Goal: Task Accomplishment & Management: Use online tool/utility

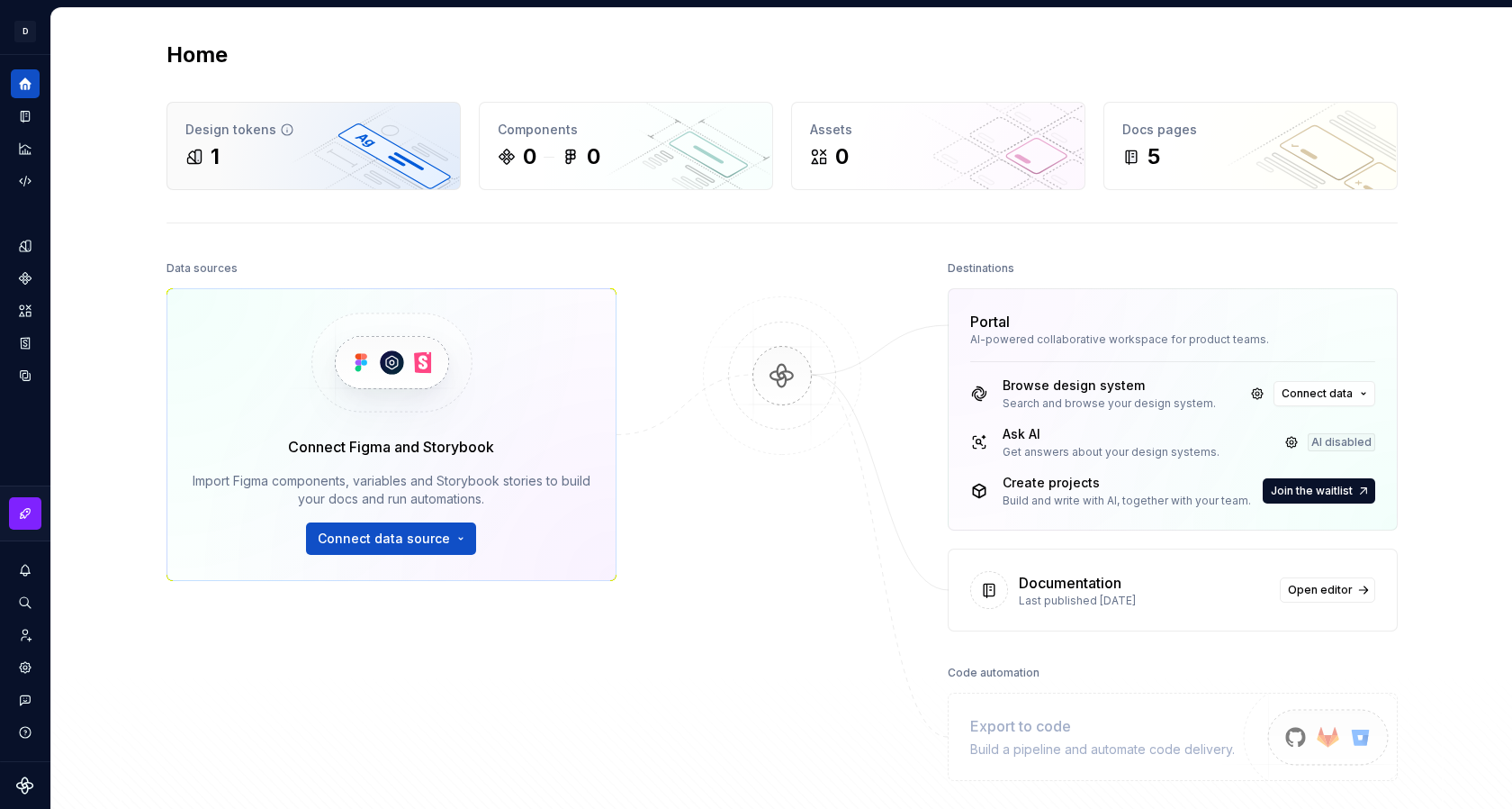
click at [232, 138] on div "Design tokens" at bounding box center [314, 129] width 256 height 18
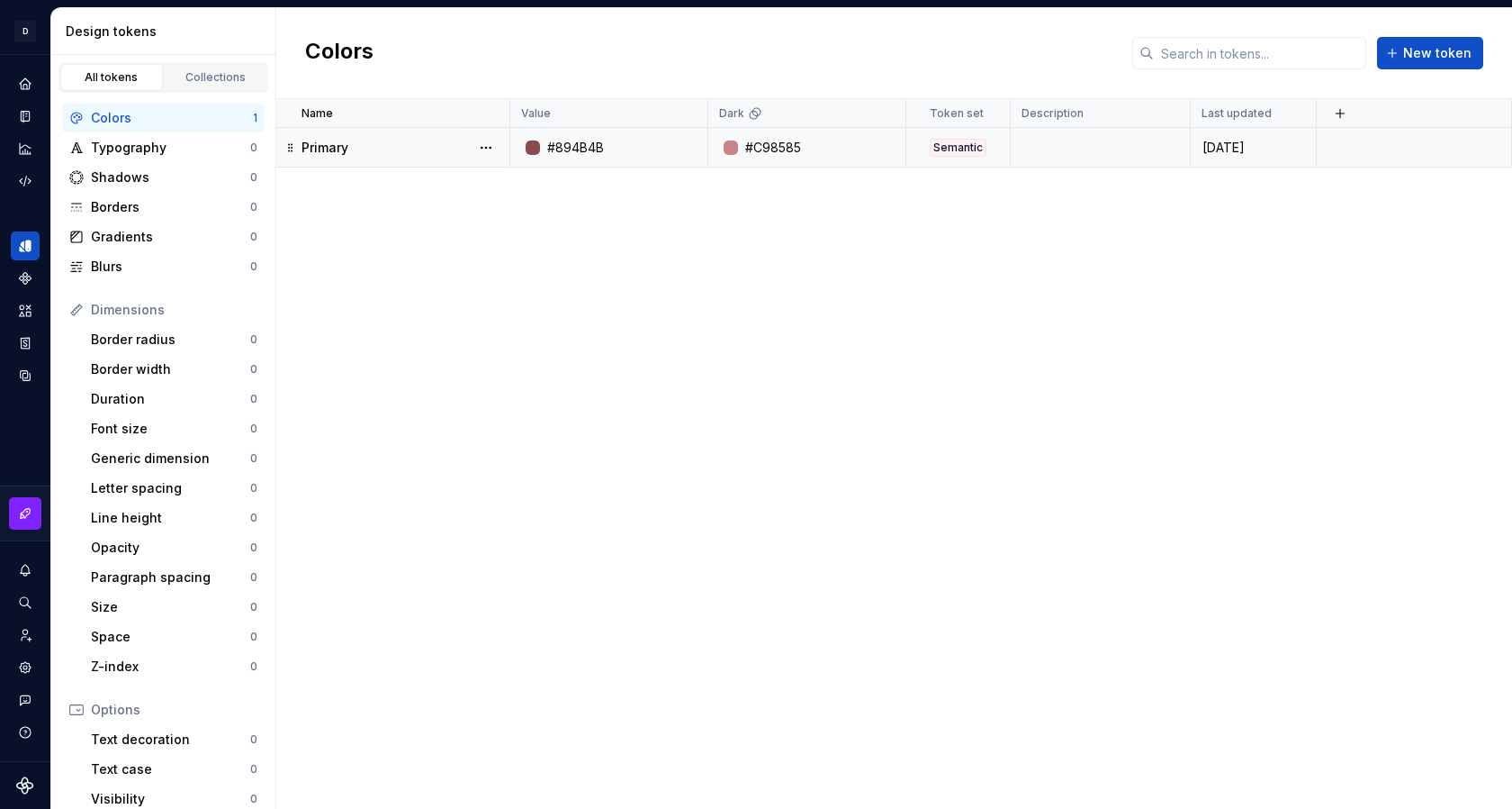
click at [290, 148] on icon at bounding box center [290, 147] width 14 height 14
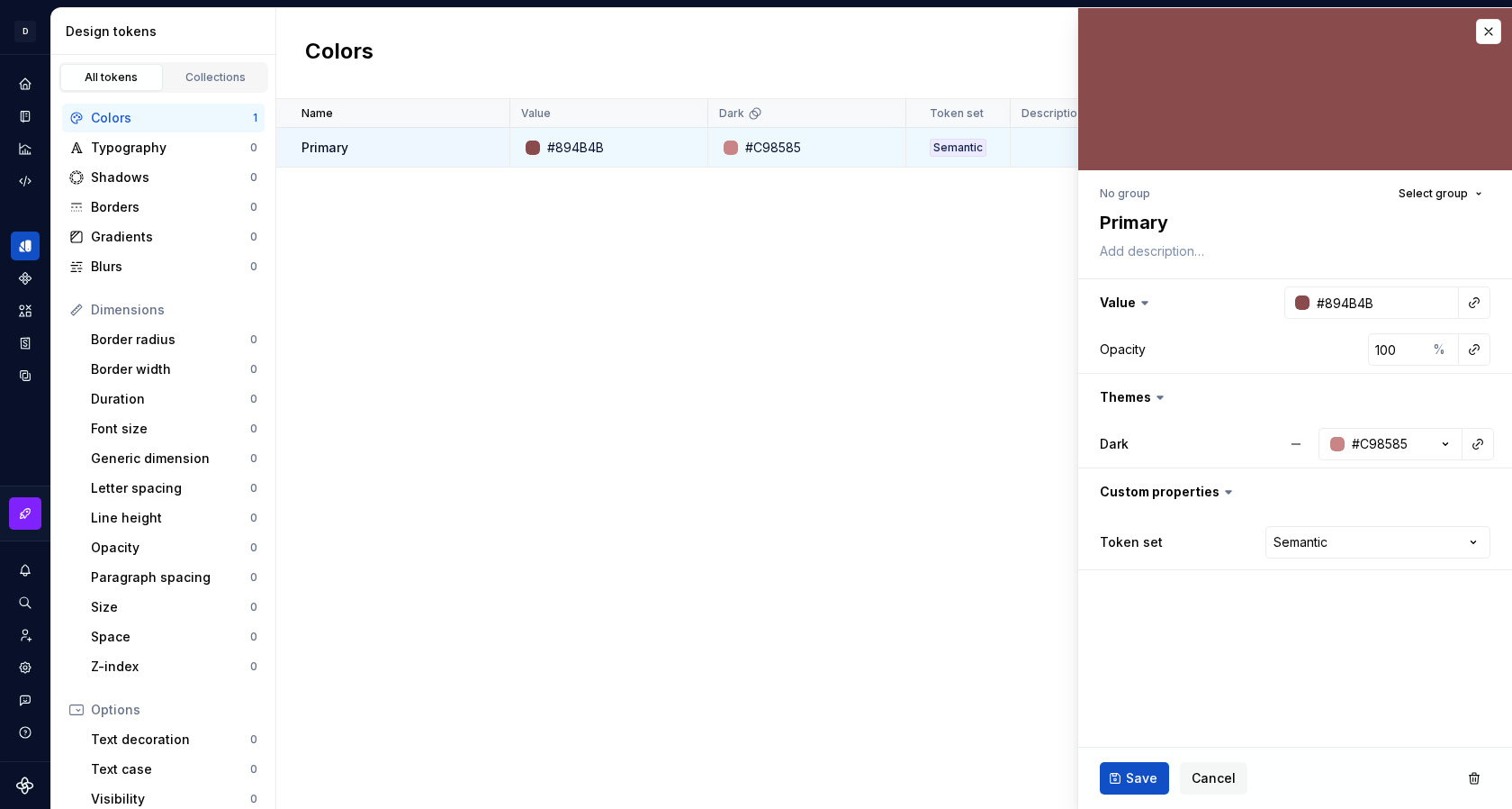
type textarea "*"
click at [1210, 779] on span "Cancel" at bounding box center [1213, 778] width 44 height 18
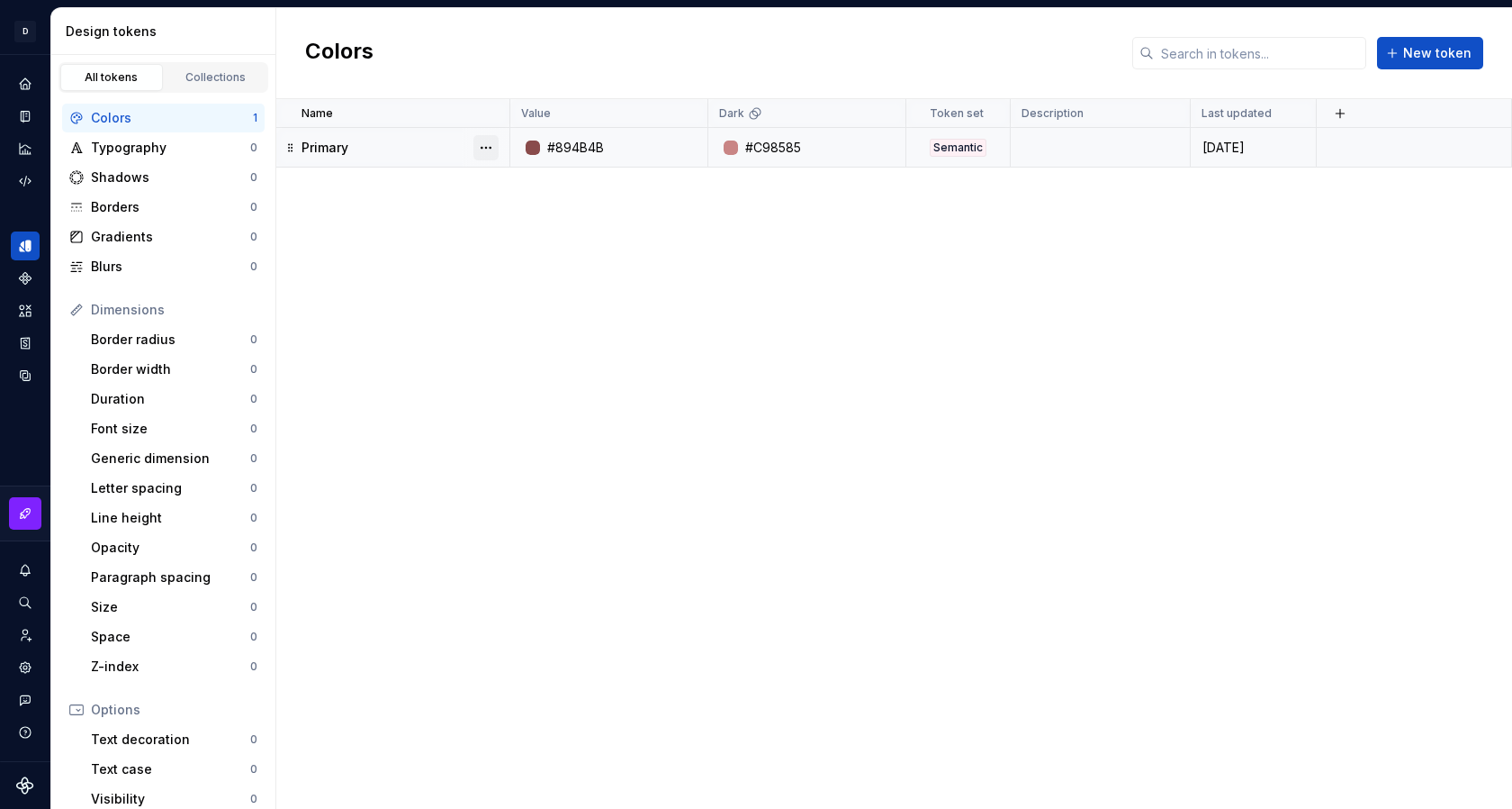
click at [490, 155] on button "button" at bounding box center [485, 147] width 25 height 25
click at [549, 248] on div "Delete token" at bounding box center [566, 248] width 117 height 18
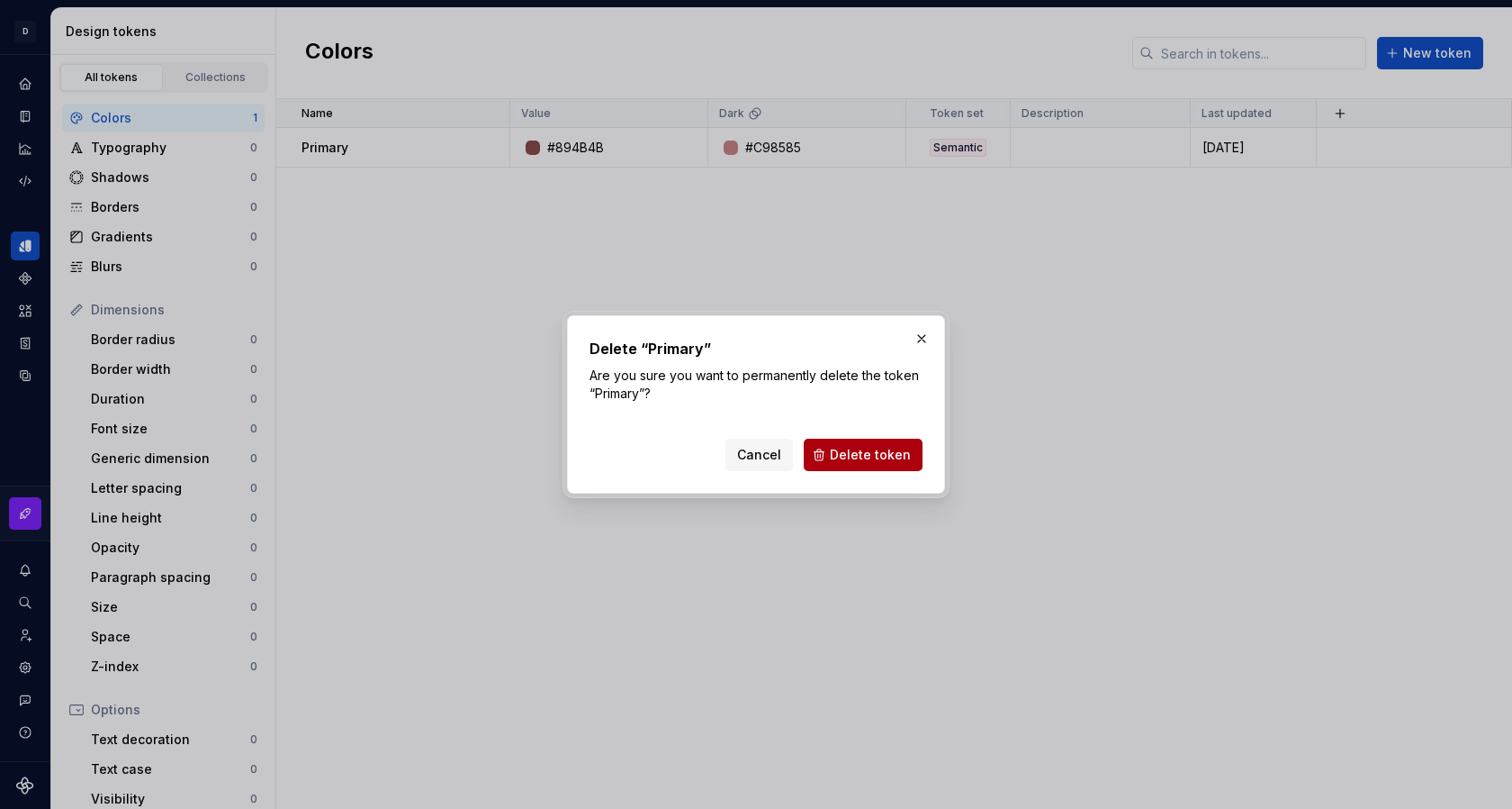
click at [886, 459] on span "Delete token" at bounding box center [870, 454] width 81 height 18
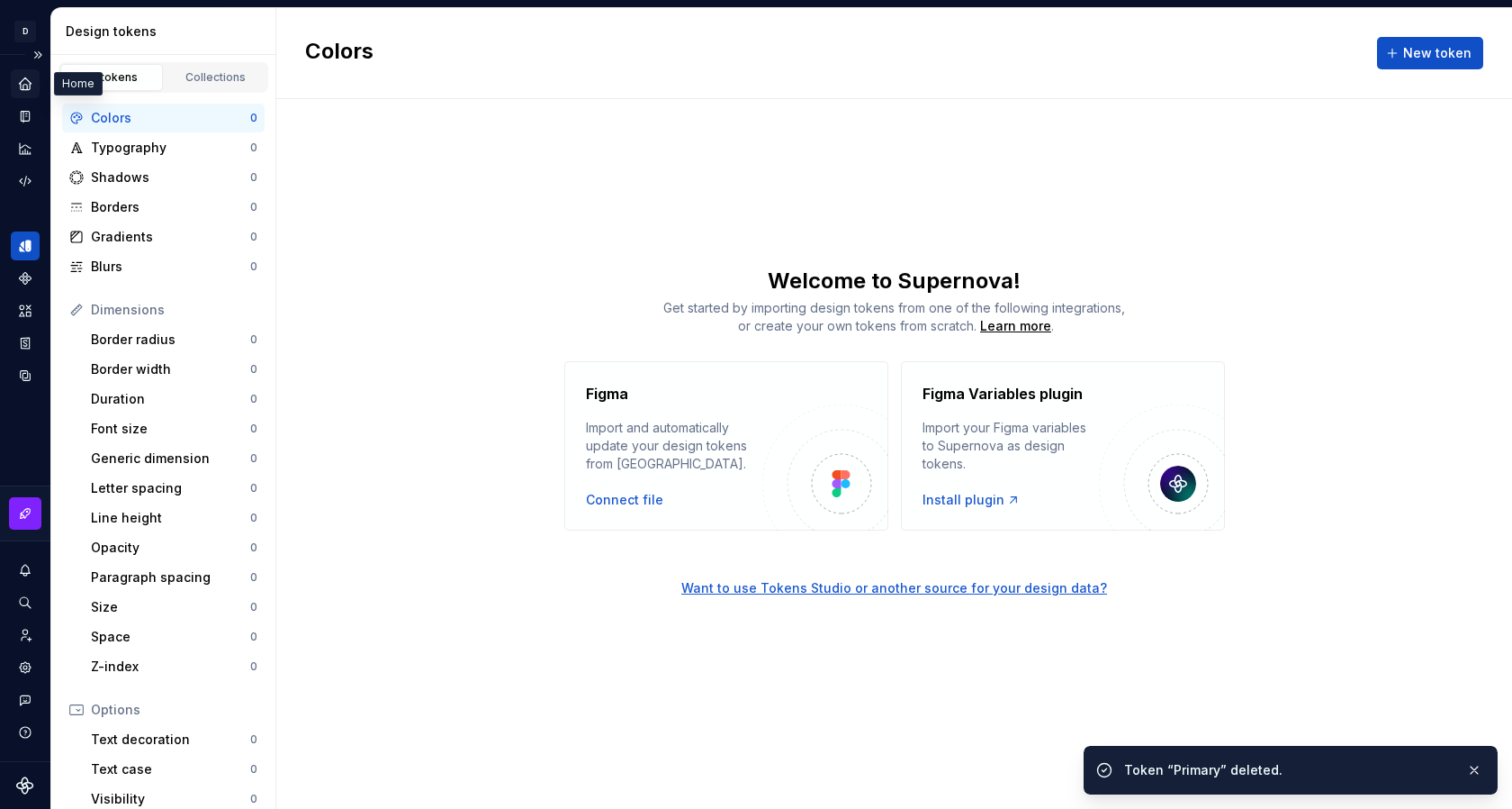
click at [18, 80] on icon "Home" at bounding box center [25, 83] width 16 height 16
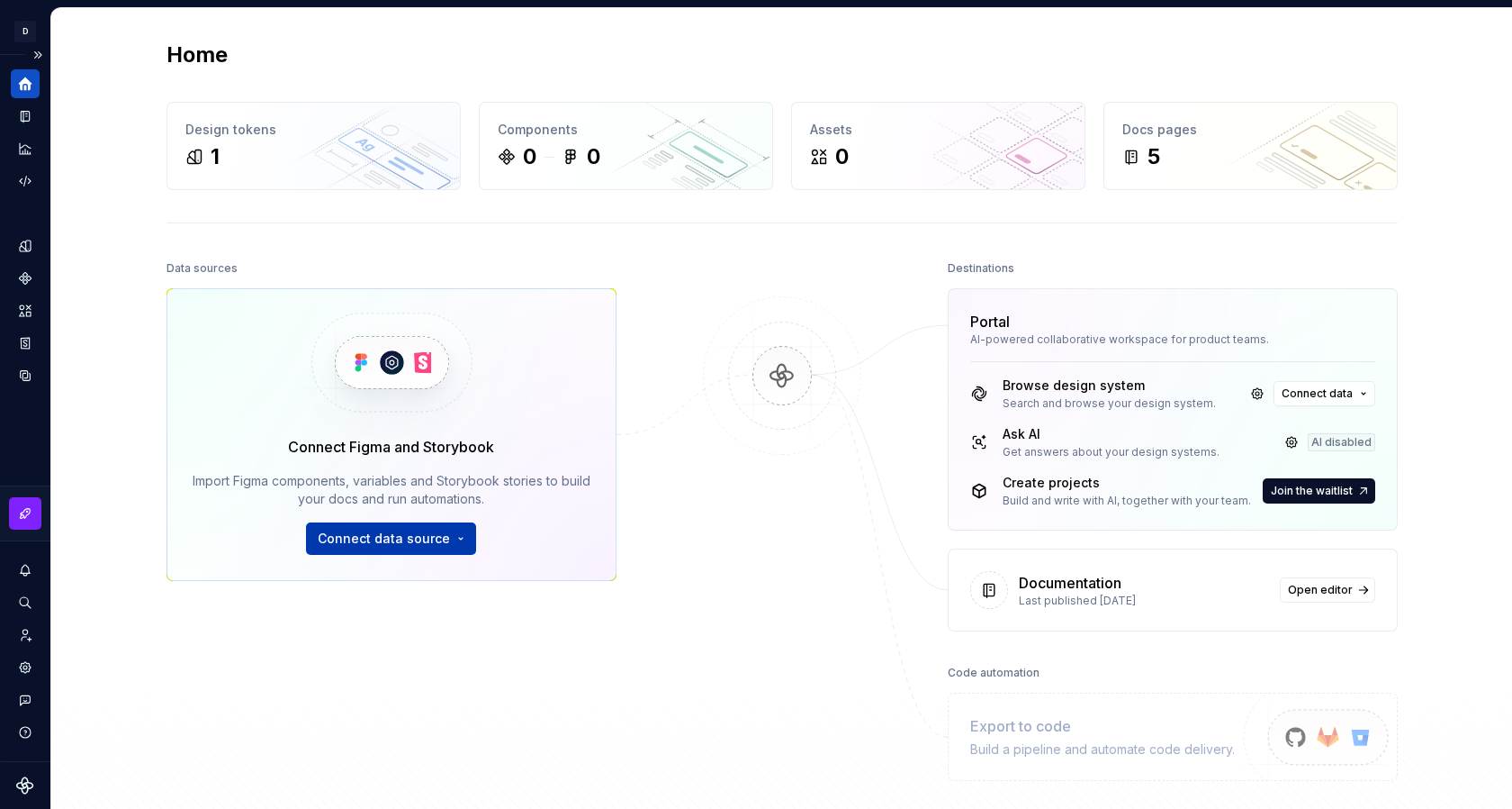
click at [384, 542] on span "Connect data source" at bounding box center [384, 538] width 132 height 18
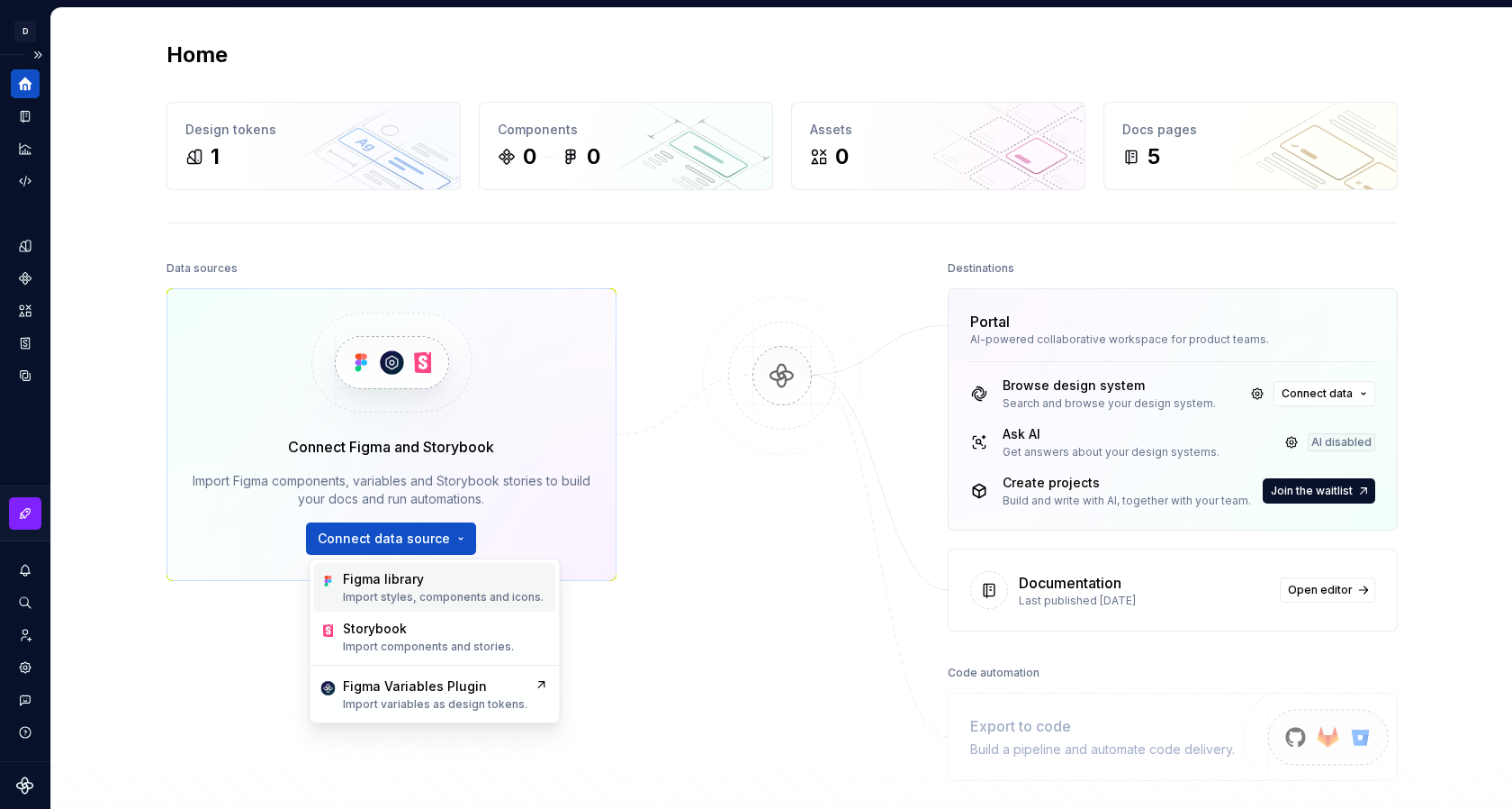
click at [376, 587] on div "Figma library" at bounding box center [384, 579] width 81 height 18
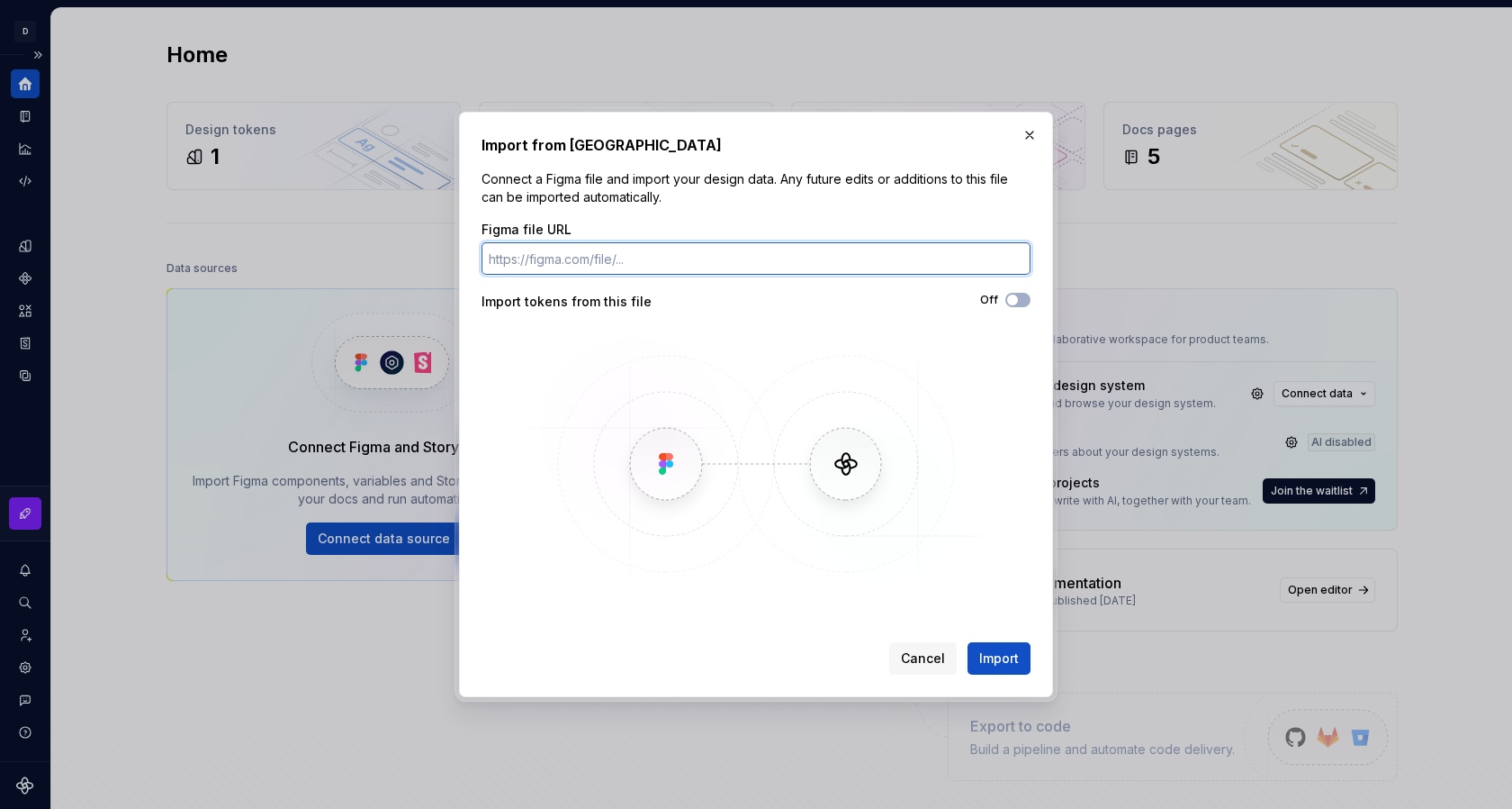
paste input "[URL][DOMAIN_NAME]"
type input "[URL][DOMAIN_NAME]"
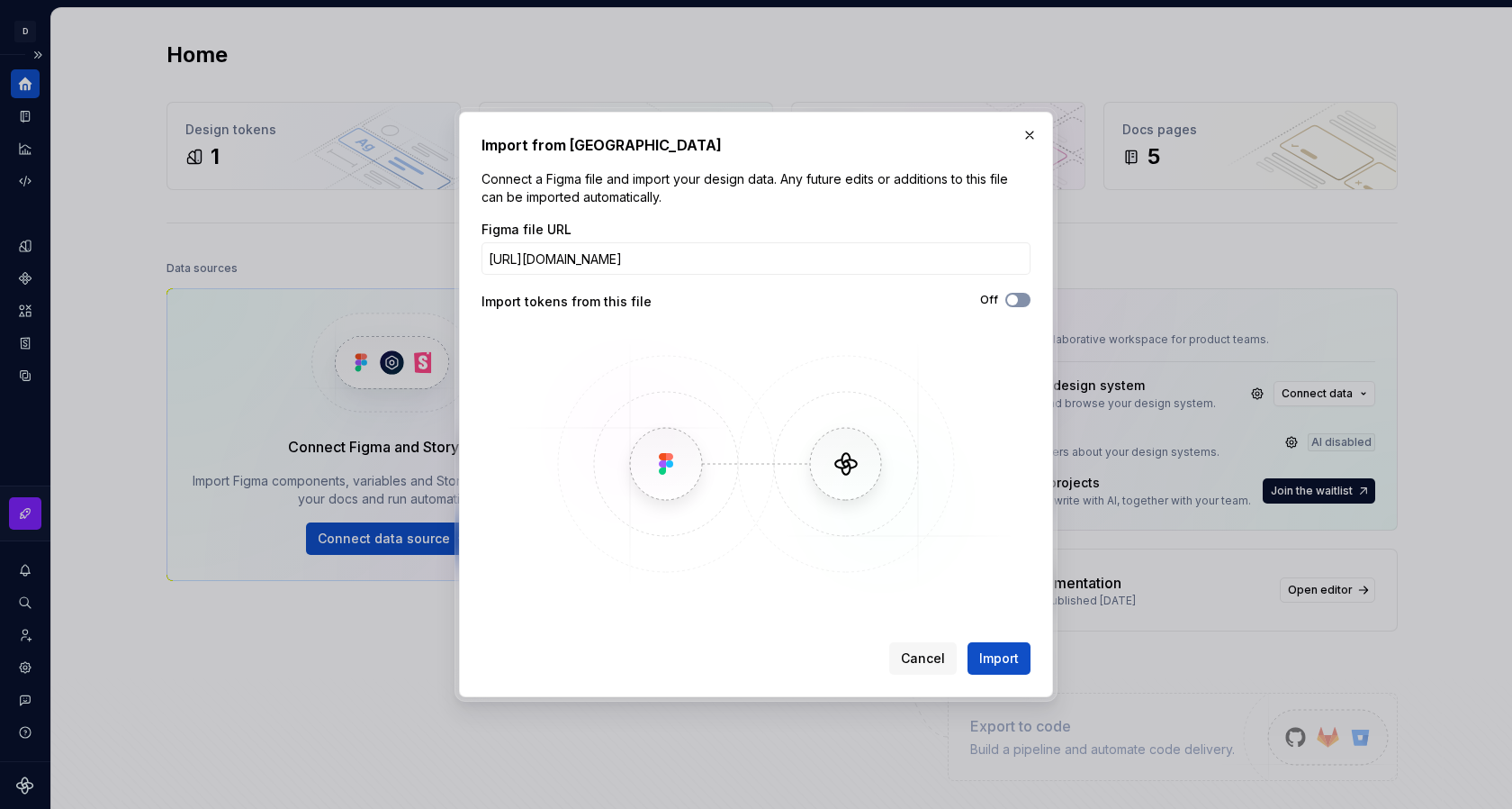
scroll to position [0, 0]
click at [1011, 301] on span "button" at bounding box center [1012, 299] width 10 height 10
click at [1000, 661] on span "Import" at bounding box center [999, 658] width 40 height 18
click at [992, 655] on span "Import" at bounding box center [999, 658] width 40 height 18
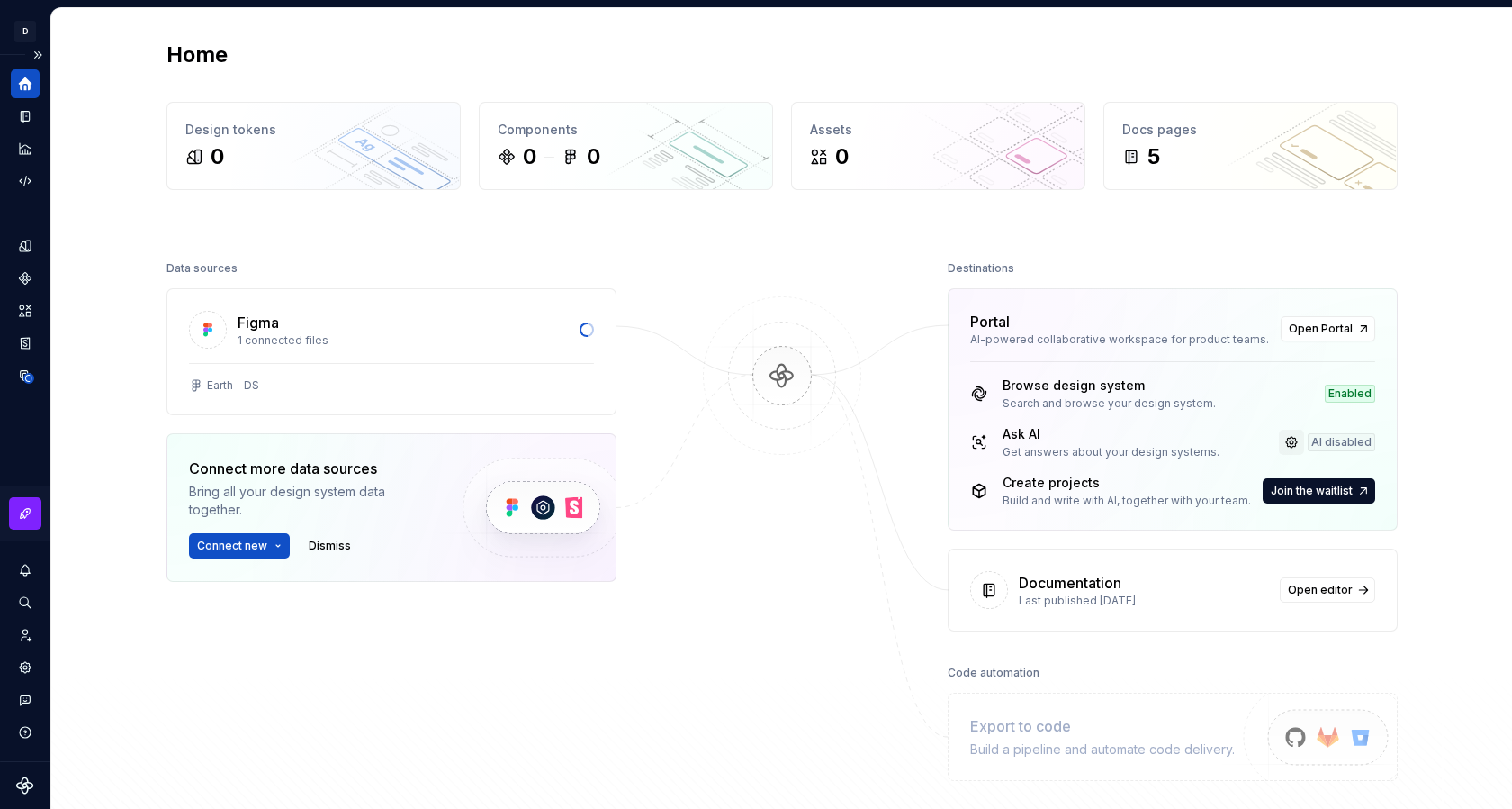
click at [1293, 444] on link at bounding box center [1291, 442] width 25 height 25
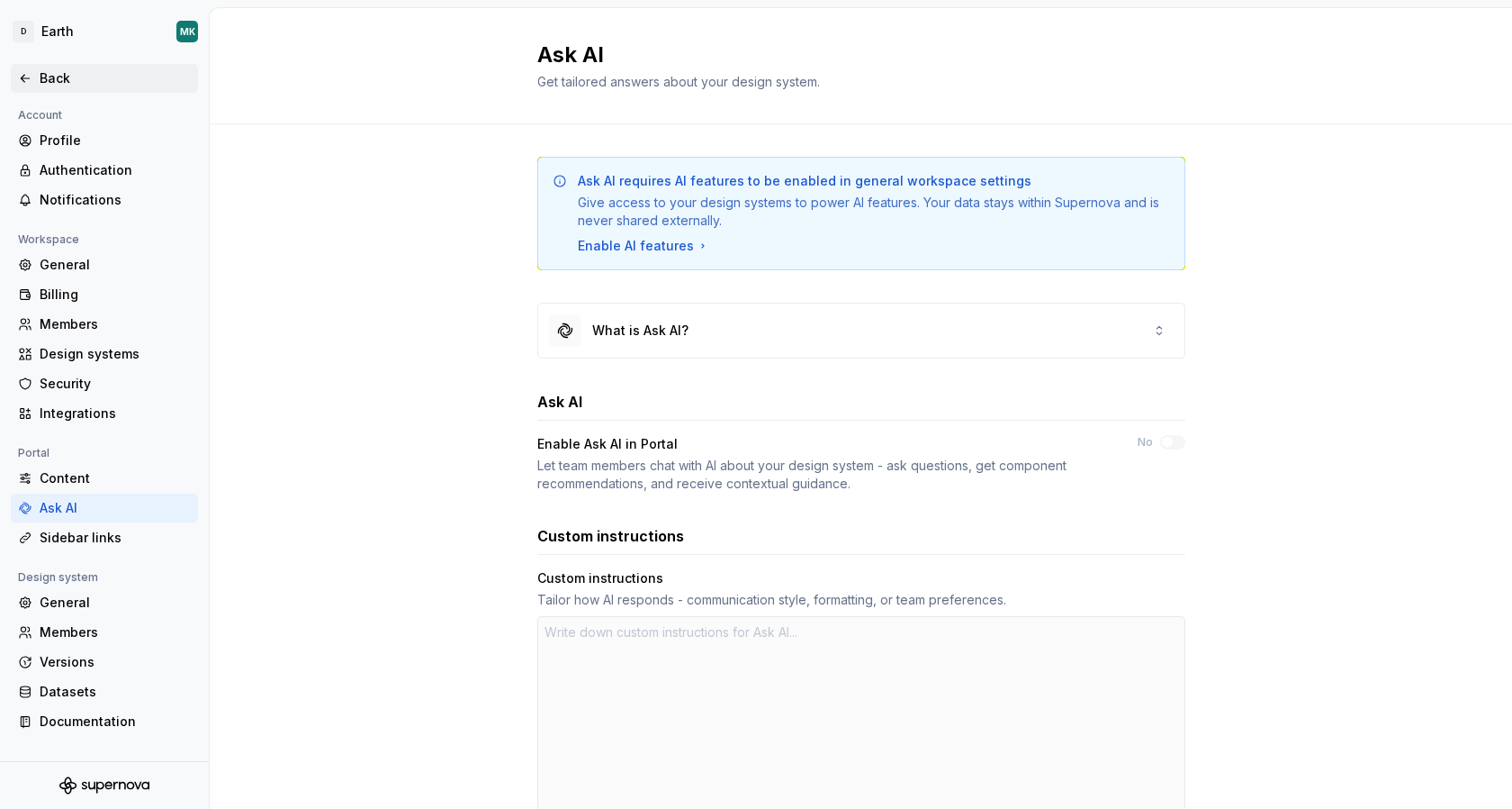
click at [43, 78] on div "Back" at bounding box center [115, 78] width 151 height 18
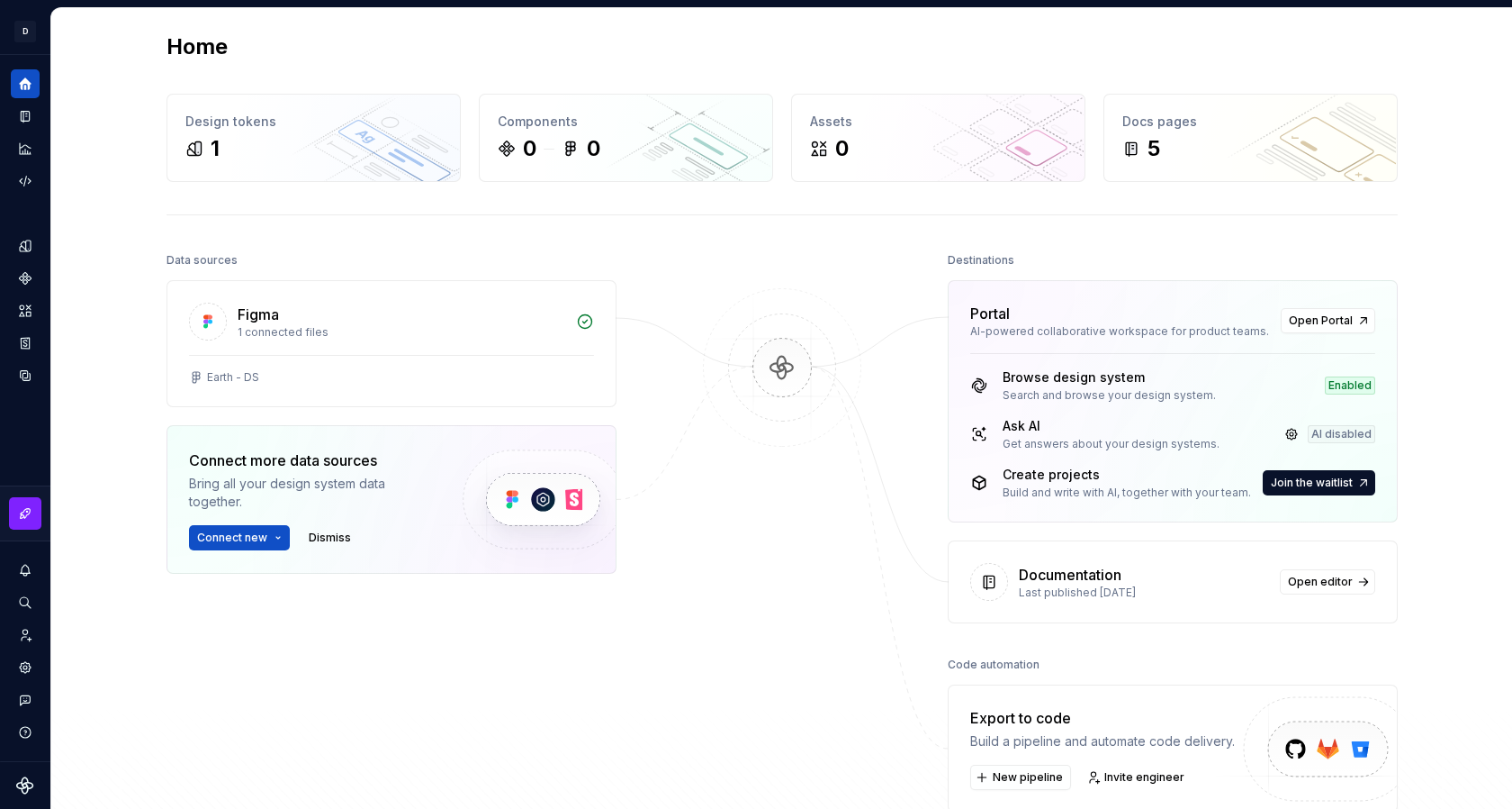
scroll to position [8, 0]
click at [237, 122] on div "Design tokens" at bounding box center [314, 122] width 256 height 18
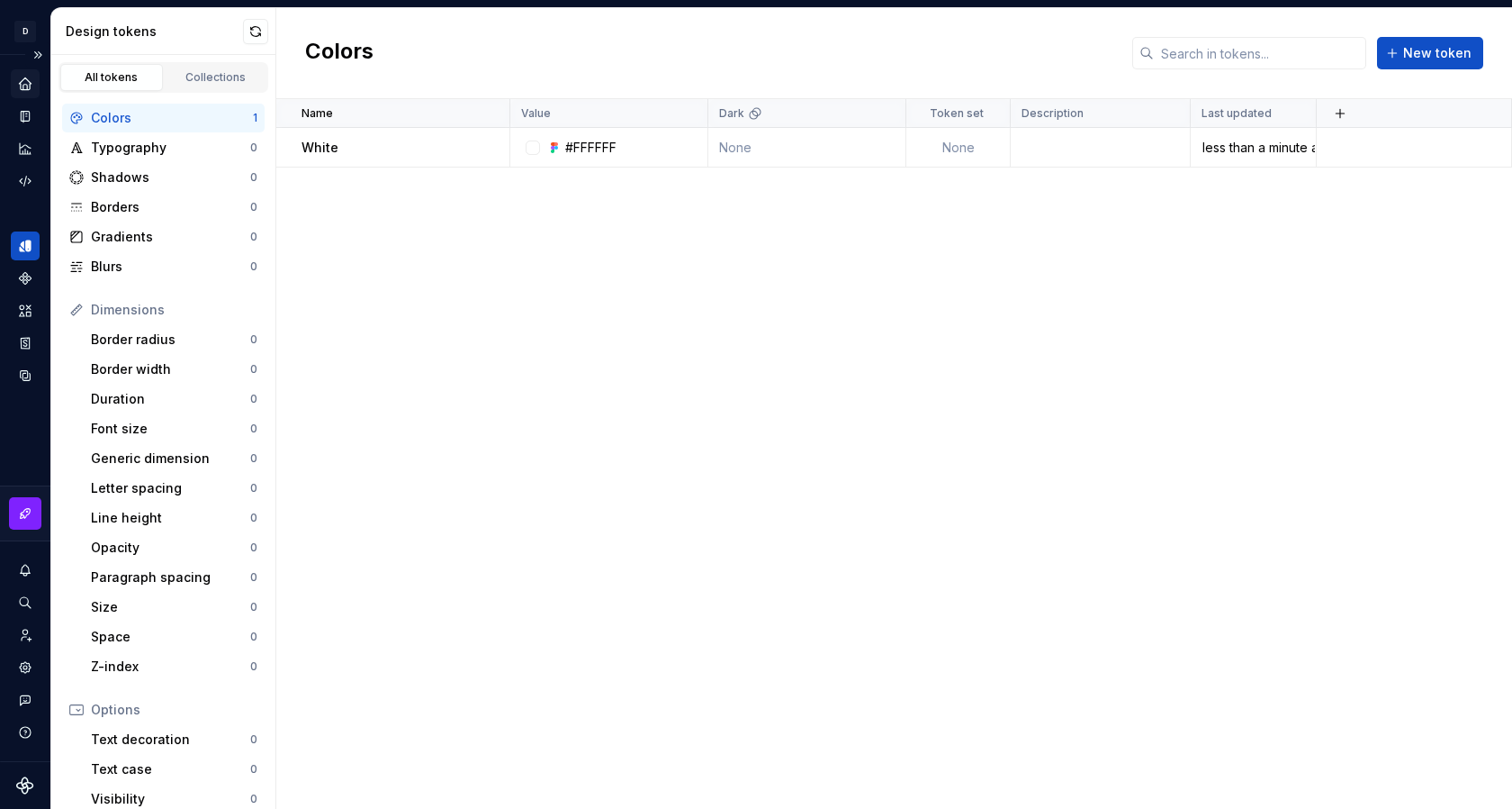
click at [21, 85] on icon "Home" at bounding box center [25, 83] width 11 height 11
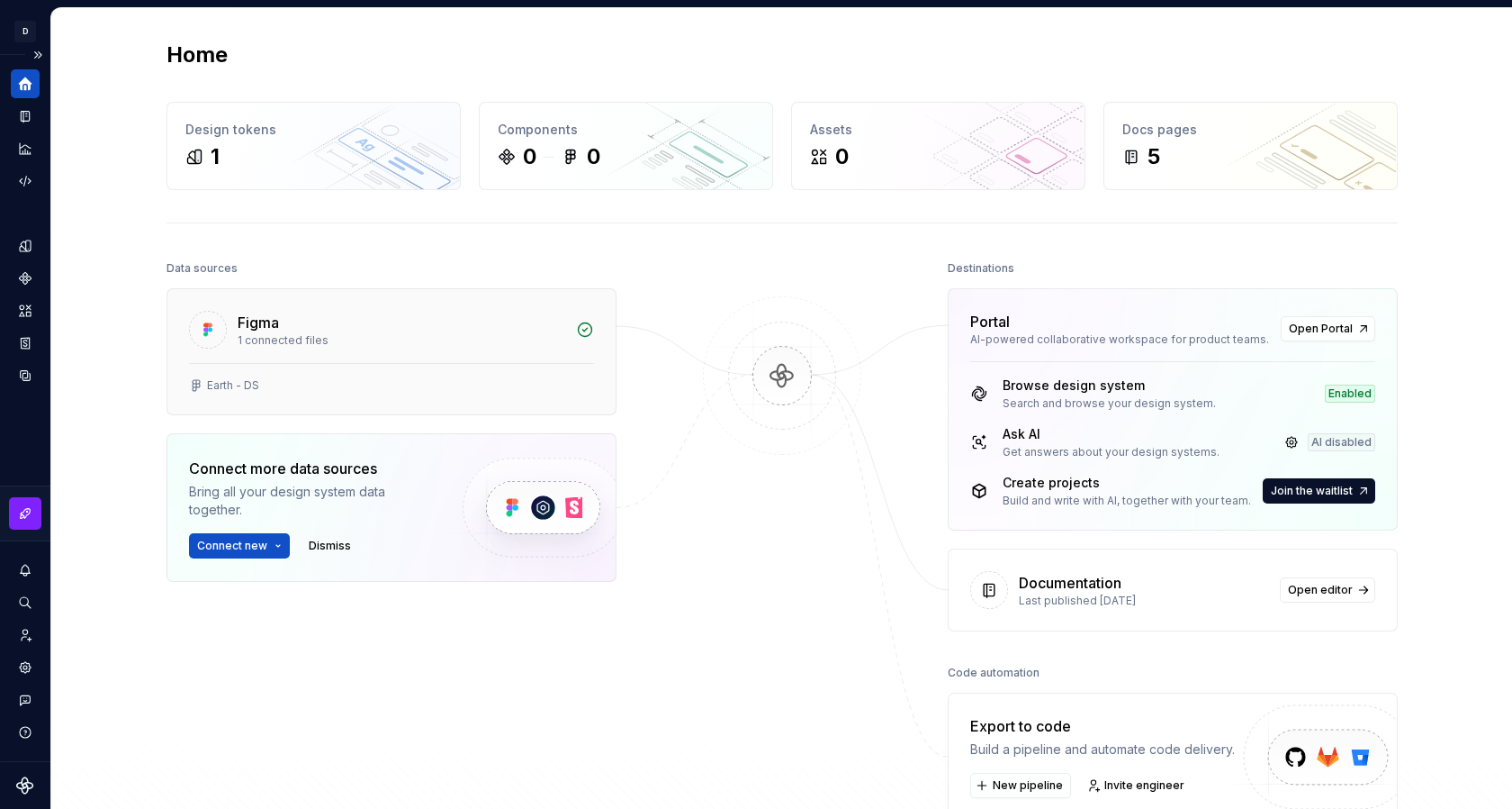
click at [398, 337] on div "1 connected files" at bounding box center [402, 339] width 328 height 14
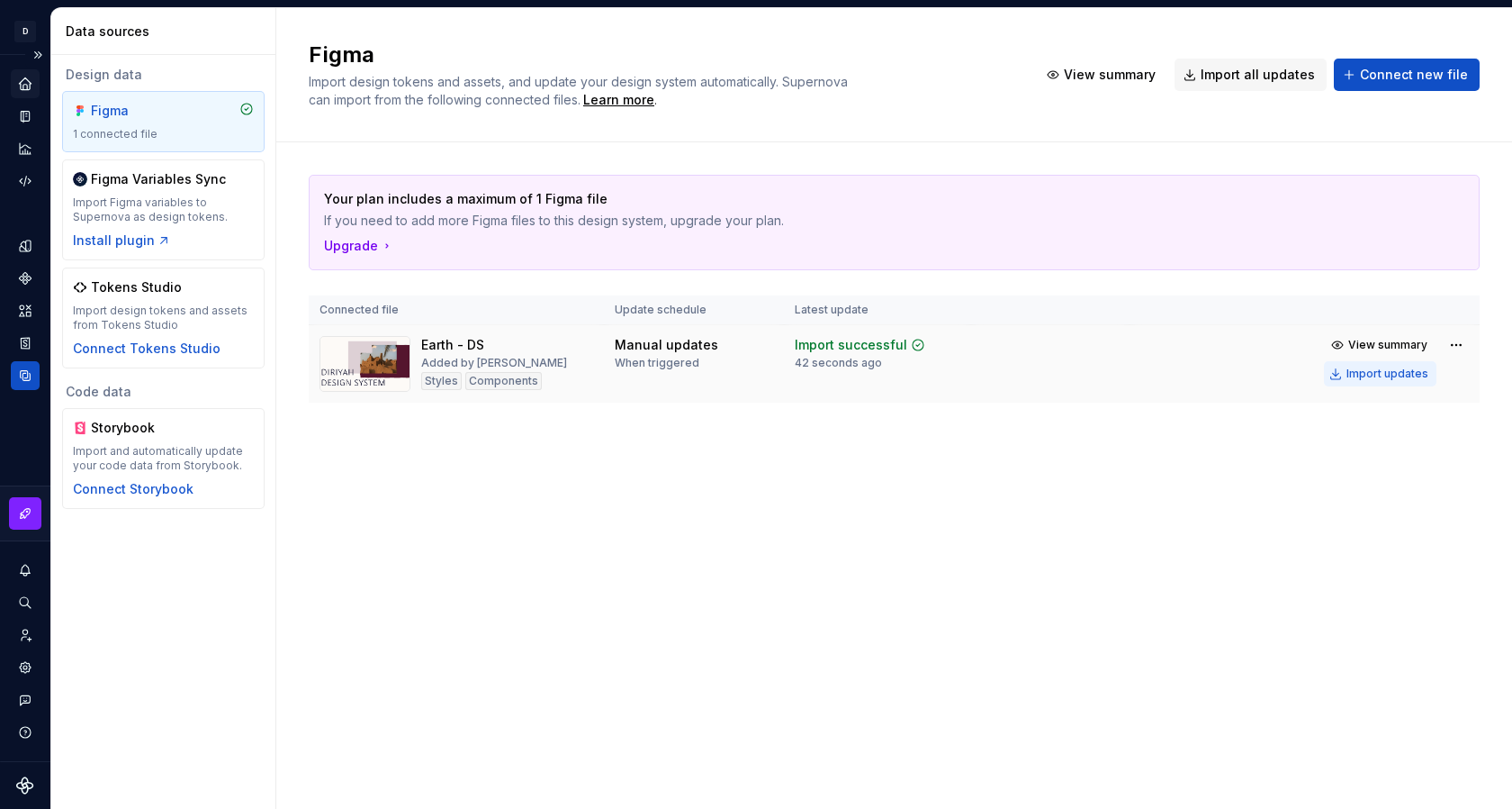
click at [1404, 378] on div "Import updates" at bounding box center [1388, 373] width 82 height 14
click at [27, 84] on icon "Home" at bounding box center [25, 83] width 11 height 11
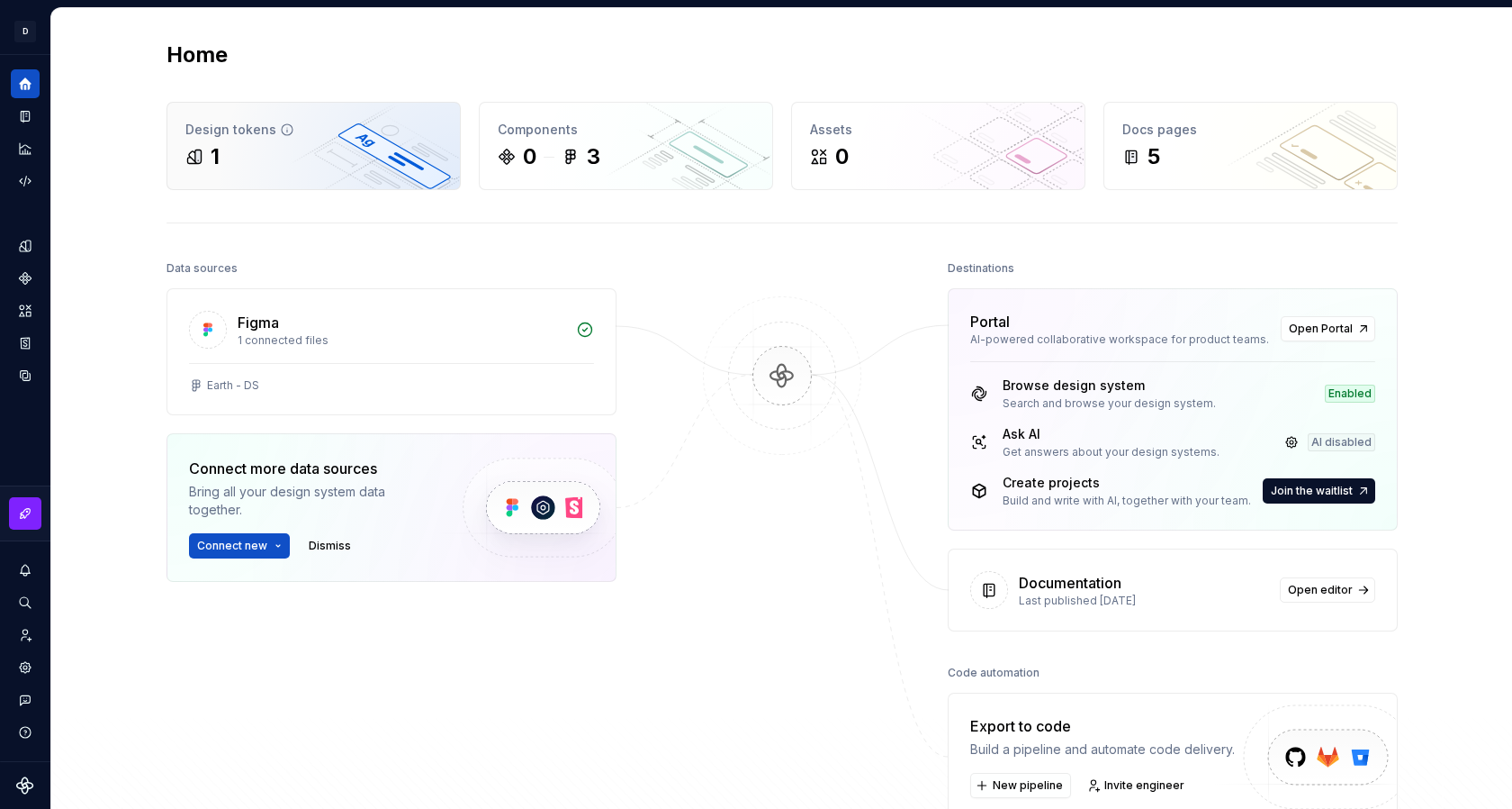
click at [346, 147] on div "1" at bounding box center [314, 157] width 256 height 29
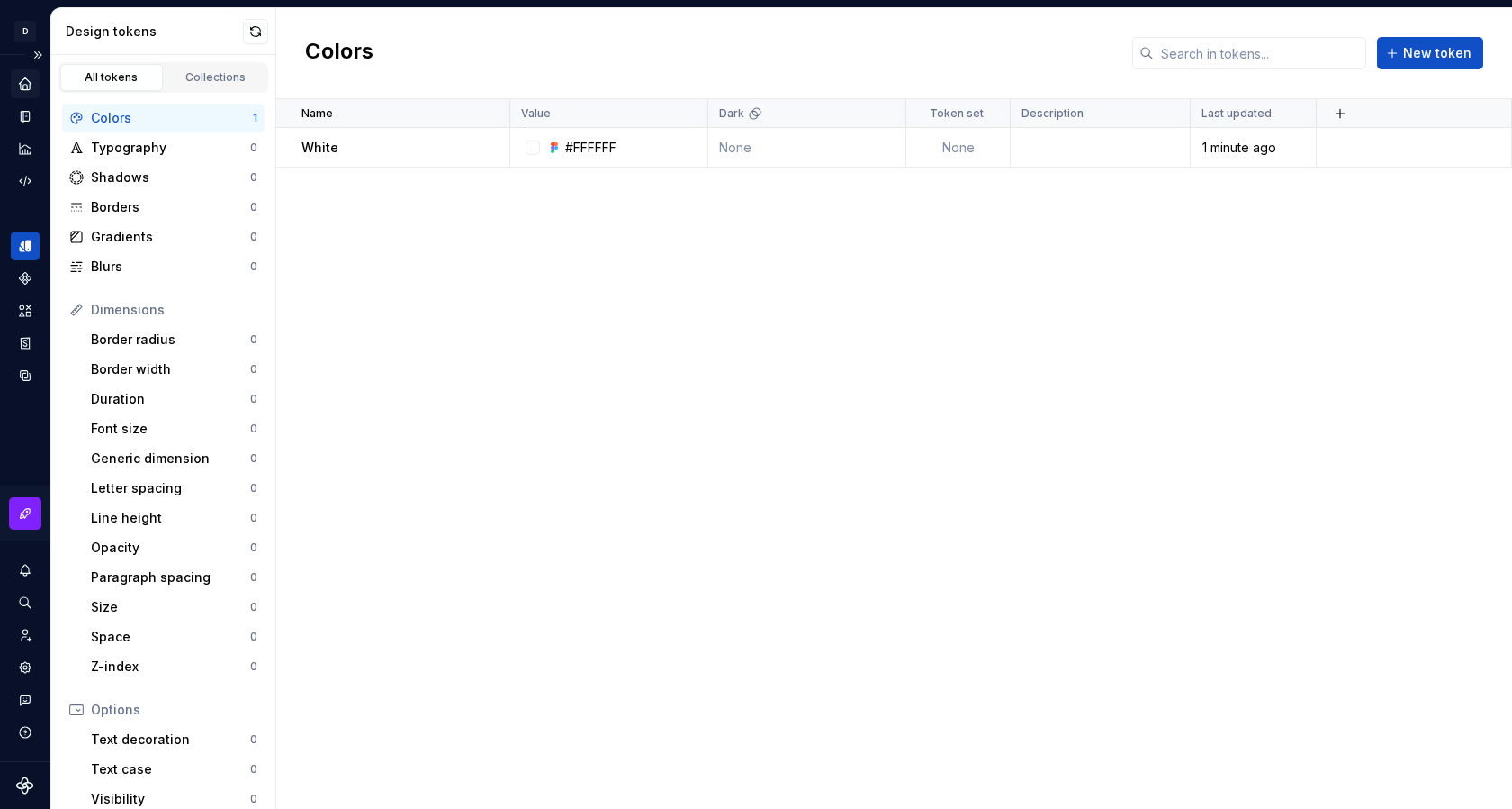
click at [28, 85] on icon "Home" at bounding box center [25, 83] width 11 height 11
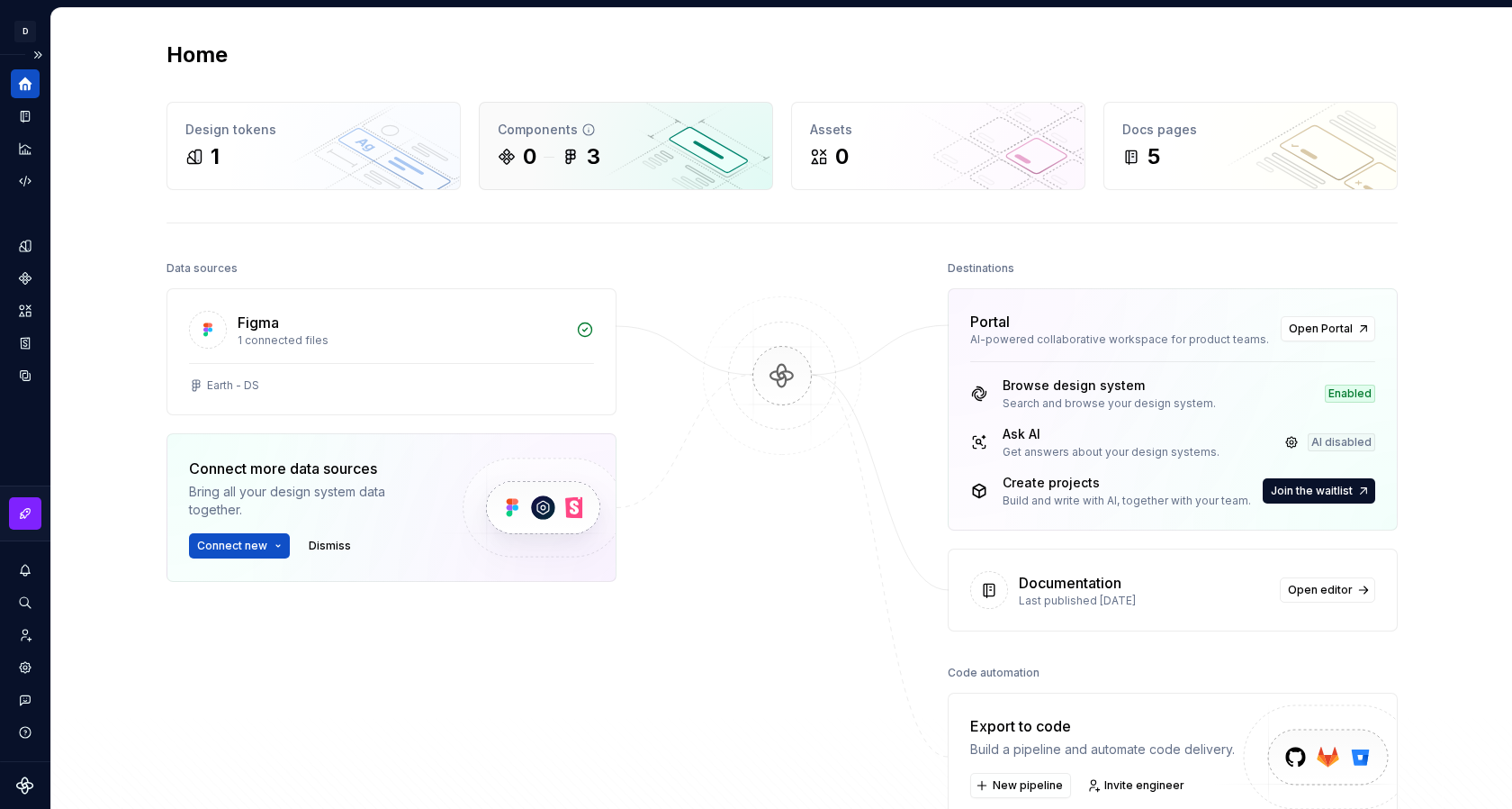
click at [667, 135] on div "Components" at bounding box center [626, 129] width 256 height 18
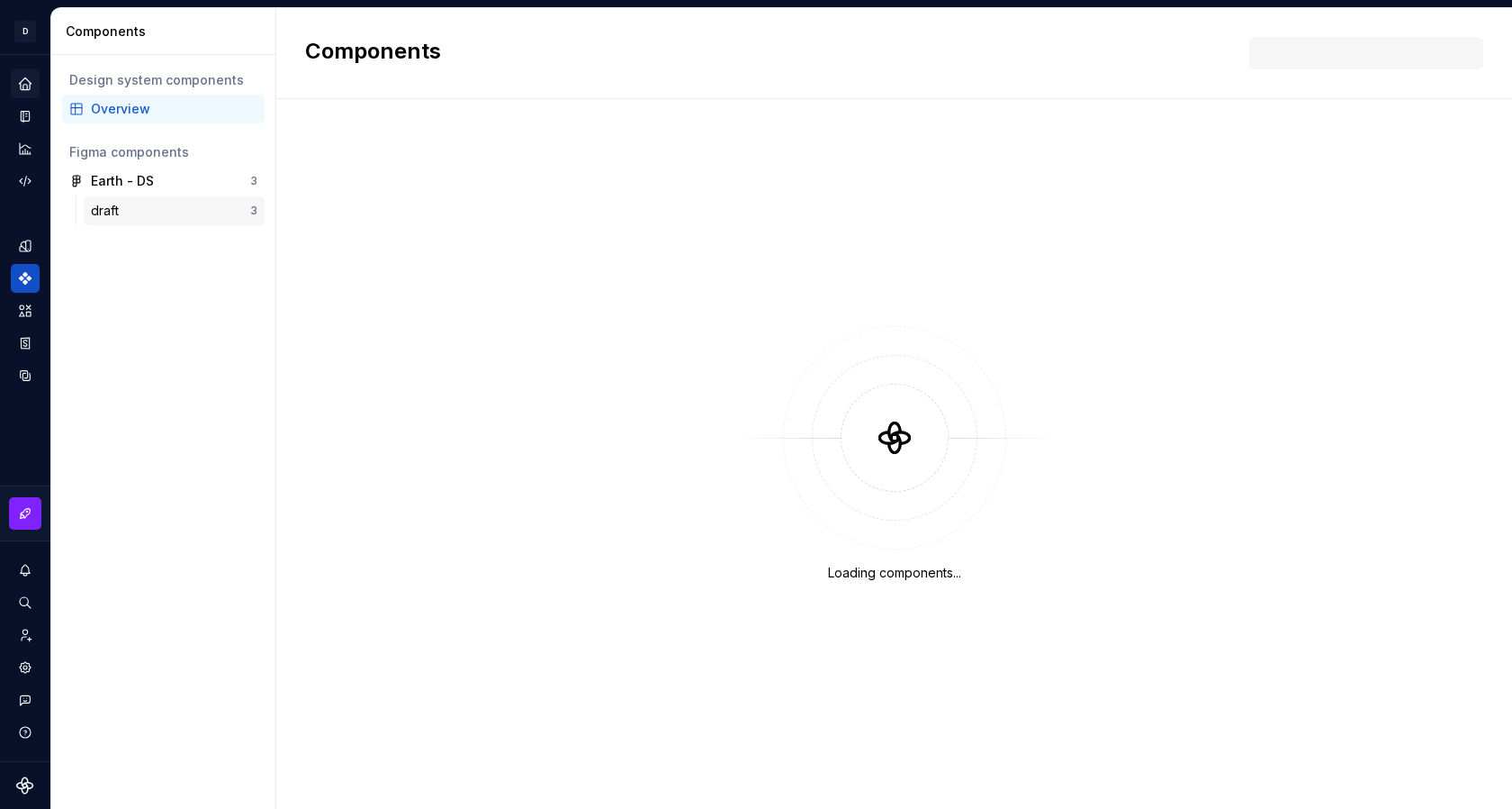
click at [127, 206] on div "draft" at bounding box center [170, 210] width 159 height 18
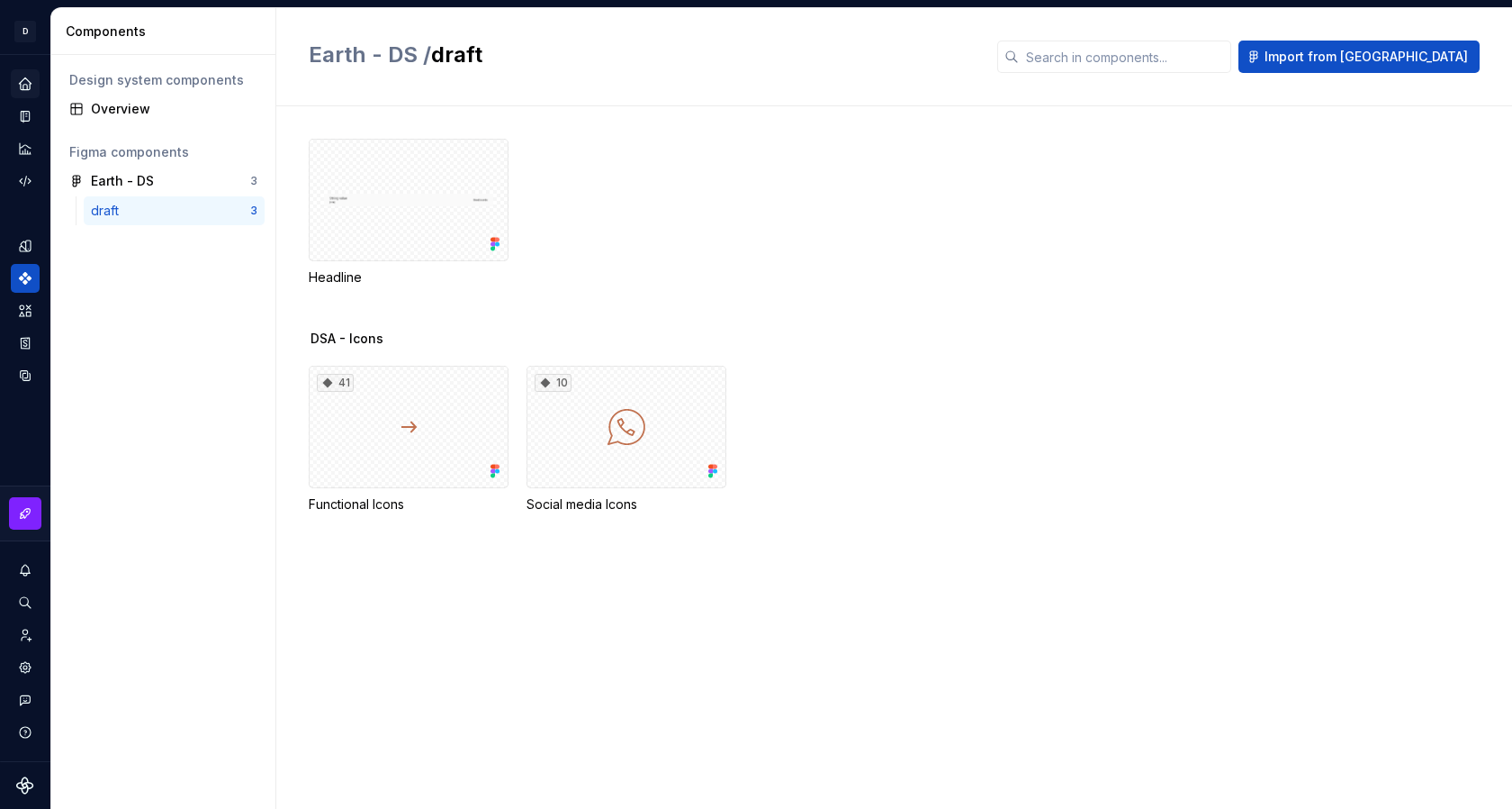
click at [23, 73] on div "Home" at bounding box center [25, 84] width 29 height 29
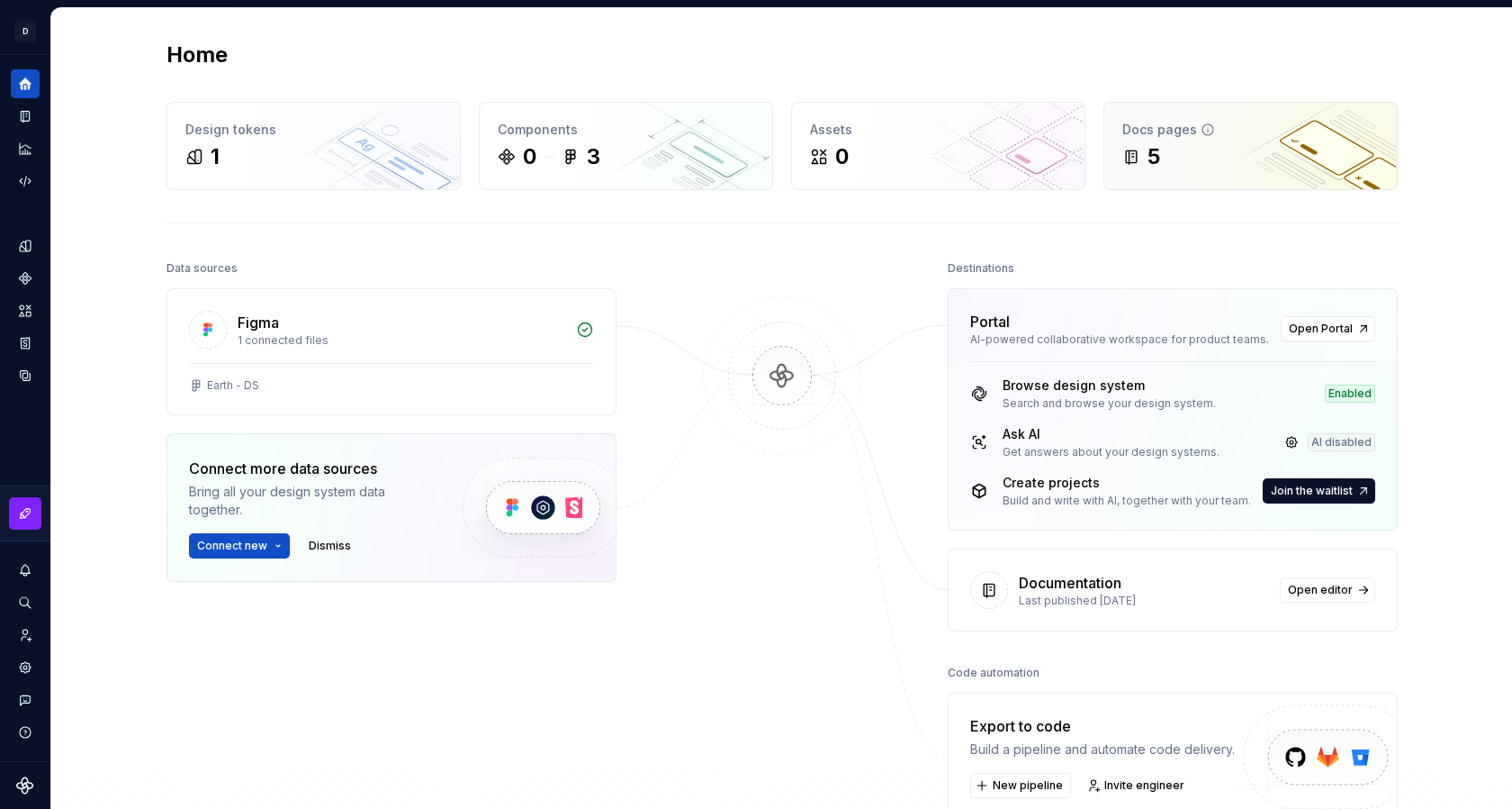
click at [1223, 143] on div "5" at bounding box center [1251, 157] width 256 height 29
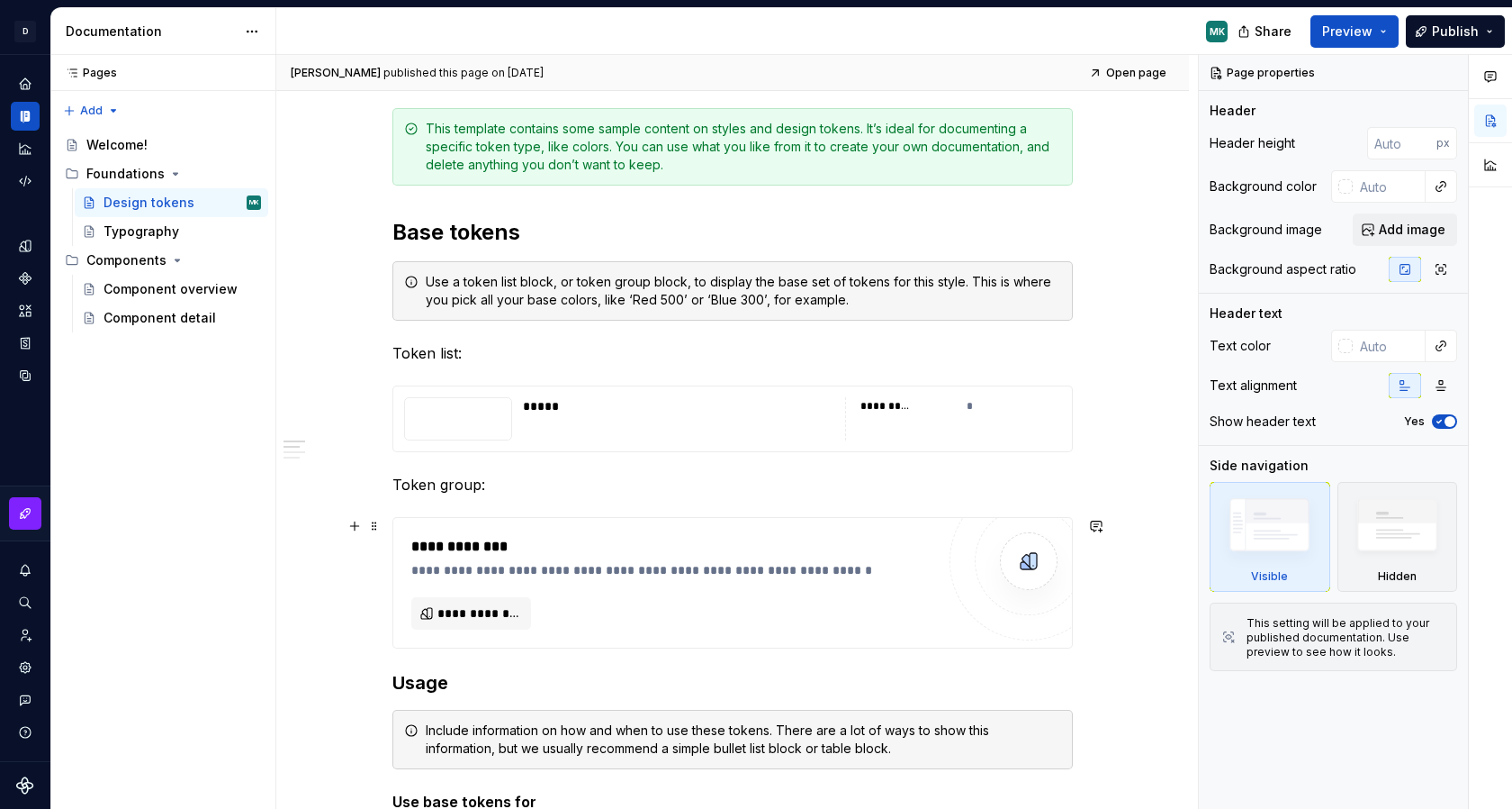
scroll to position [245, 0]
click at [31, 80] on icon "Home" at bounding box center [25, 83] width 14 height 14
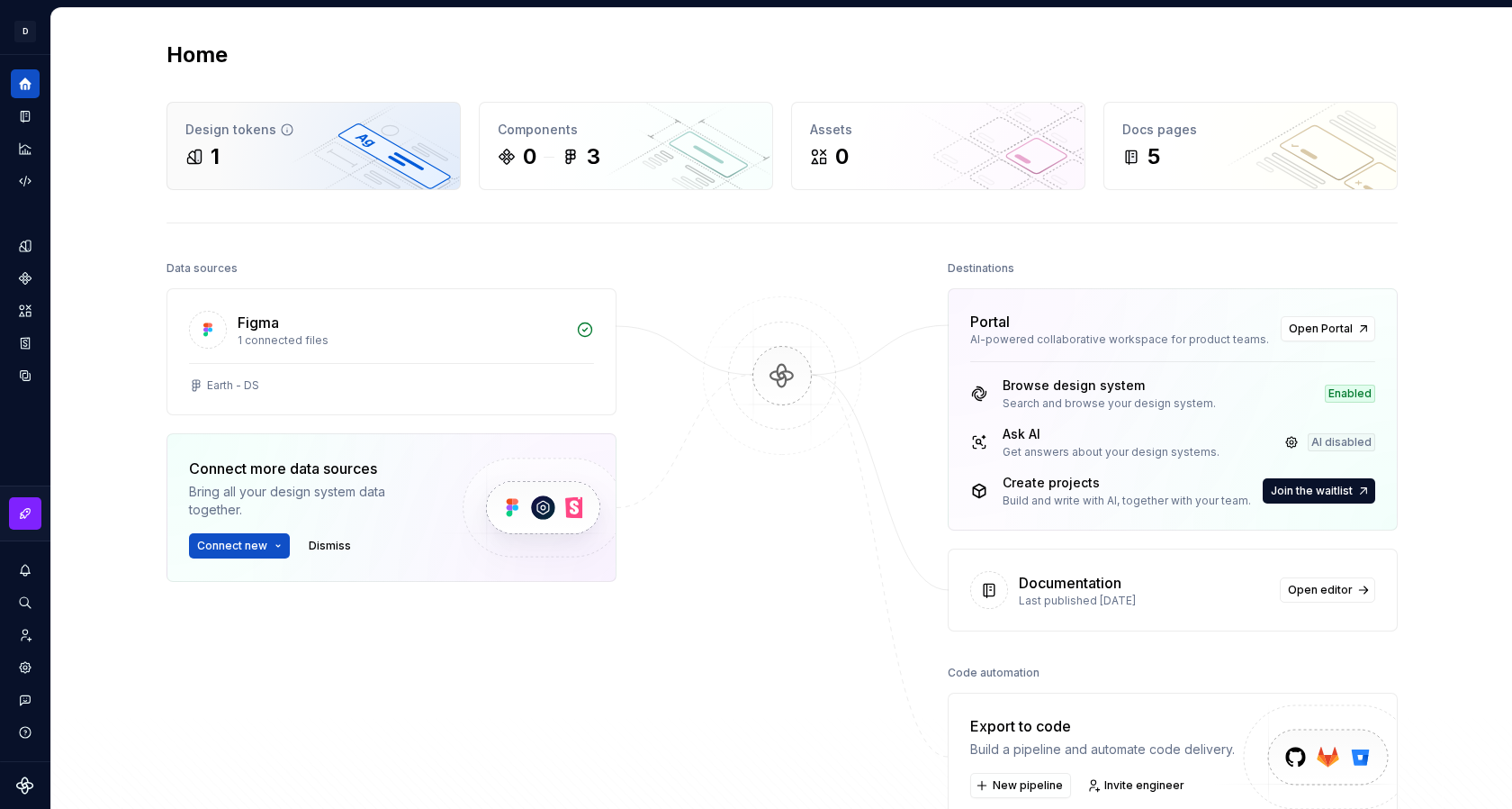
click at [222, 130] on div "Design tokens" at bounding box center [314, 129] width 256 height 18
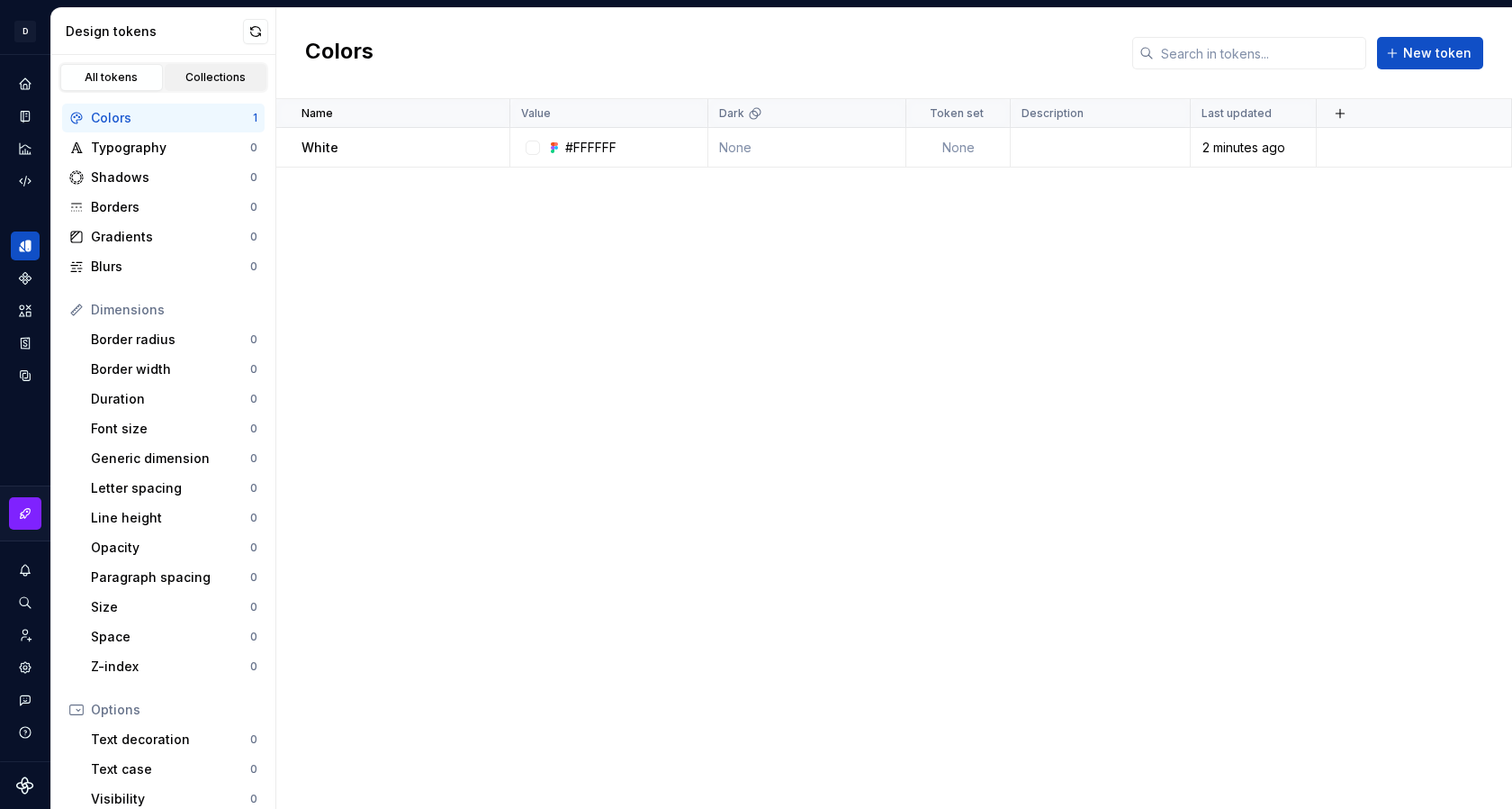
click at [190, 86] on link "Collections" at bounding box center [216, 77] width 103 height 27
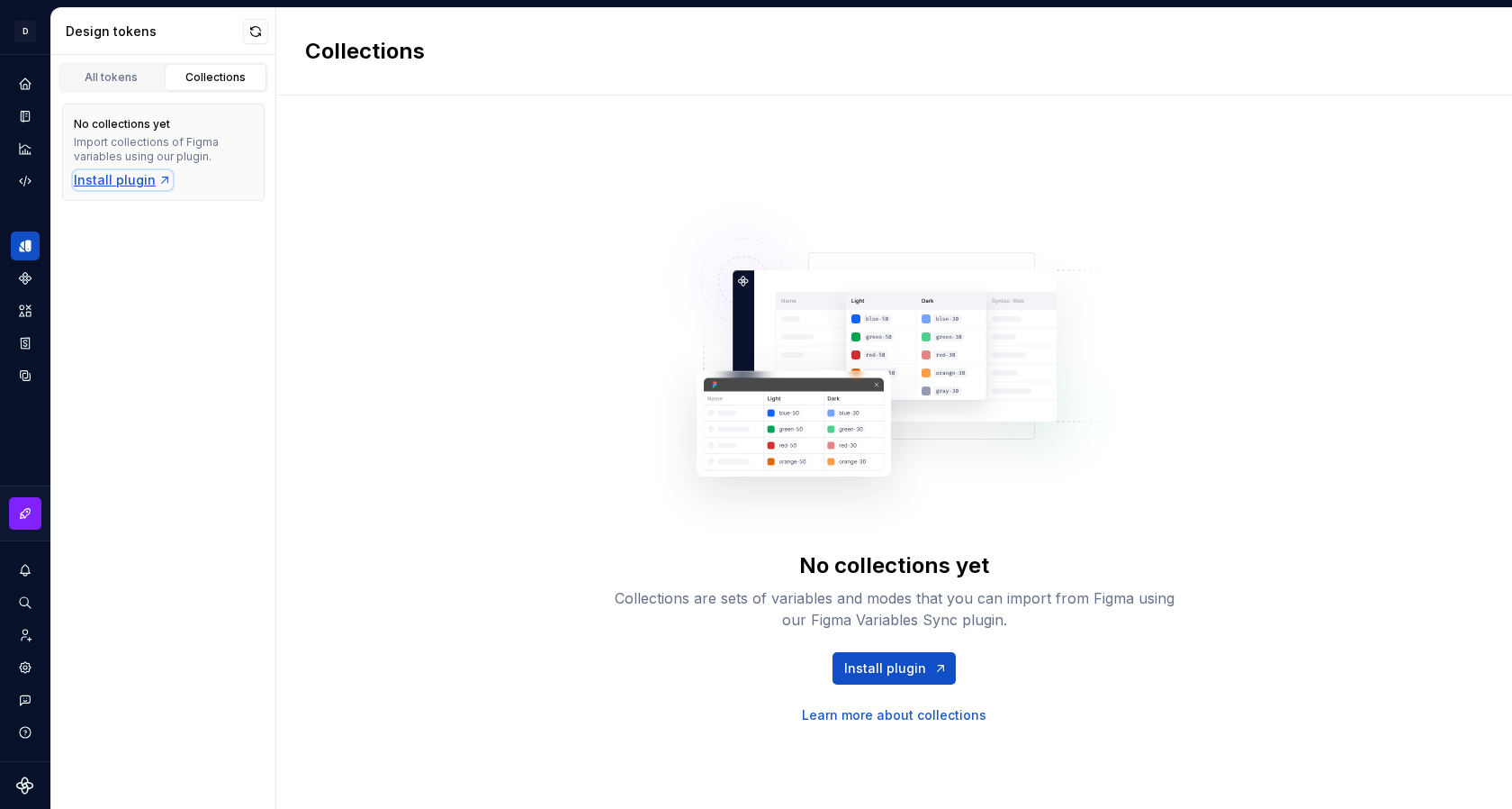
click at [122, 174] on div "Install plugin" at bounding box center [123, 179] width 98 height 18
click at [17, 88] on icon "Home" at bounding box center [25, 83] width 16 height 16
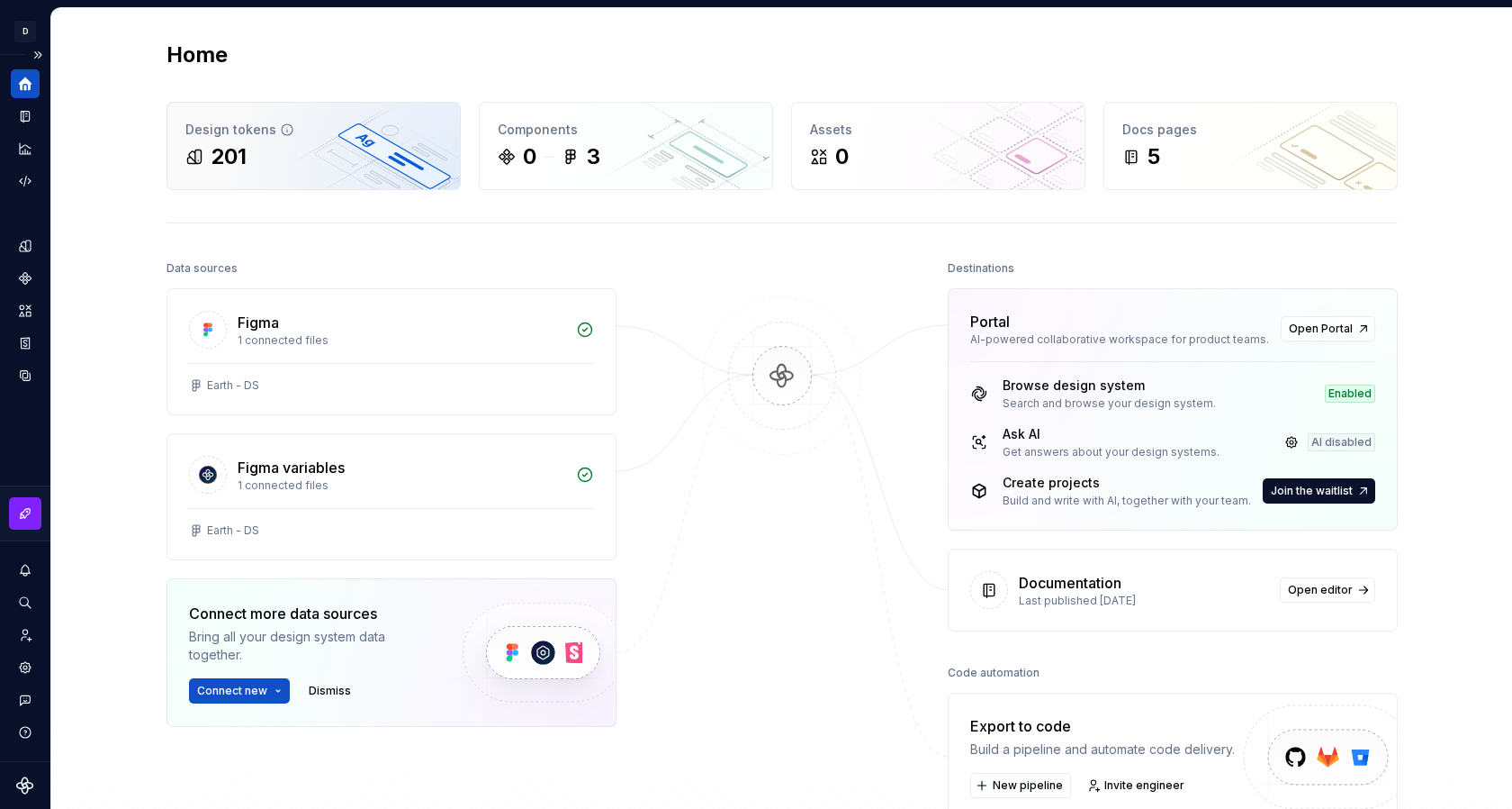
click at [250, 127] on div "Design tokens" at bounding box center [314, 129] width 256 height 18
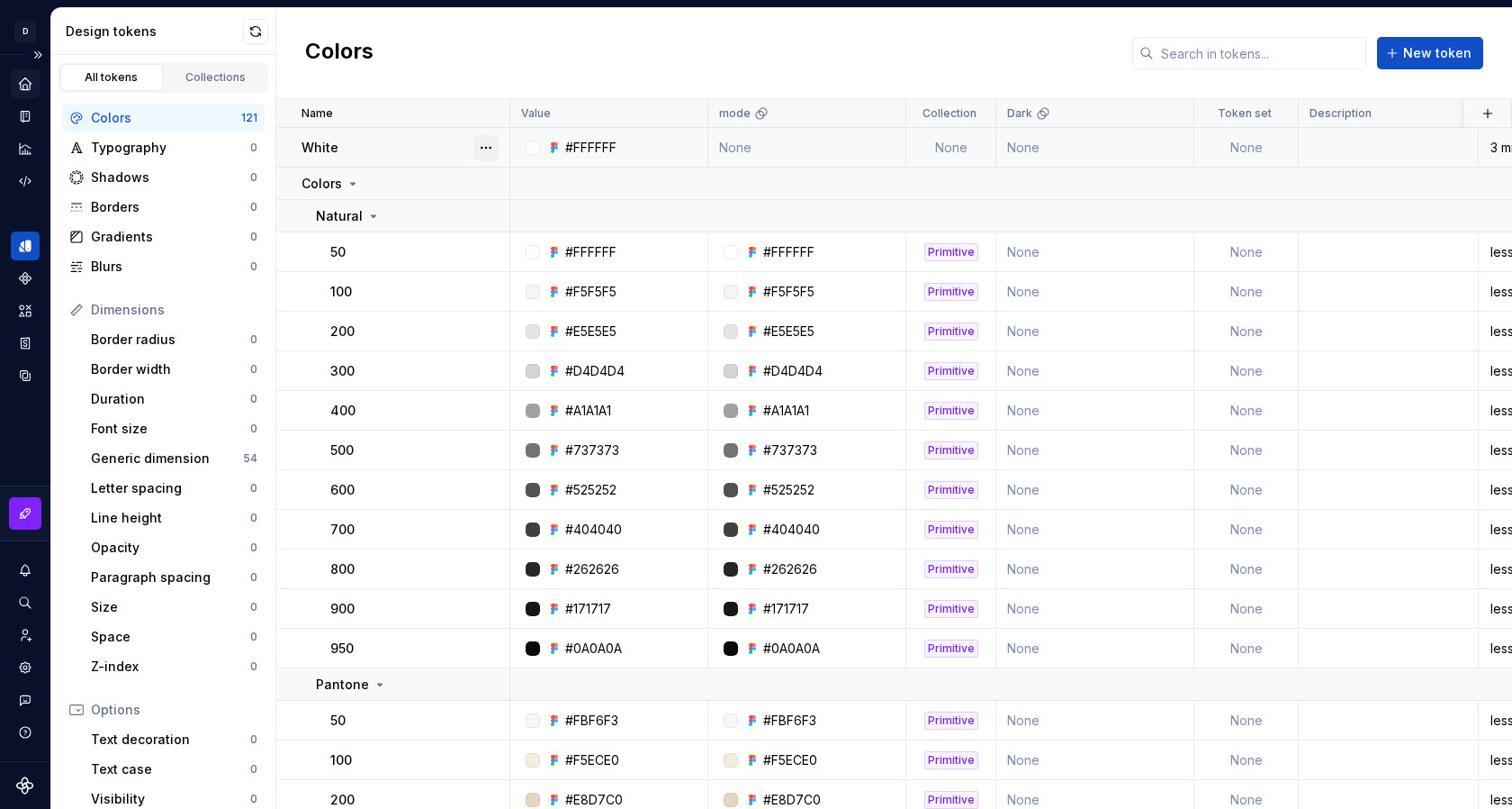
click at [490, 145] on button "button" at bounding box center [485, 147] width 25 height 25
click at [414, 160] on html "D Earth MK Design system data Design tokens All tokens Collections Colors 121 T…" at bounding box center [756, 404] width 1512 height 809
click at [193, 82] on div "Collections" at bounding box center [215, 76] width 90 height 14
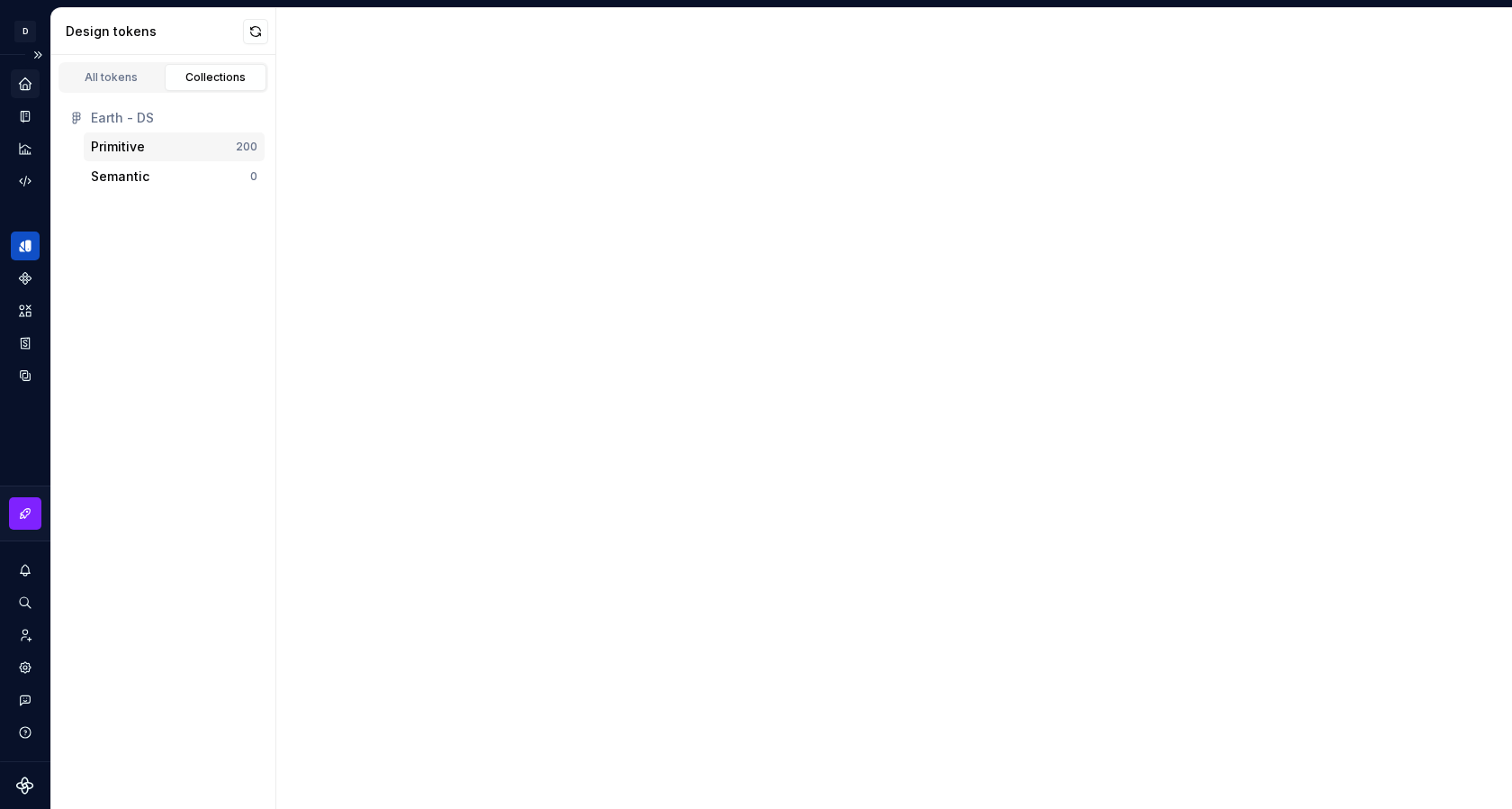
click at [153, 144] on div "Primitive" at bounding box center [163, 146] width 145 height 18
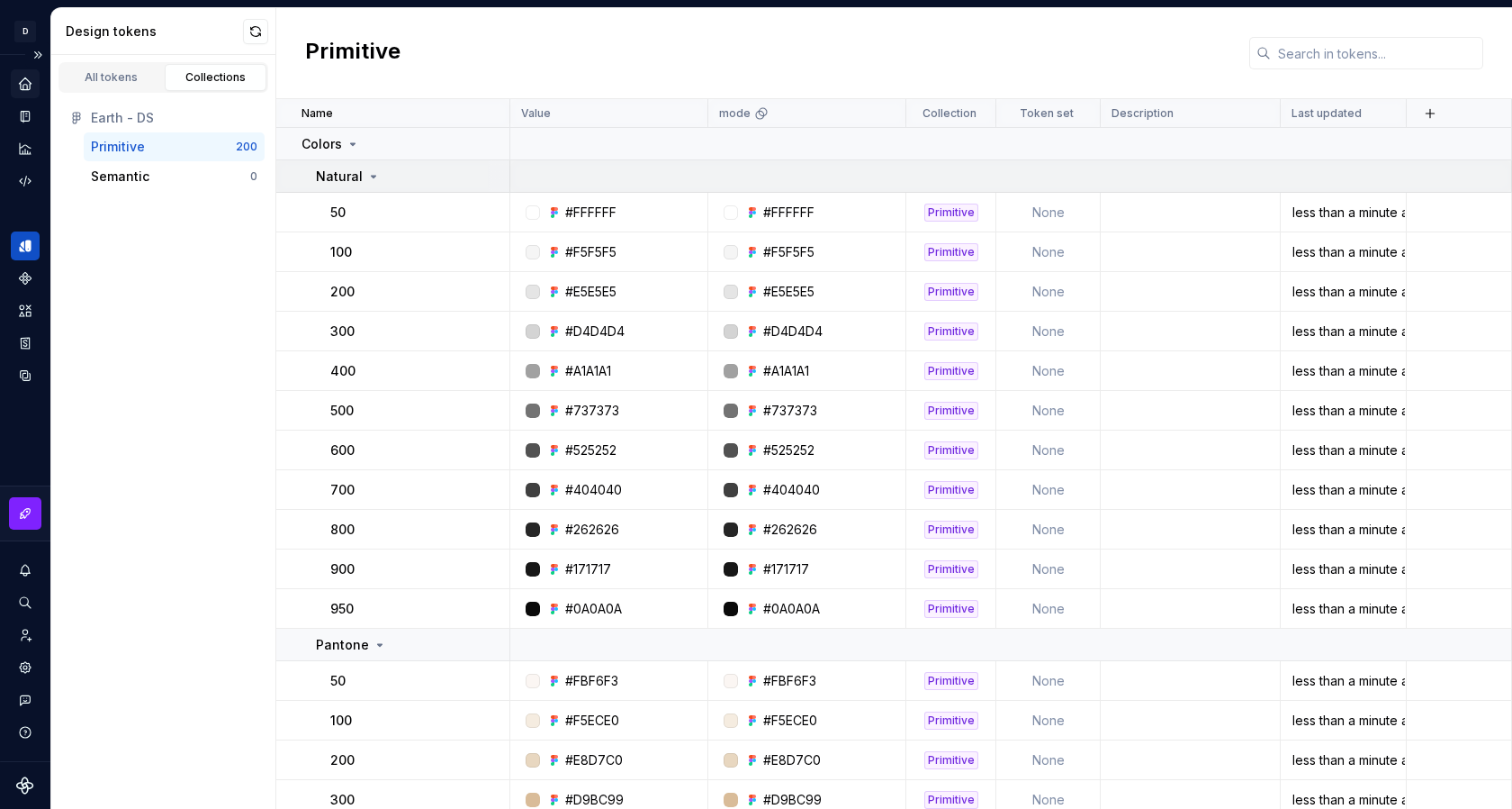
click at [373, 173] on icon at bounding box center [373, 176] width 14 height 14
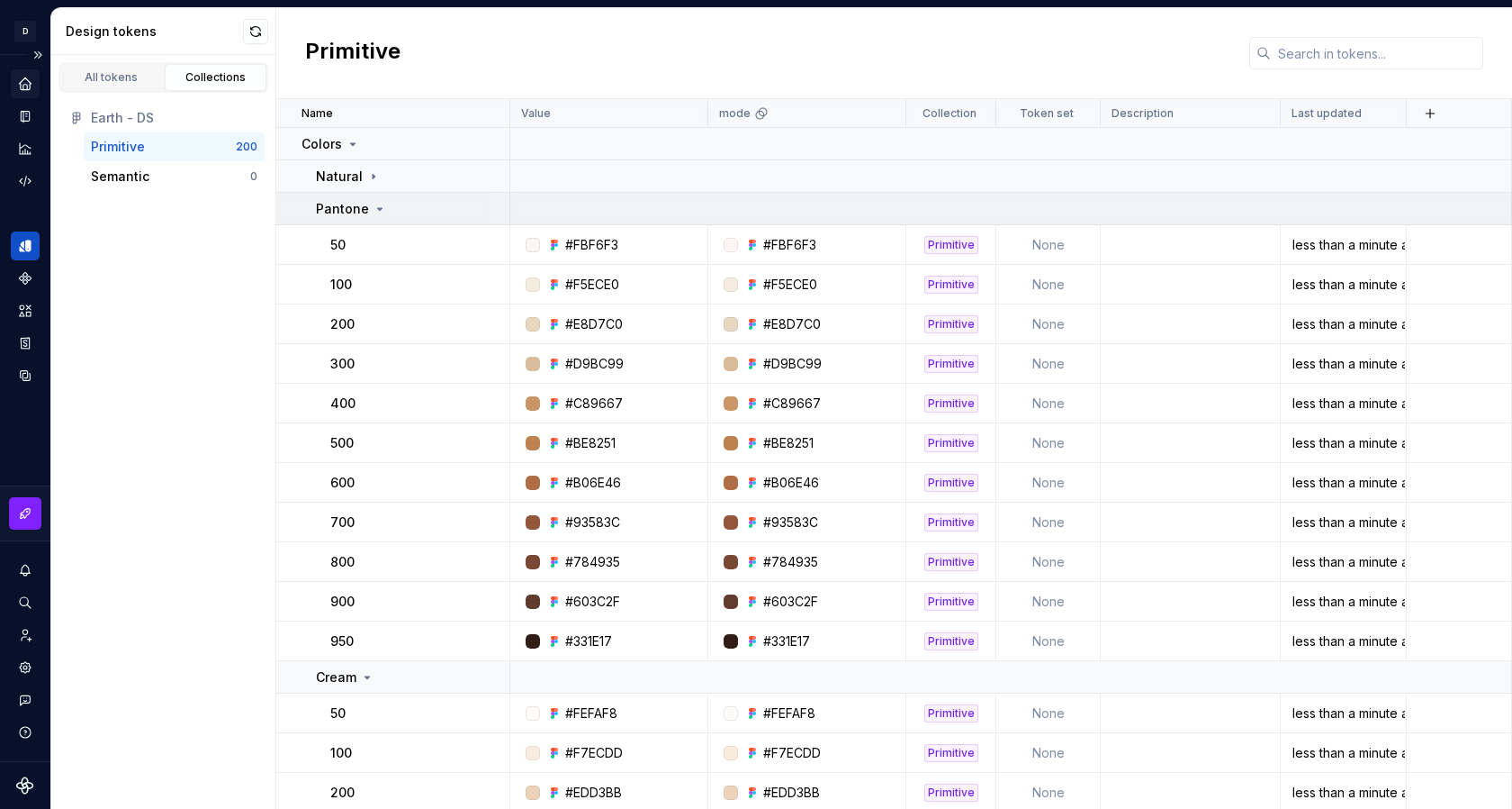
click at [380, 212] on icon at bounding box center [379, 208] width 14 height 14
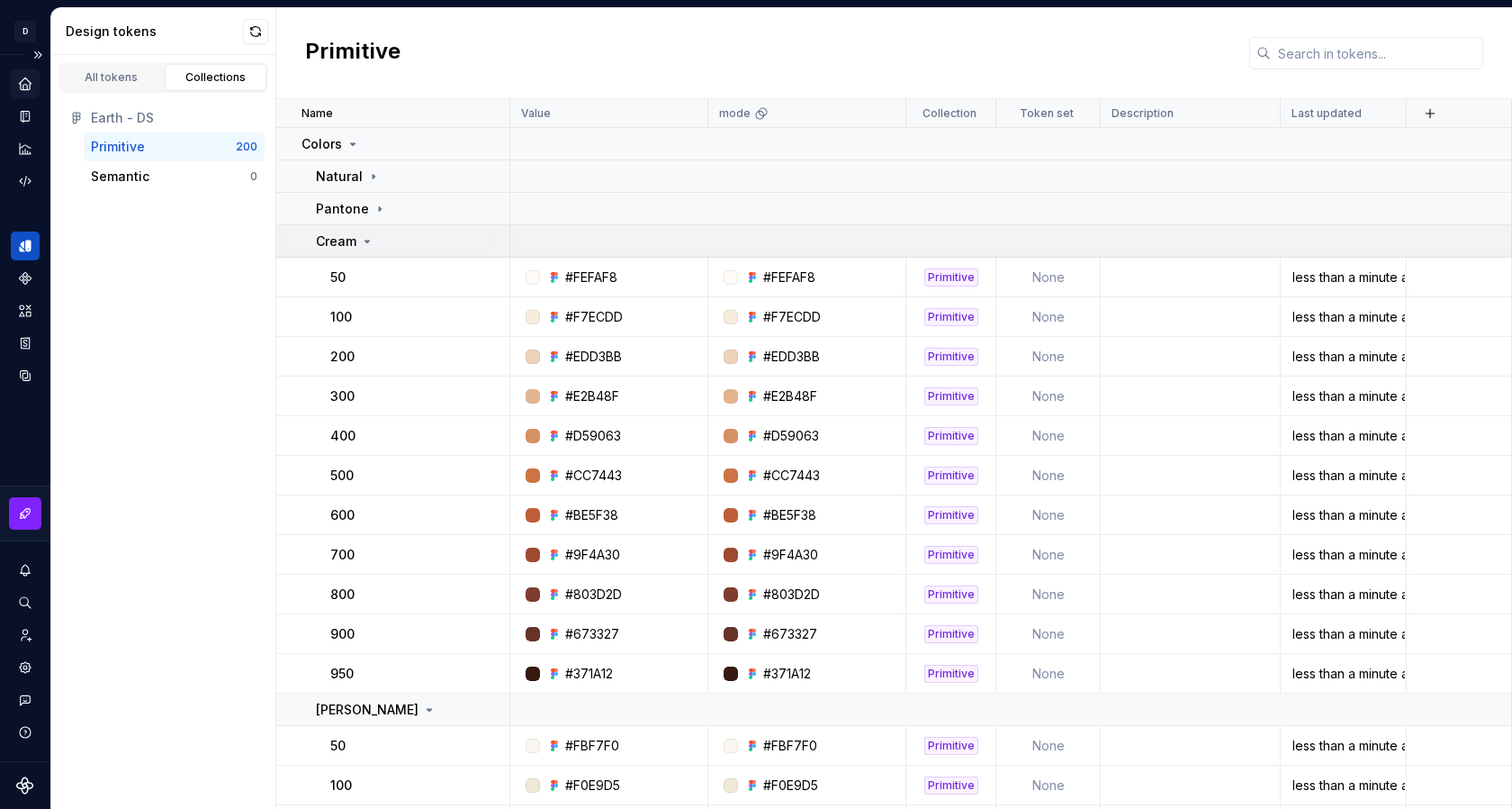
click at [366, 236] on icon at bounding box center [367, 240] width 14 height 14
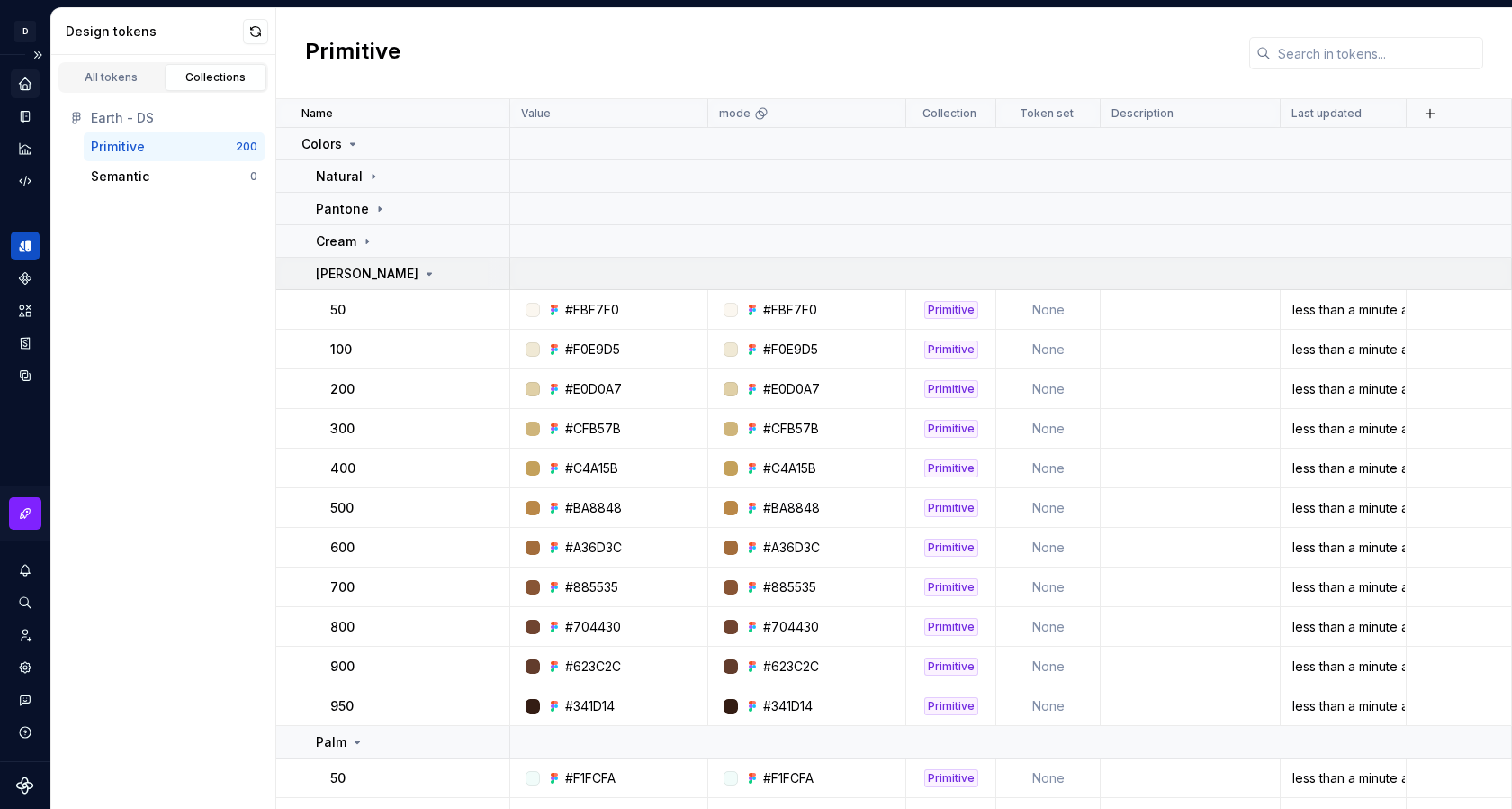
click at [422, 270] on icon at bounding box center [429, 273] width 14 height 14
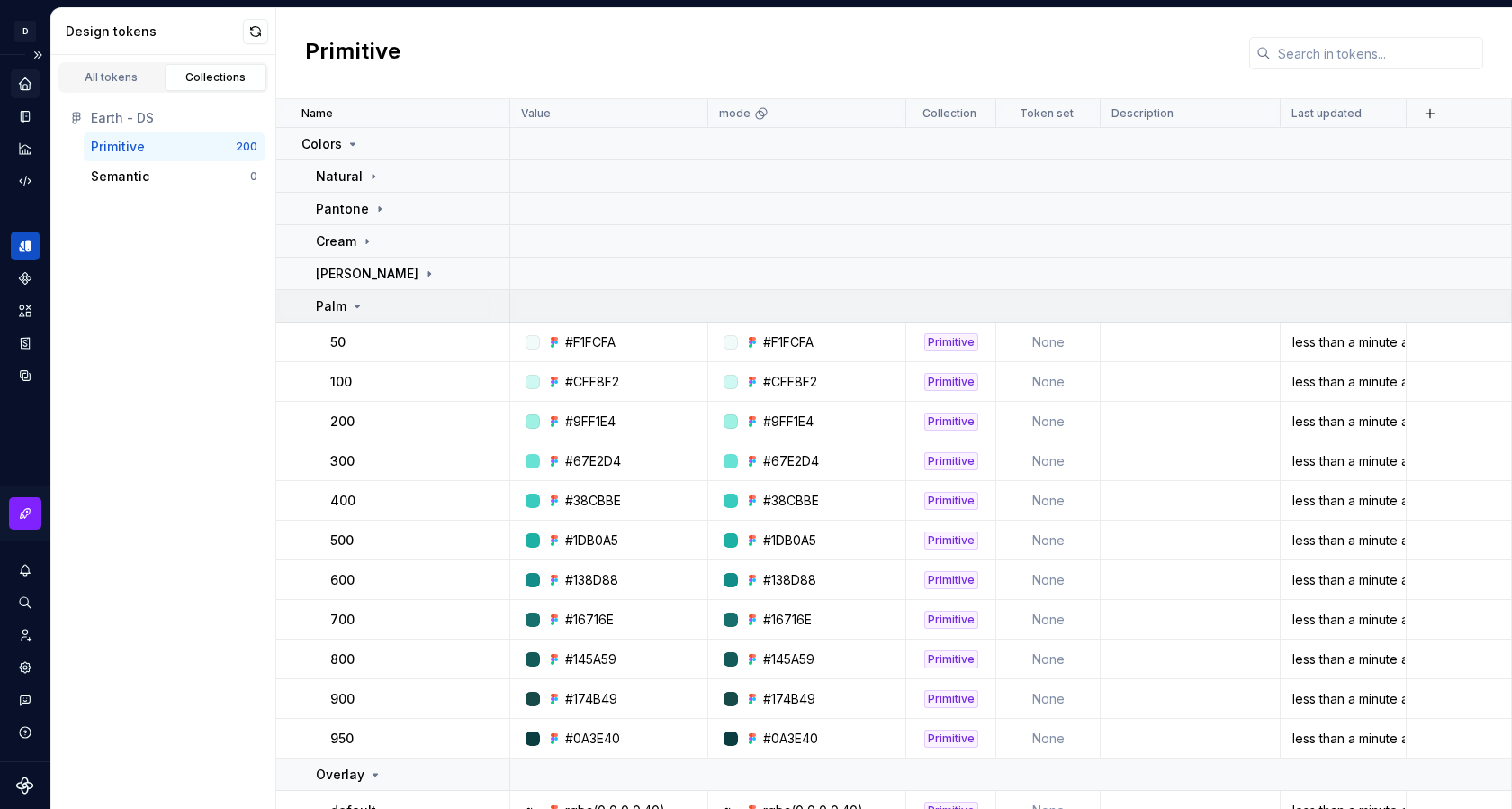
click at [355, 304] on icon at bounding box center [356, 305] width 14 height 14
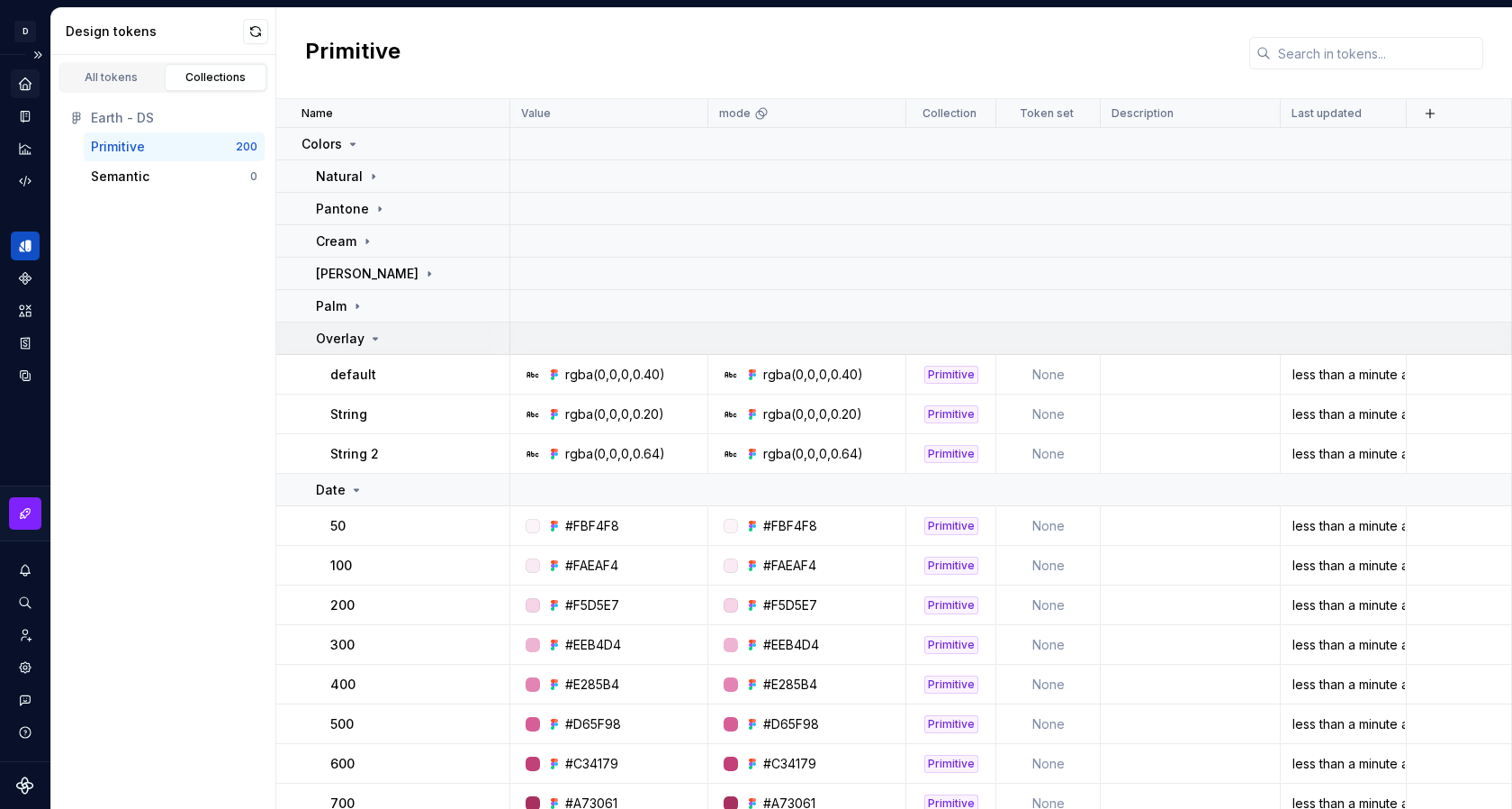
click at [376, 341] on icon at bounding box center [375, 338] width 14 height 14
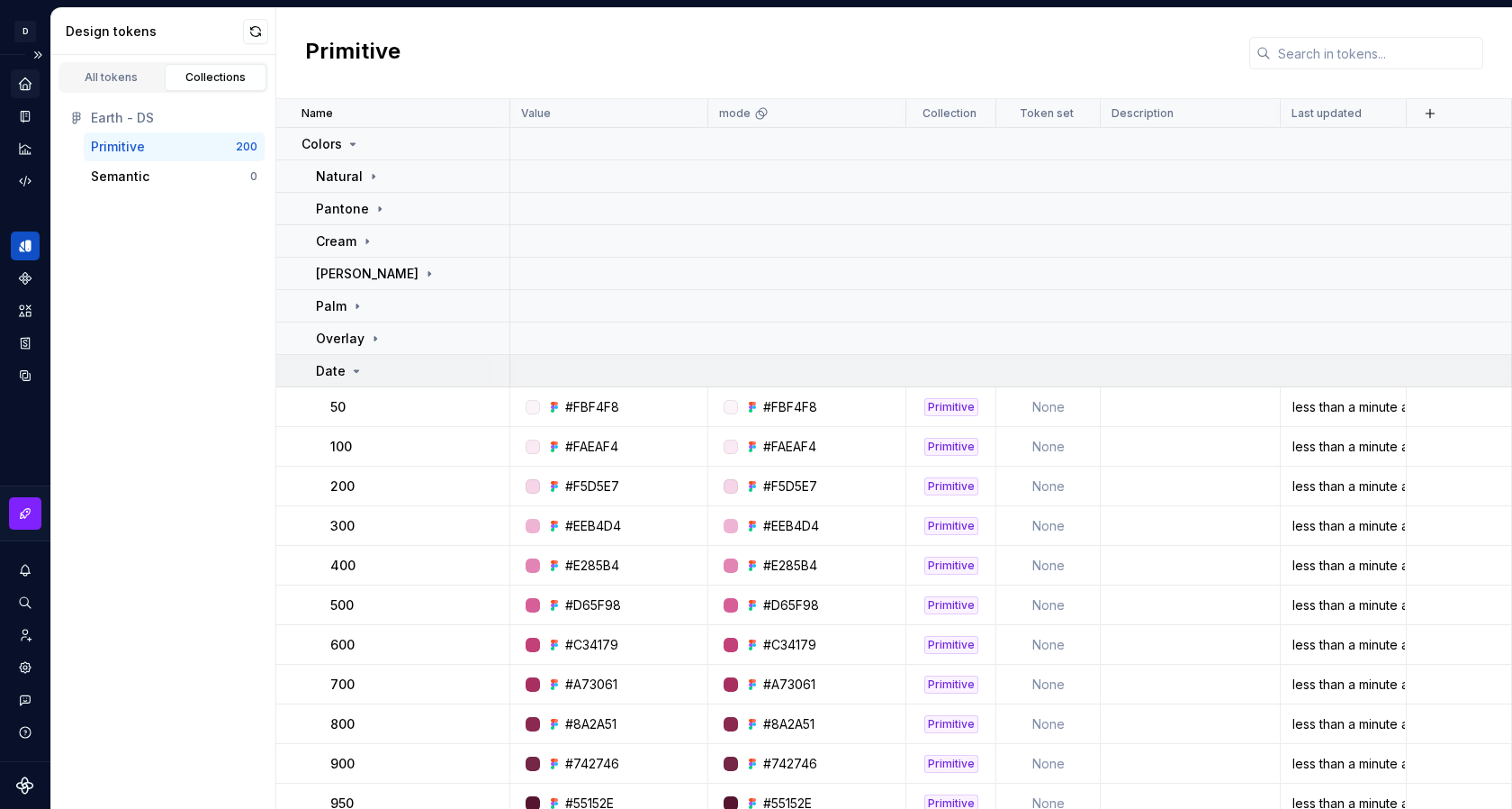
click at [365, 369] on div "Date" at bounding box center [412, 371] width 192 height 18
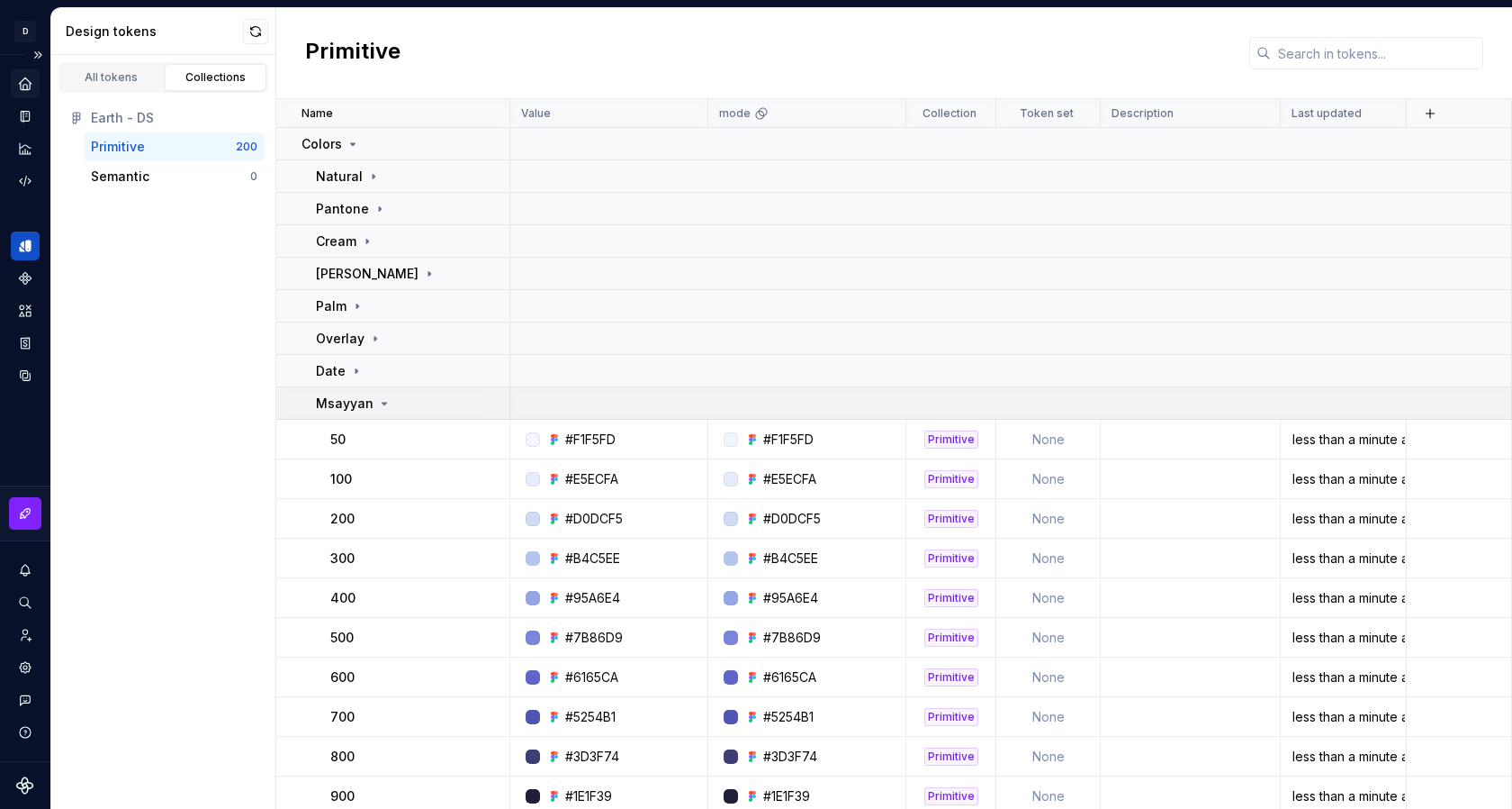
click at [383, 406] on icon at bounding box center [384, 403] width 14 height 14
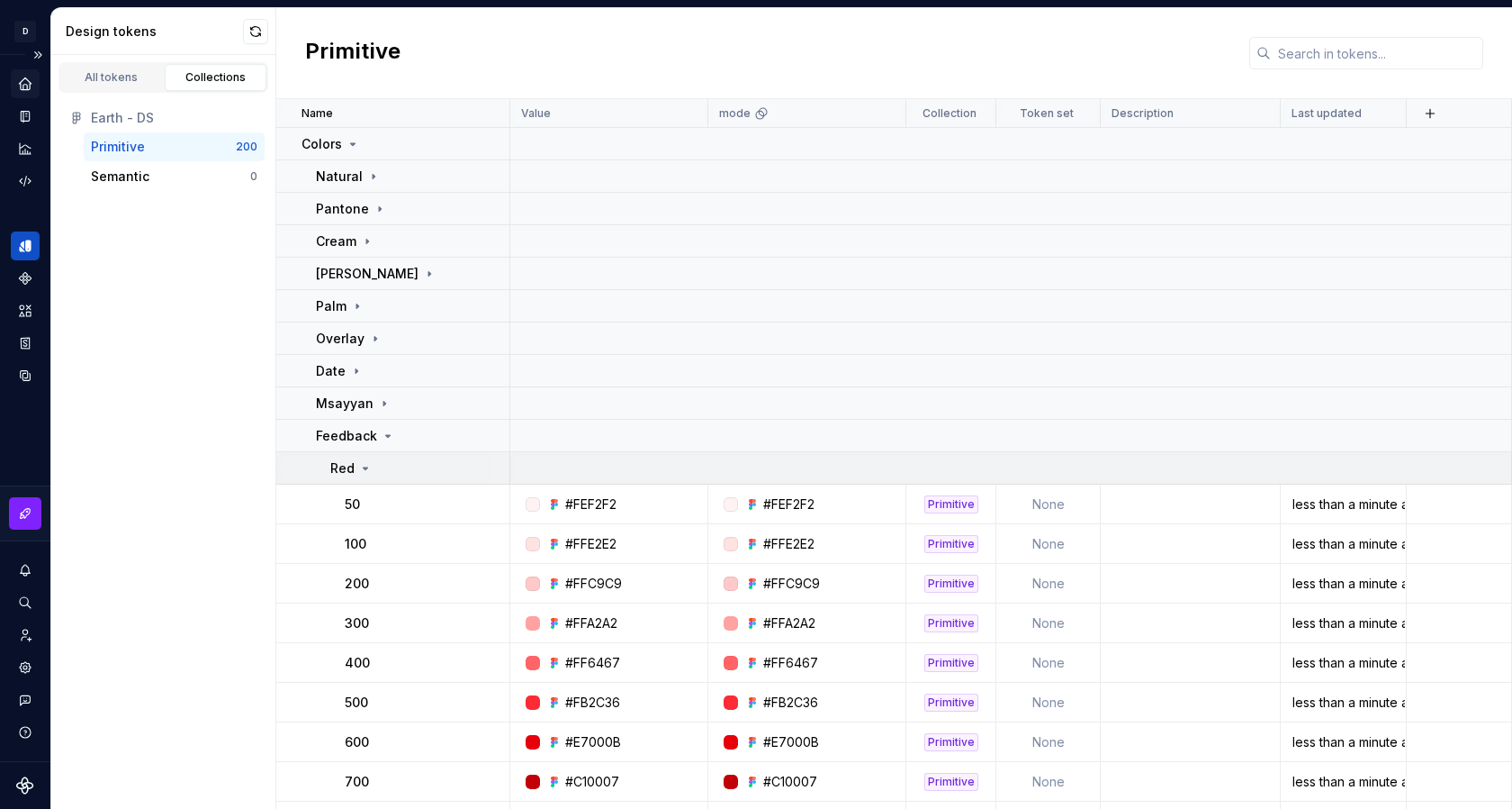
click at [367, 469] on icon at bounding box center [365, 468] width 14 height 14
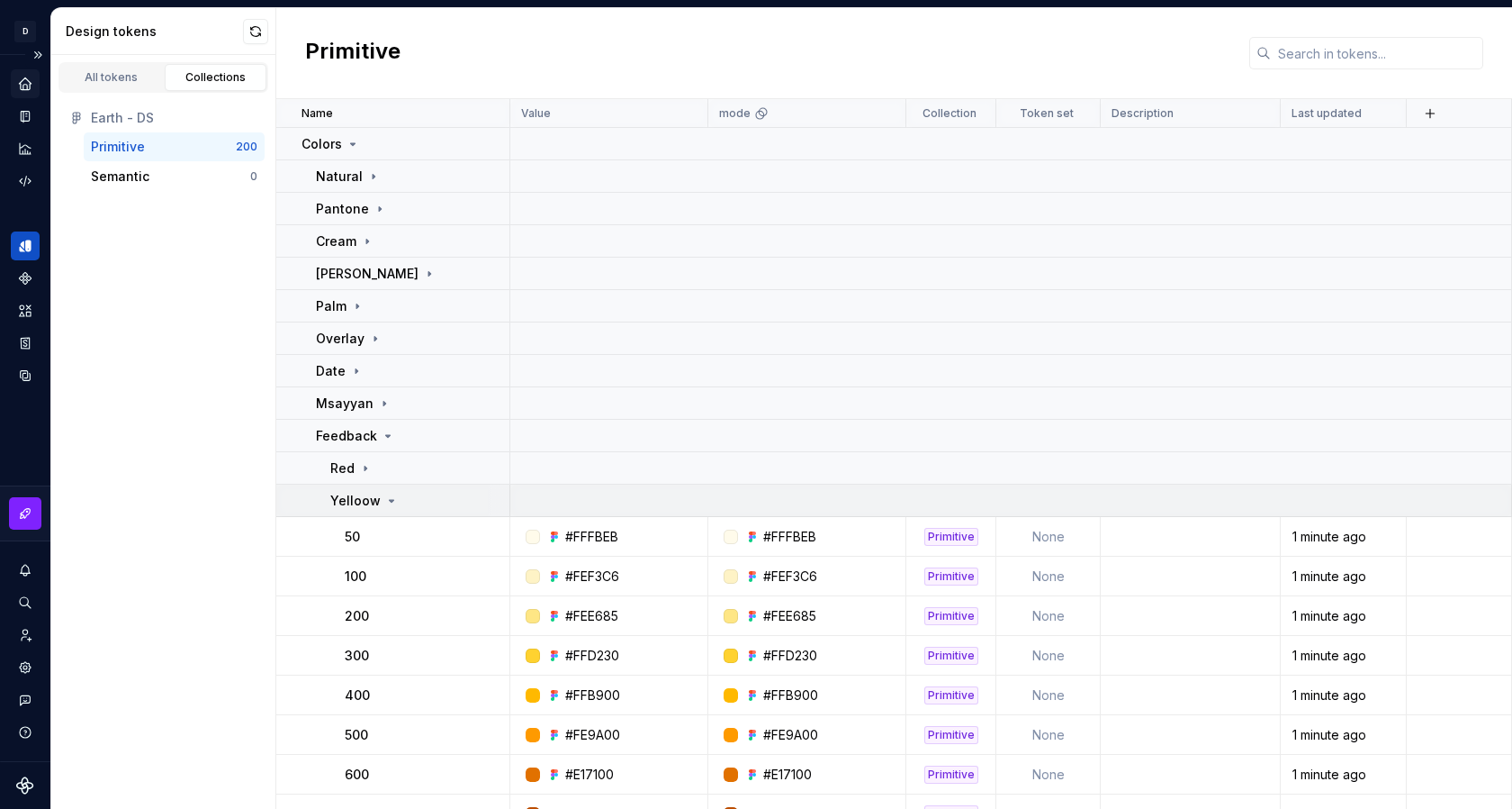
click at [390, 500] on icon at bounding box center [391, 500] width 14 height 14
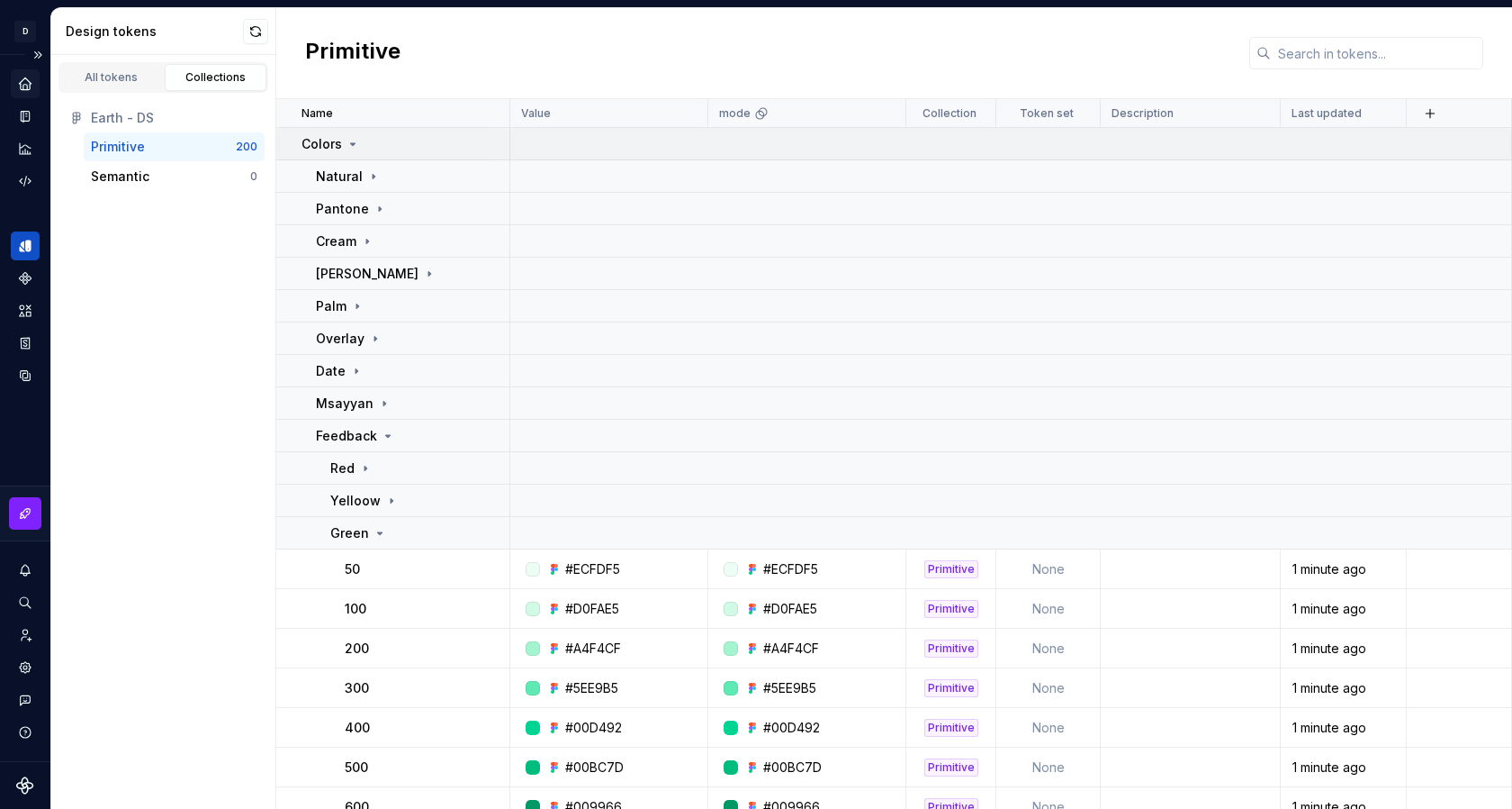
click at [351, 144] on icon at bounding box center [353, 144] width 5 height 2
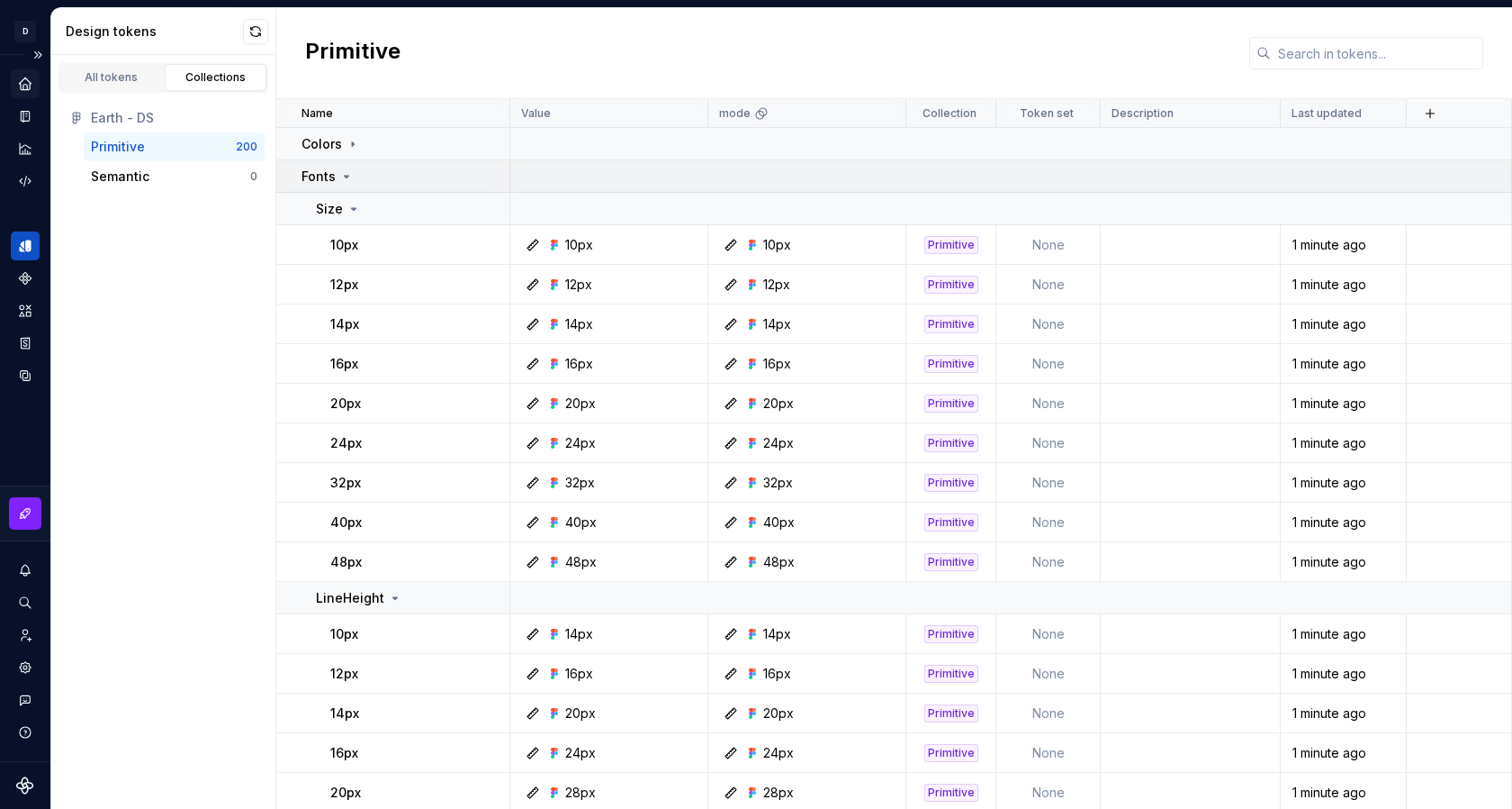
click at [345, 178] on icon at bounding box center [346, 176] width 14 height 14
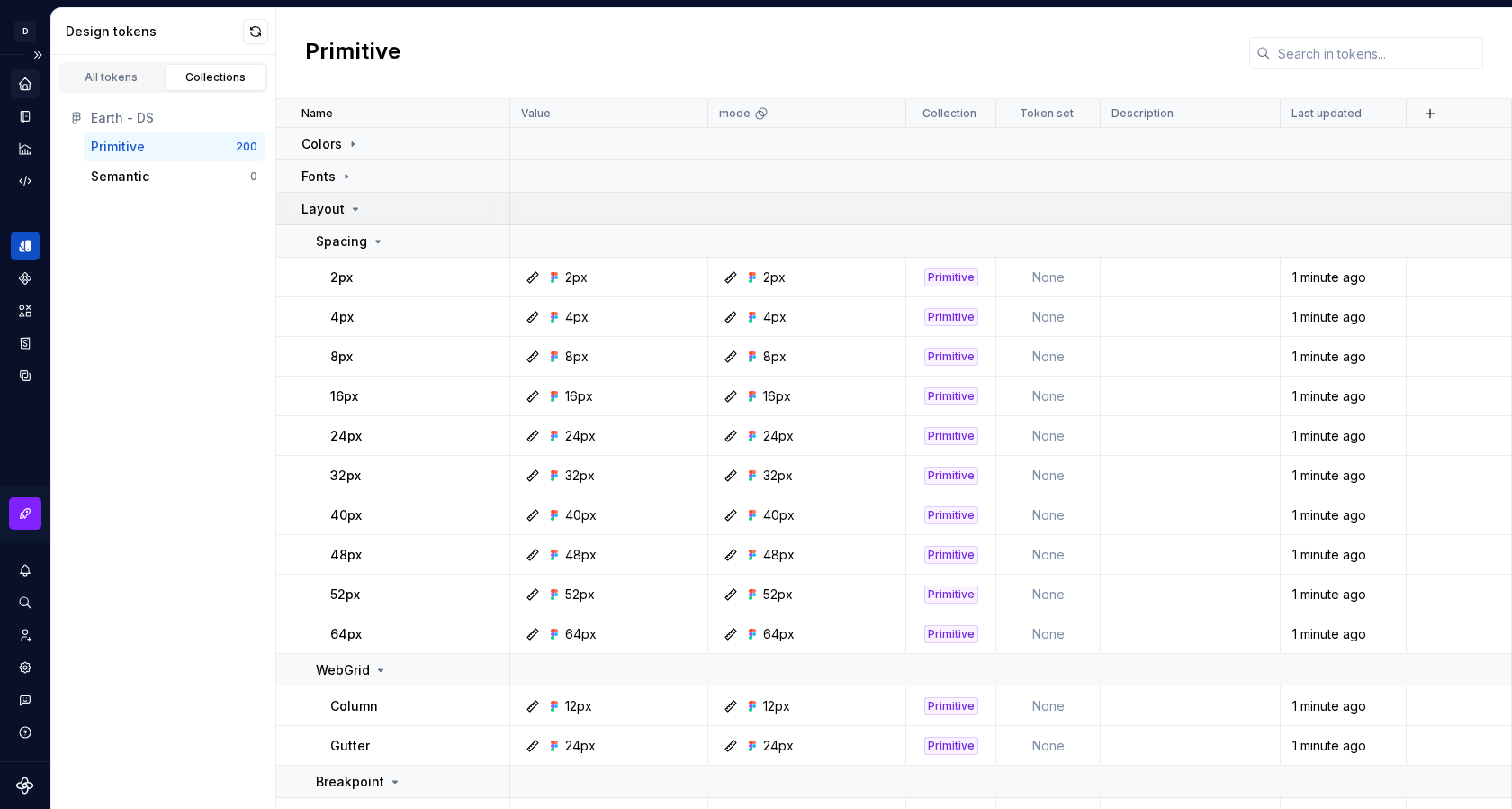
click at [353, 205] on icon at bounding box center [355, 208] width 14 height 14
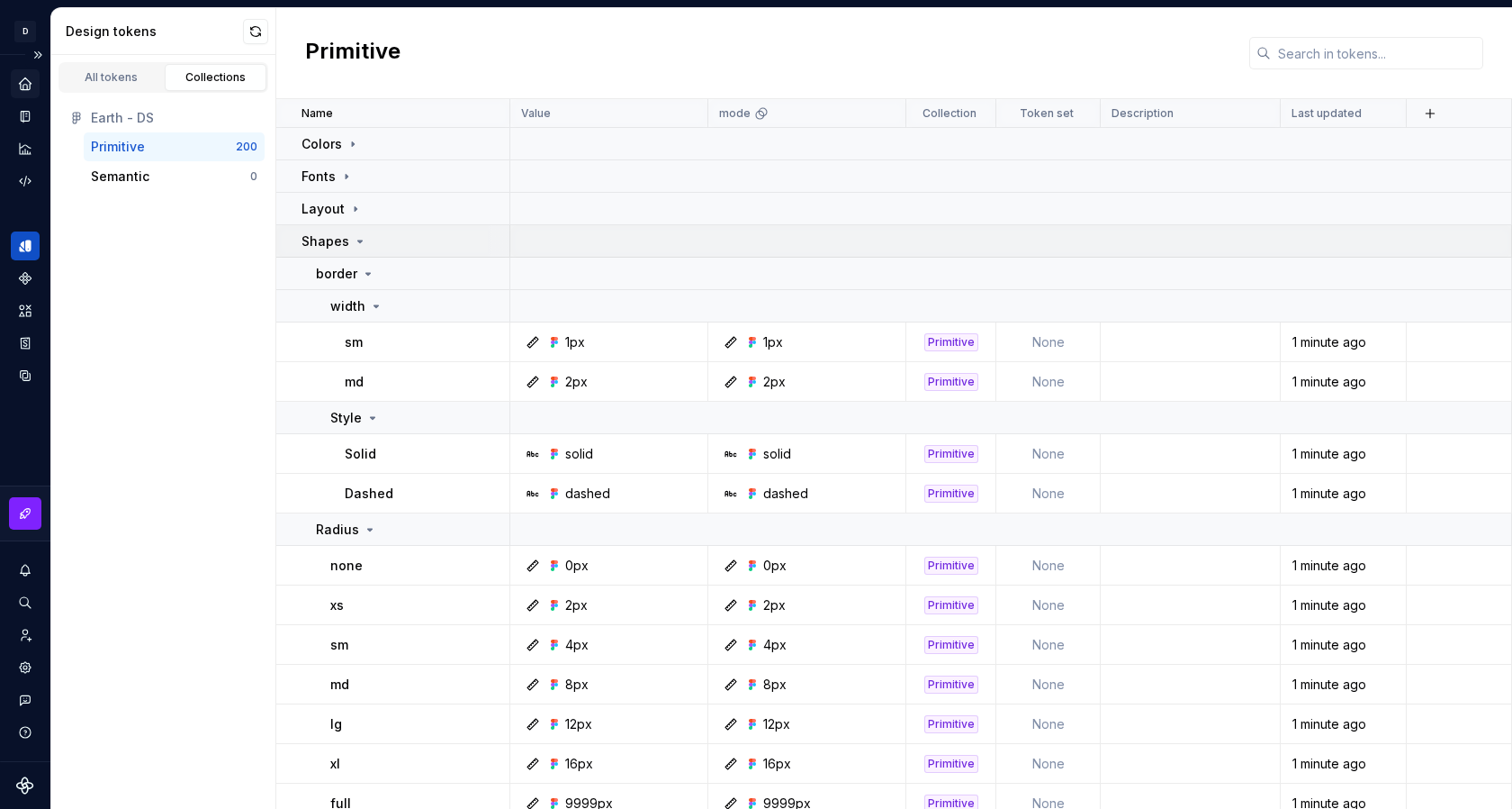
click at [358, 243] on icon at bounding box center [359, 240] width 14 height 14
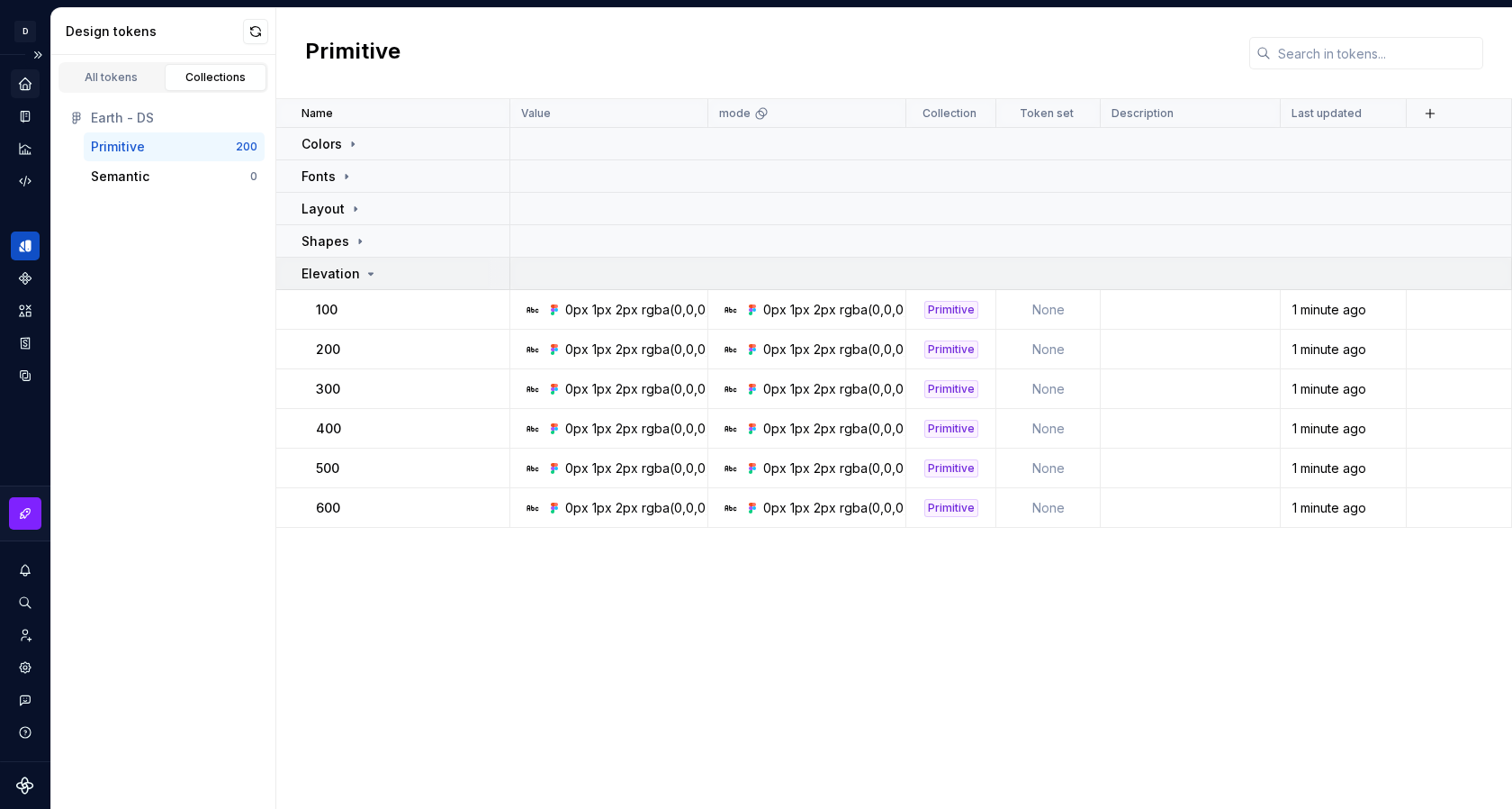
click at [370, 272] on icon at bounding box center [371, 273] width 5 height 2
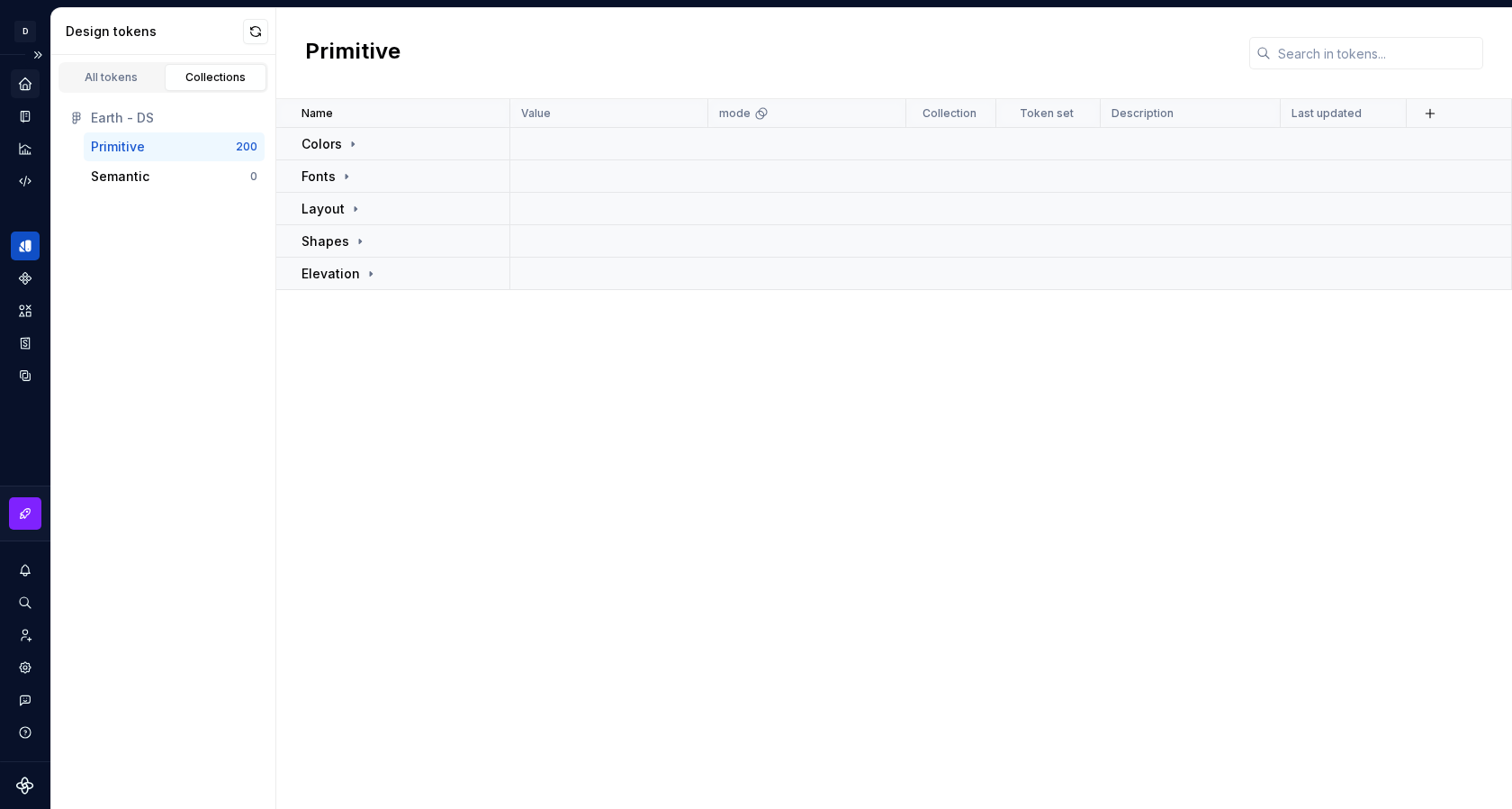
click at [26, 90] on icon "Home" at bounding box center [25, 83] width 16 height 16
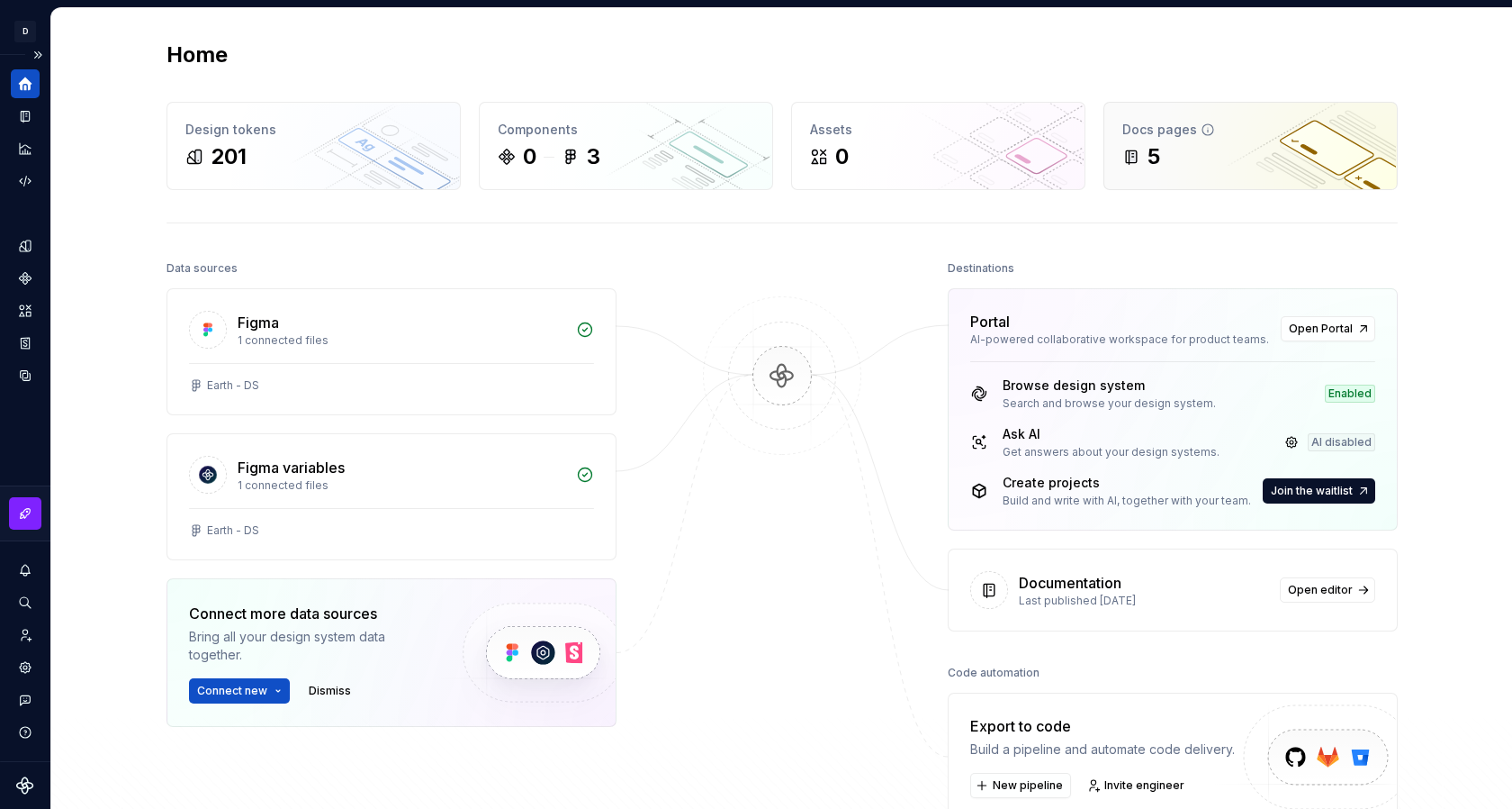
click at [1175, 150] on div "5" at bounding box center [1251, 157] width 256 height 29
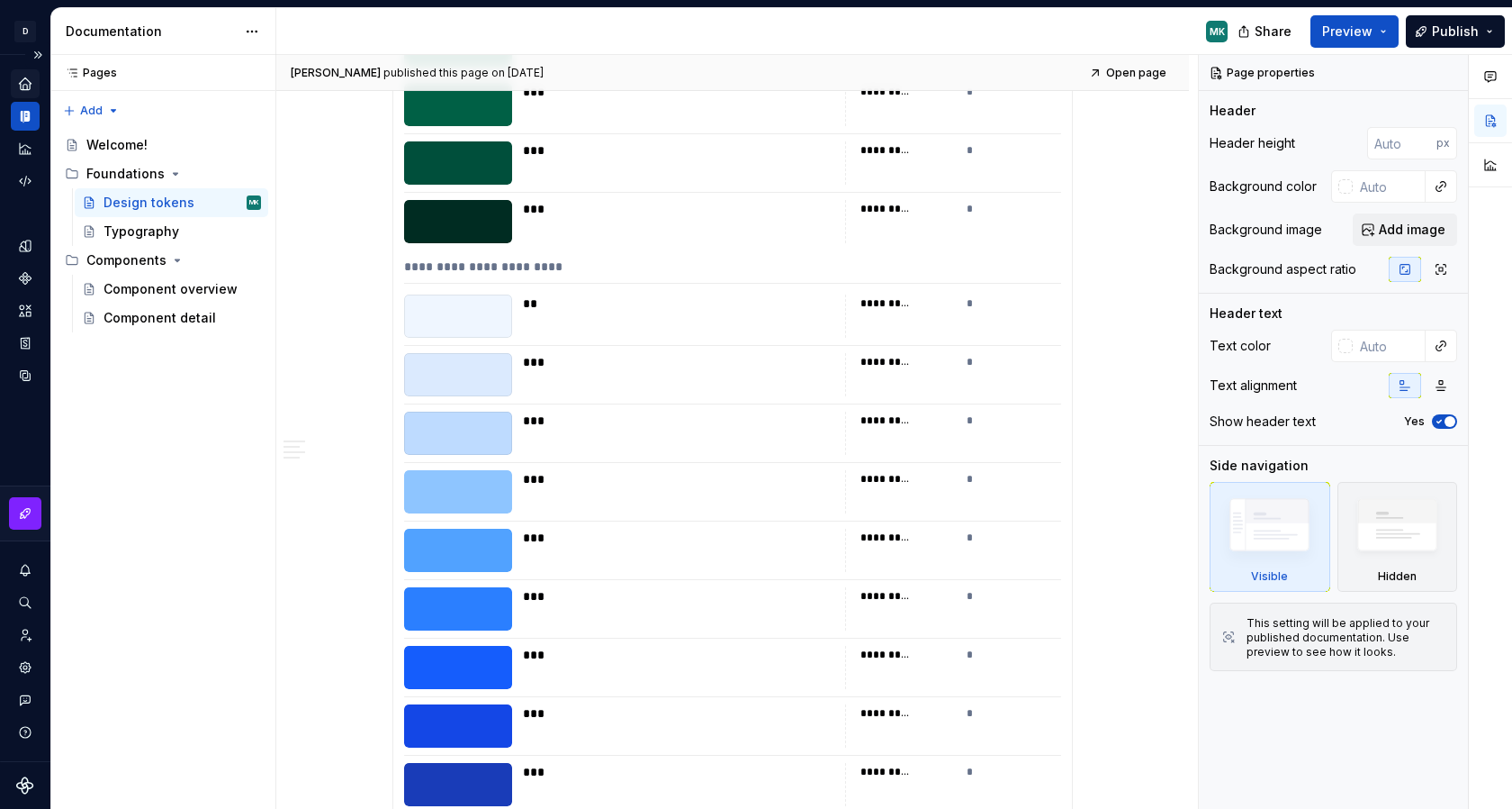
scroll to position [7174, 0]
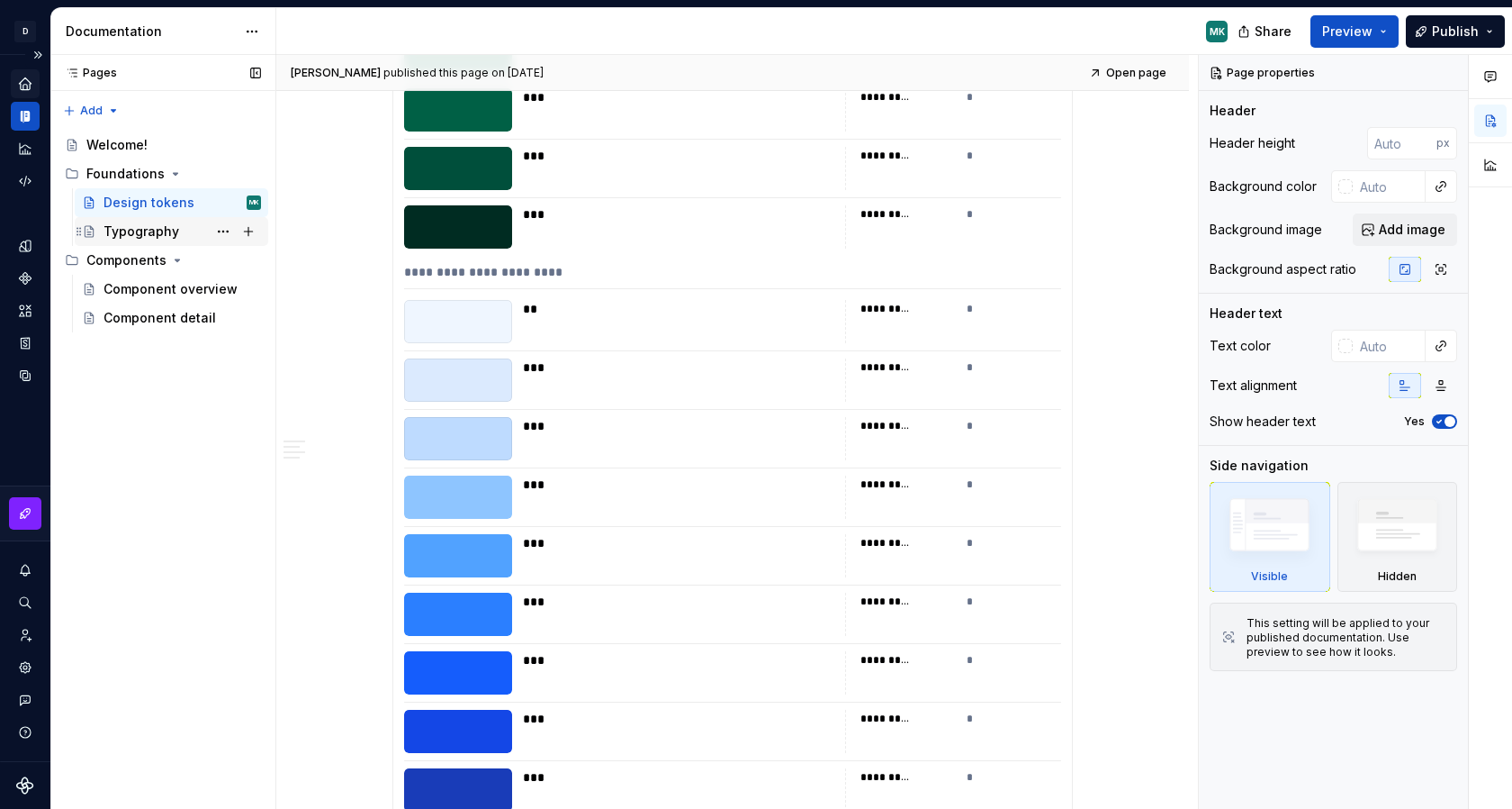
click at [155, 229] on div "Typography" at bounding box center [141, 231] width 75 height 18
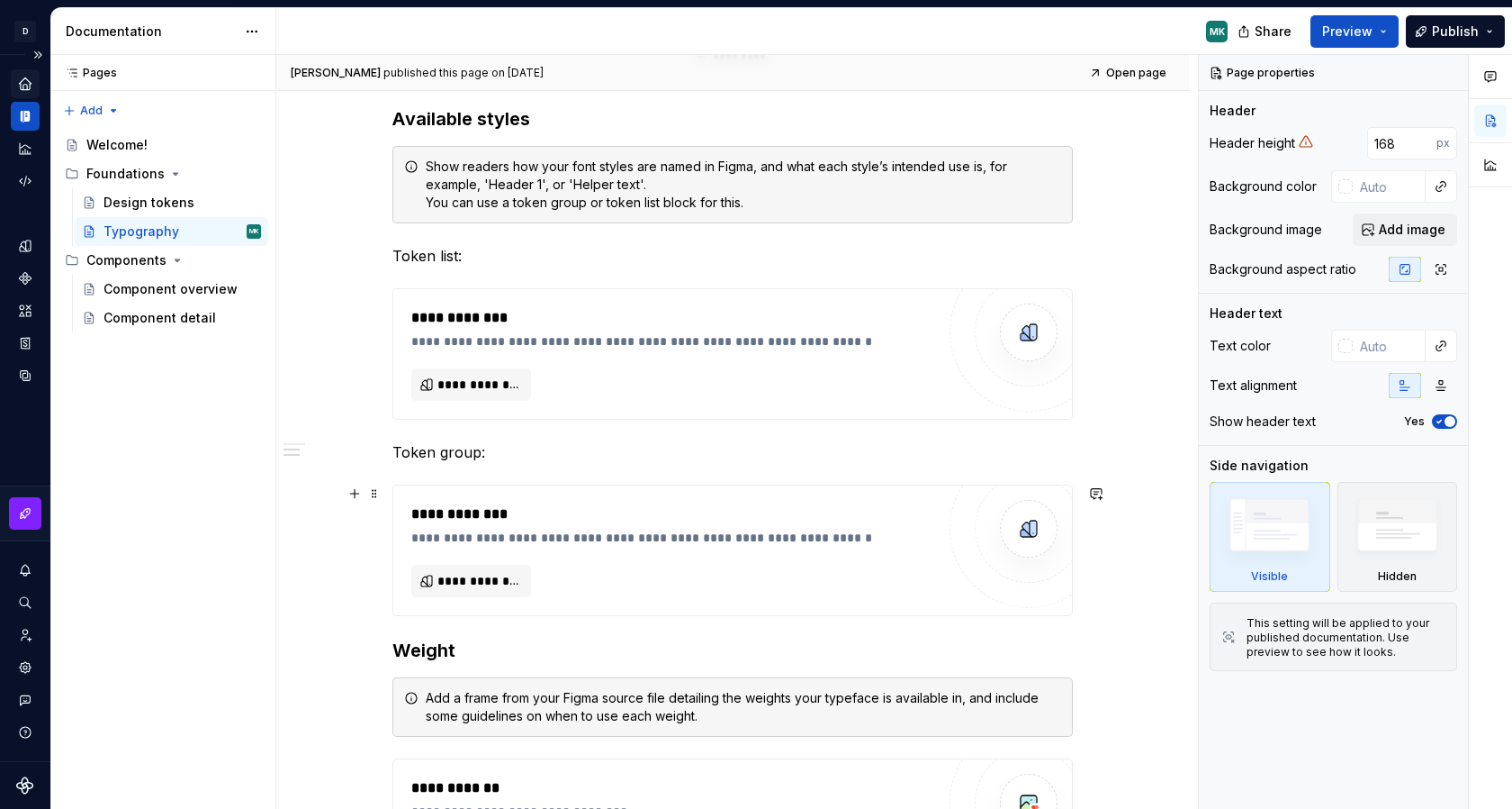
scroll to position [650, 0]
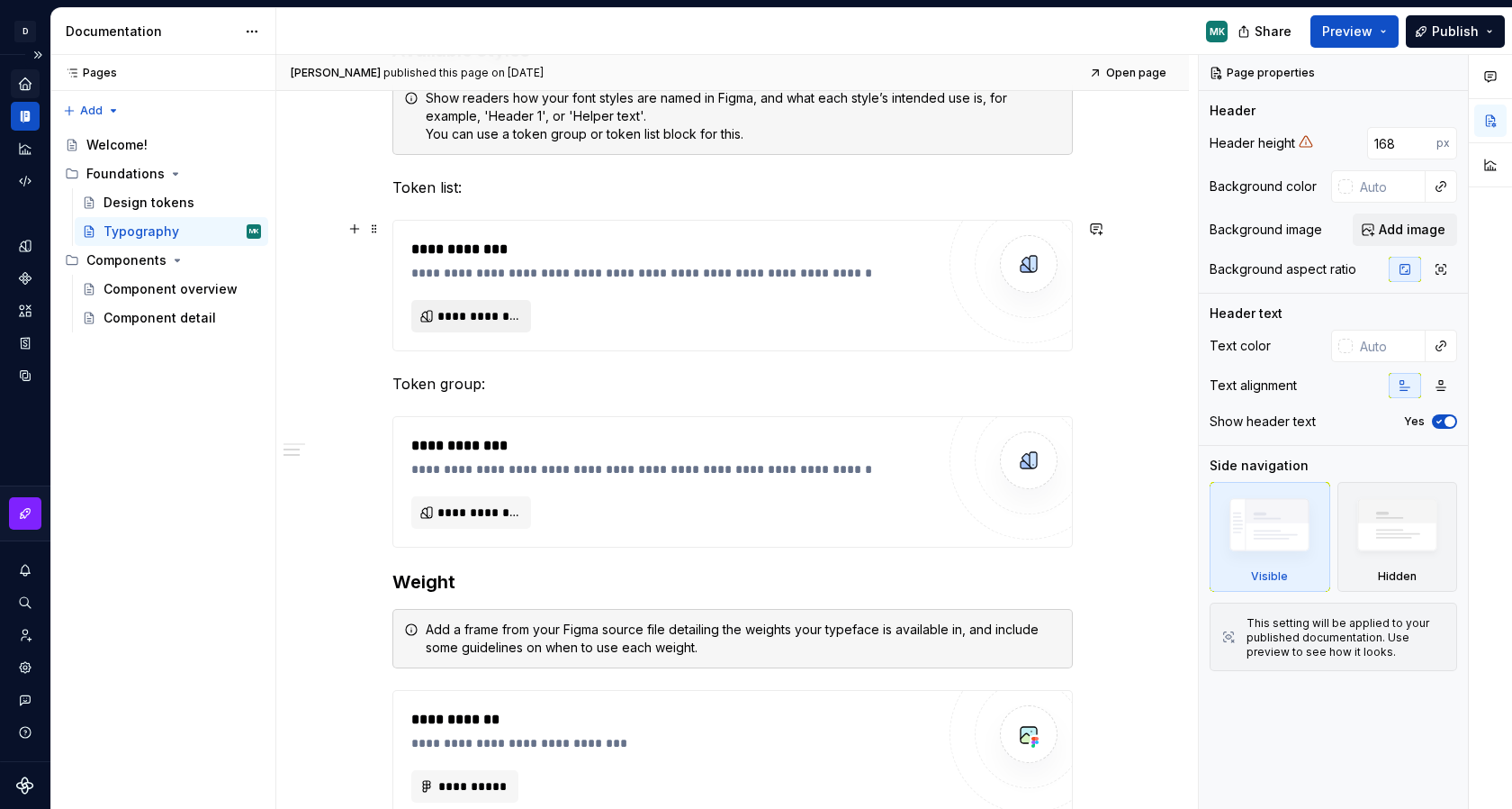
click at [484, 321] on span "**********" at bounding box center [478, 316] width 82 height 18
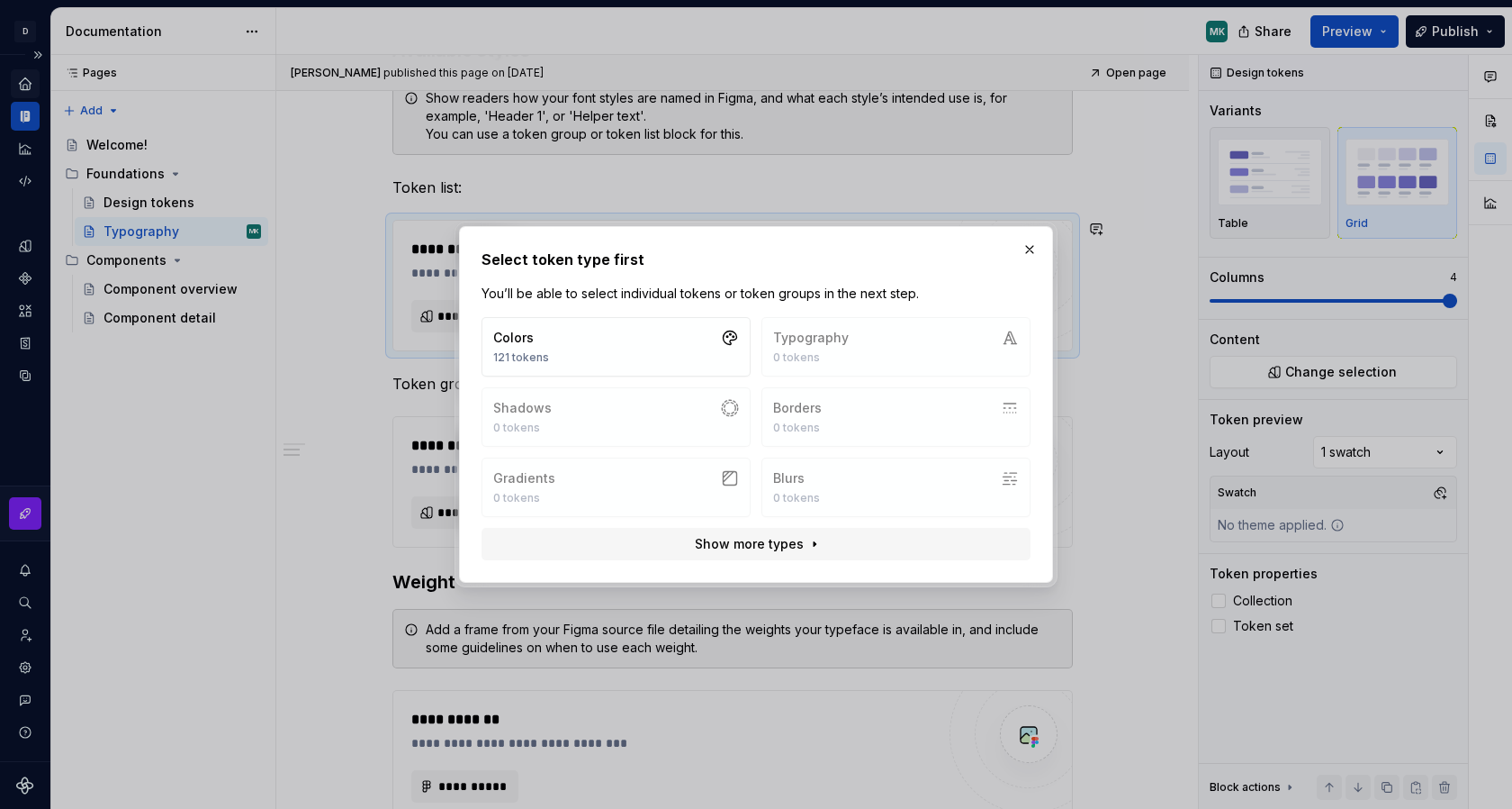
click at [938, 356] on div "Colors 121 tokens Typography 0 tokens Shadows 0 tokens Borders 0 tokens Gradien…" at bounding box center [756, 417] width 550 height 200
click at [1032, 244] on button "button" at bounding box center [1029, 249] width 25 height 25
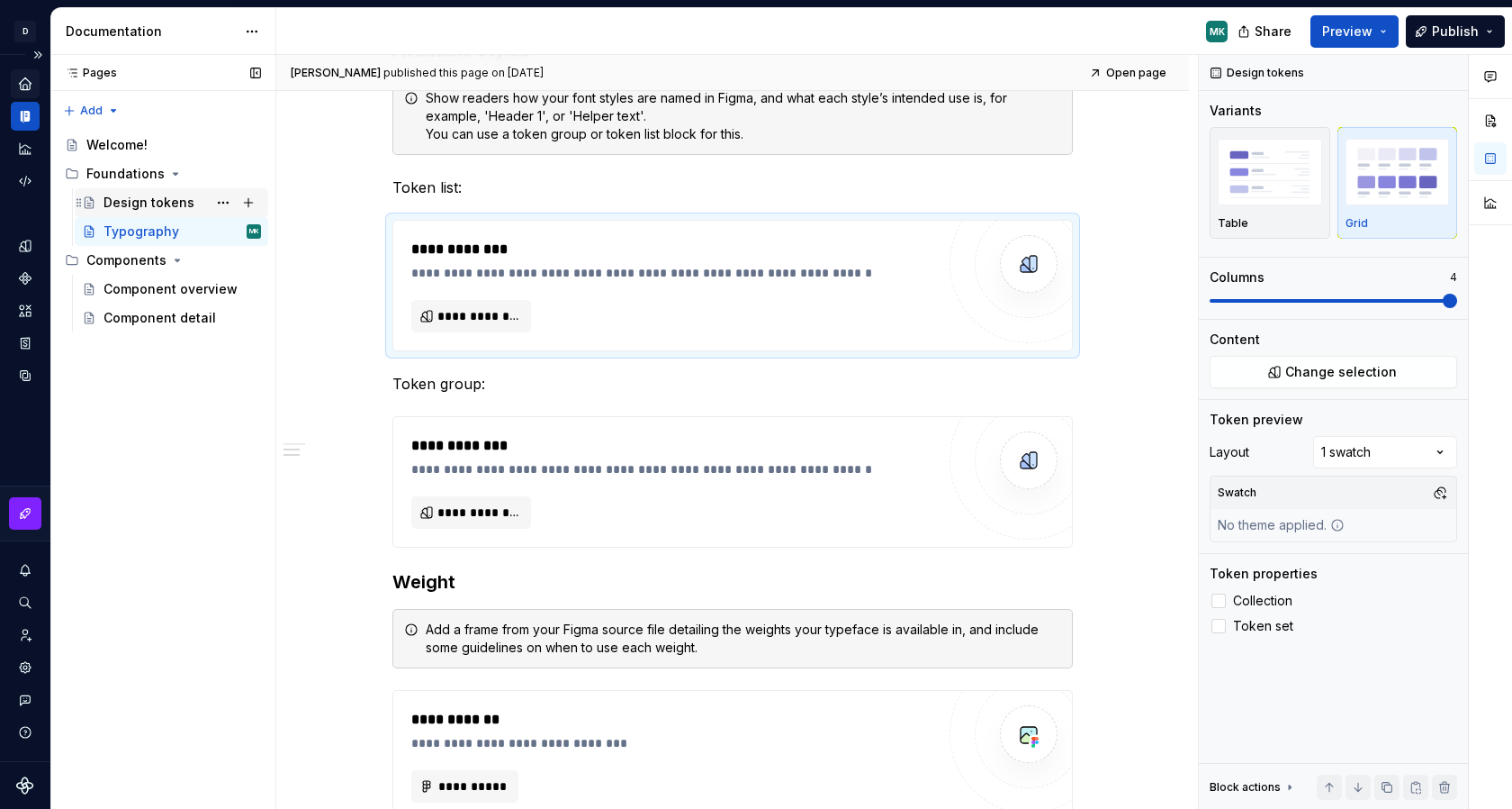
click at [146, 203] on div "Design tokens" at bounding box center [149, 202] width 90 height 18
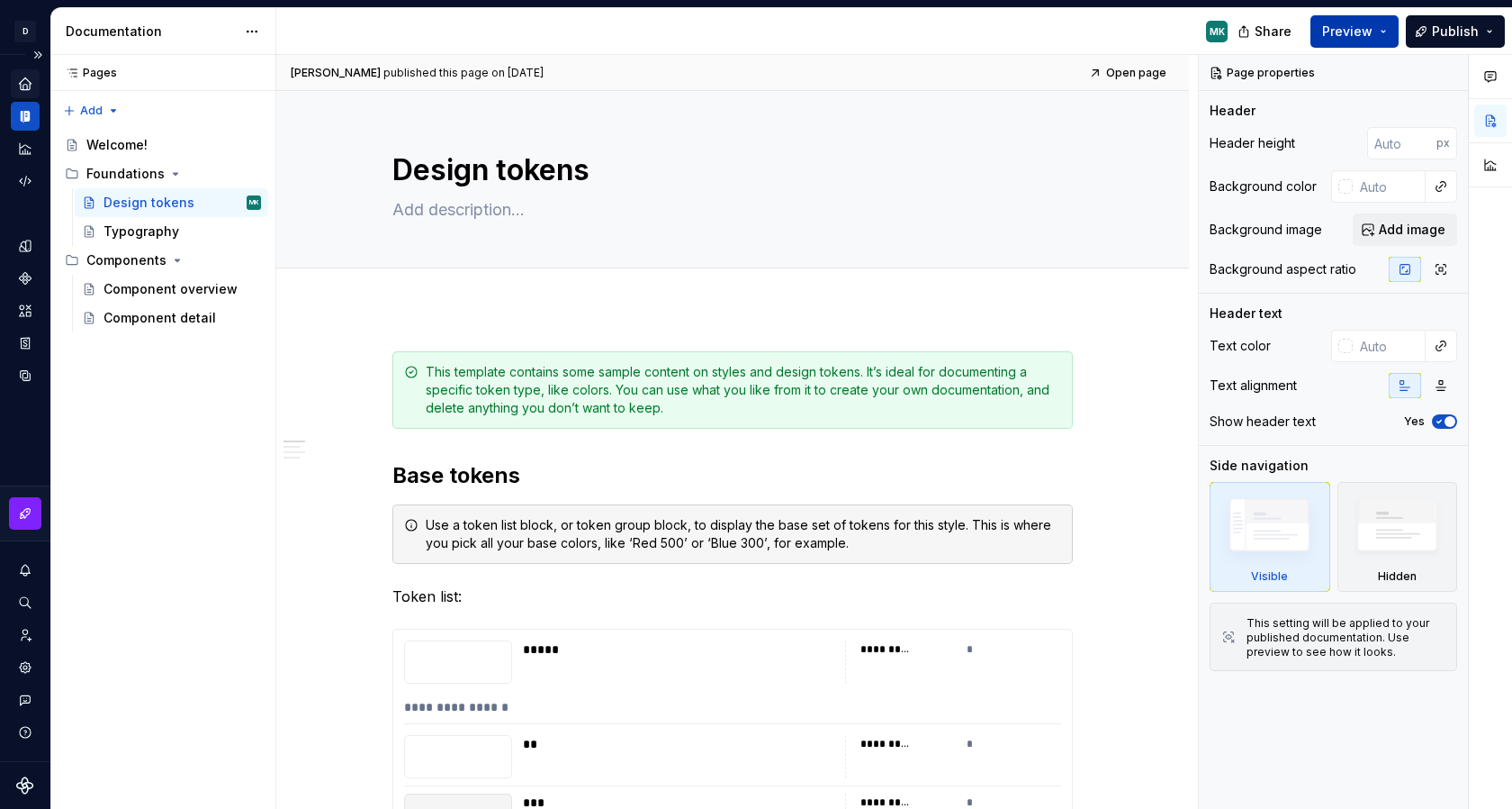
click at [1351, 35] on span "Preview" at bounding box center [1347, 31] width 50 height 18
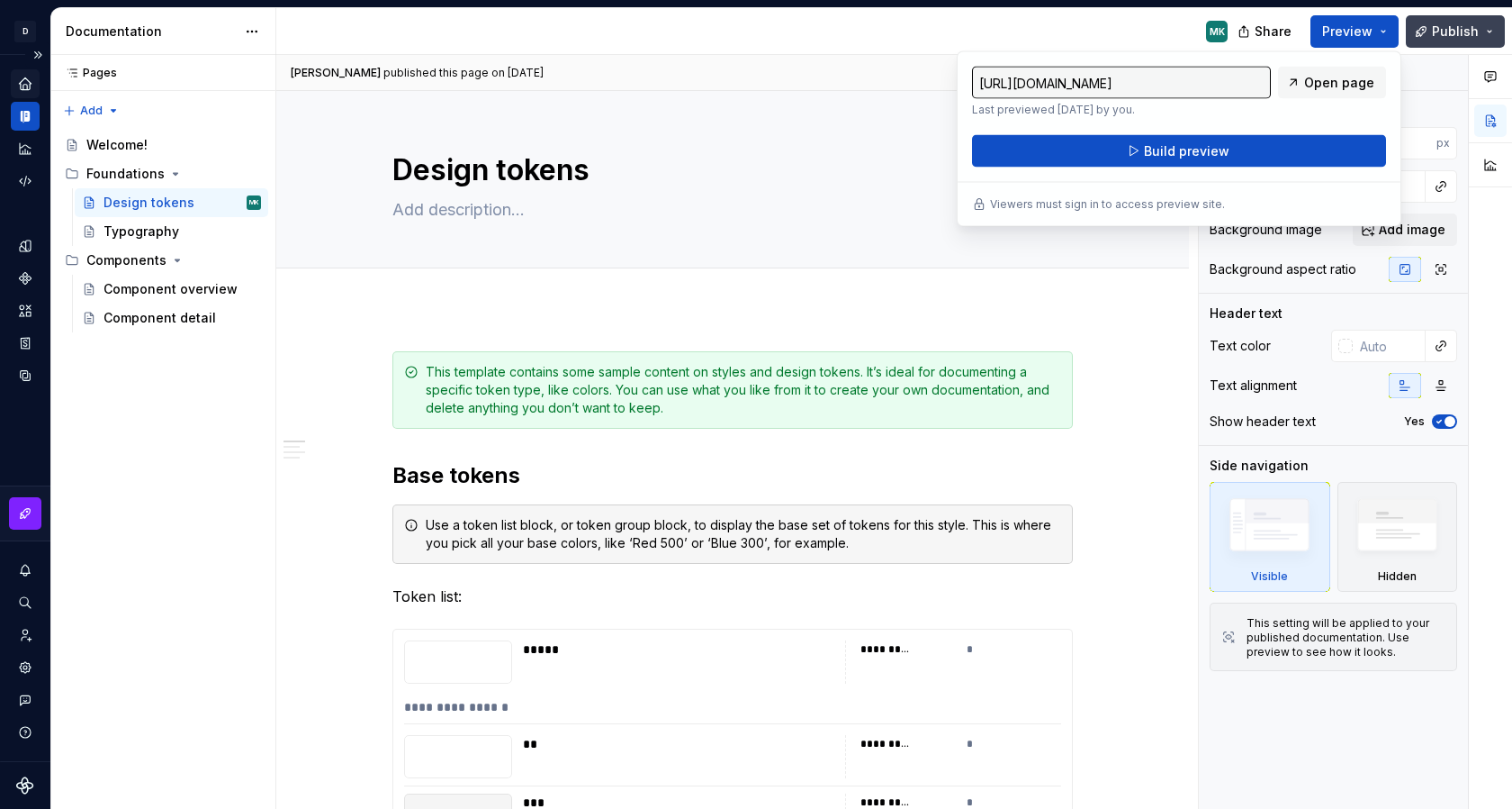
click at [1433, 22] on button "Publish" at bounding box center [1455, 31] width 99 height 32
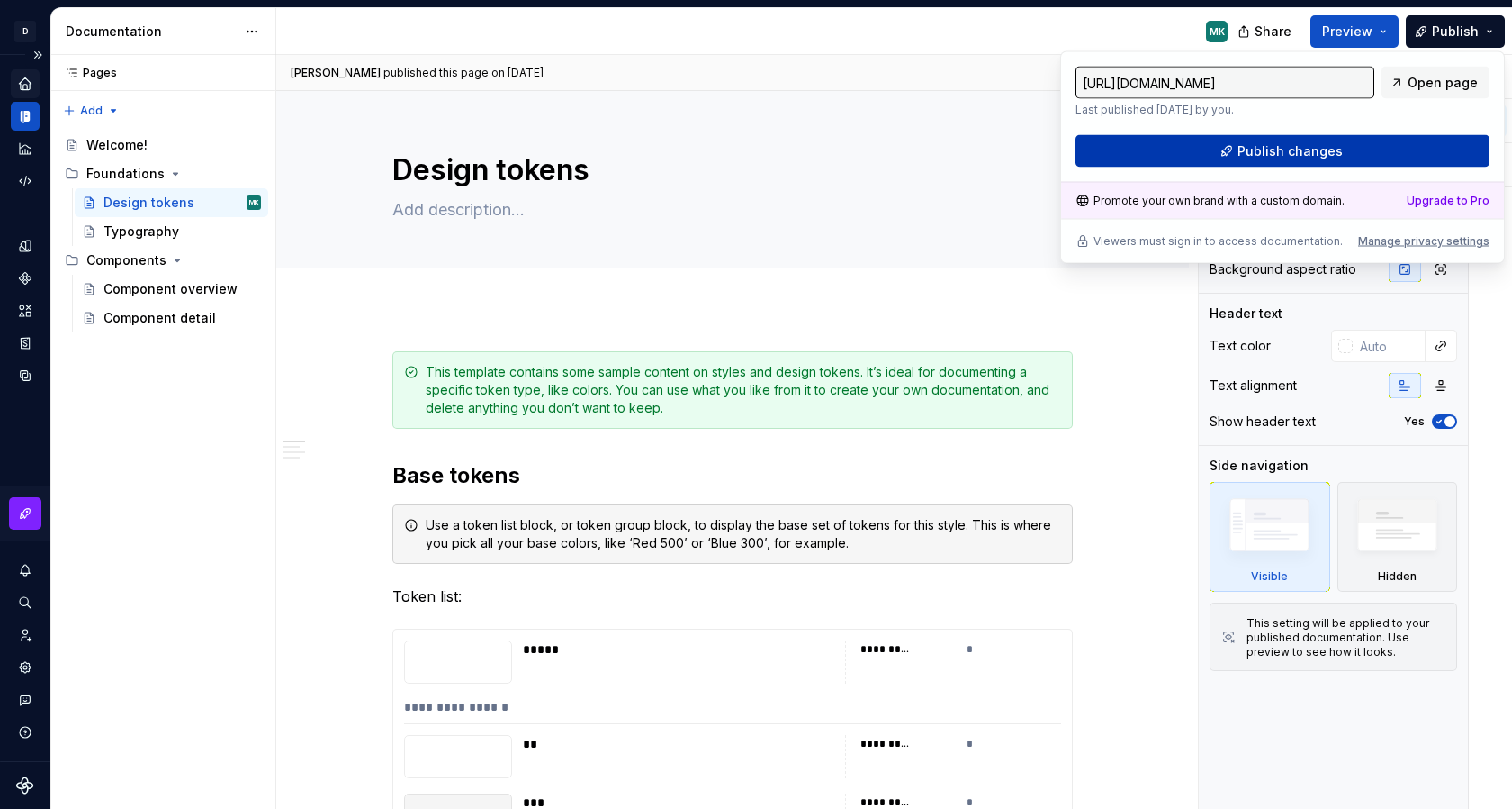
click at [1257, 150] on span "Publish changes" at bounding box center [1290, 151] width 106 height 18
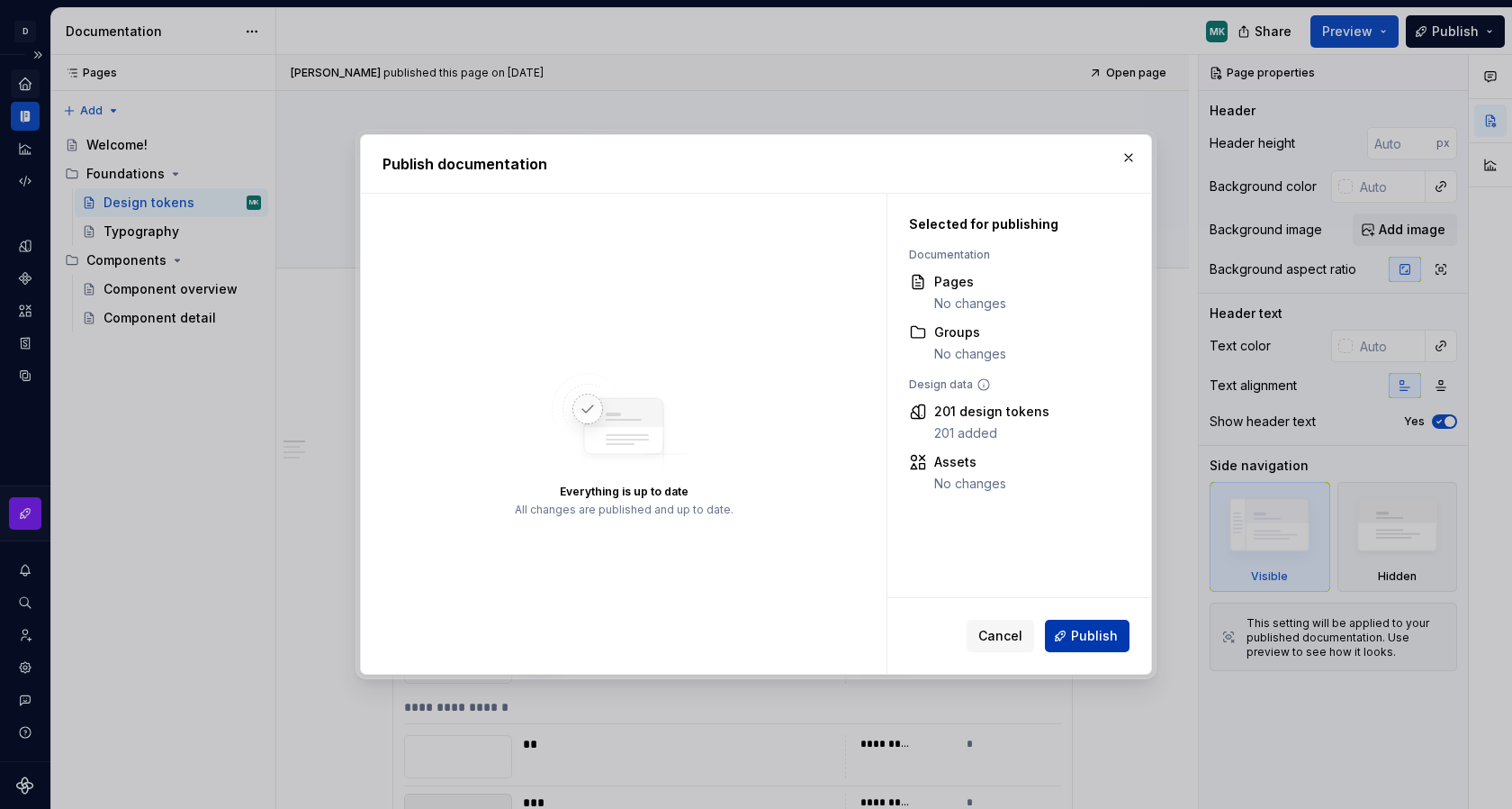
click at [1092, 627] on span "Publish" at bounding box center [1094, 636] width 47 height 18
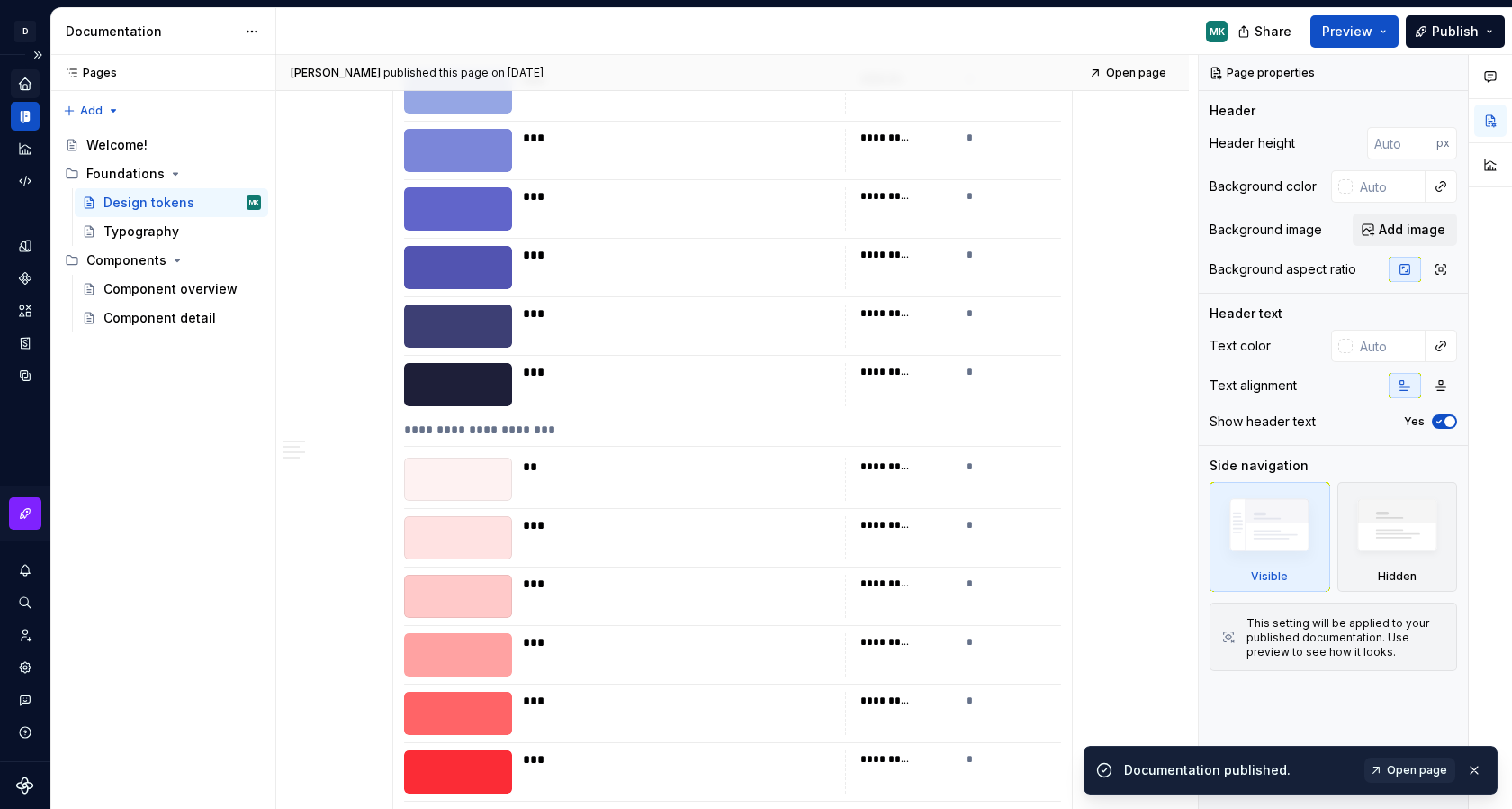
scroll to position [4516, 0]
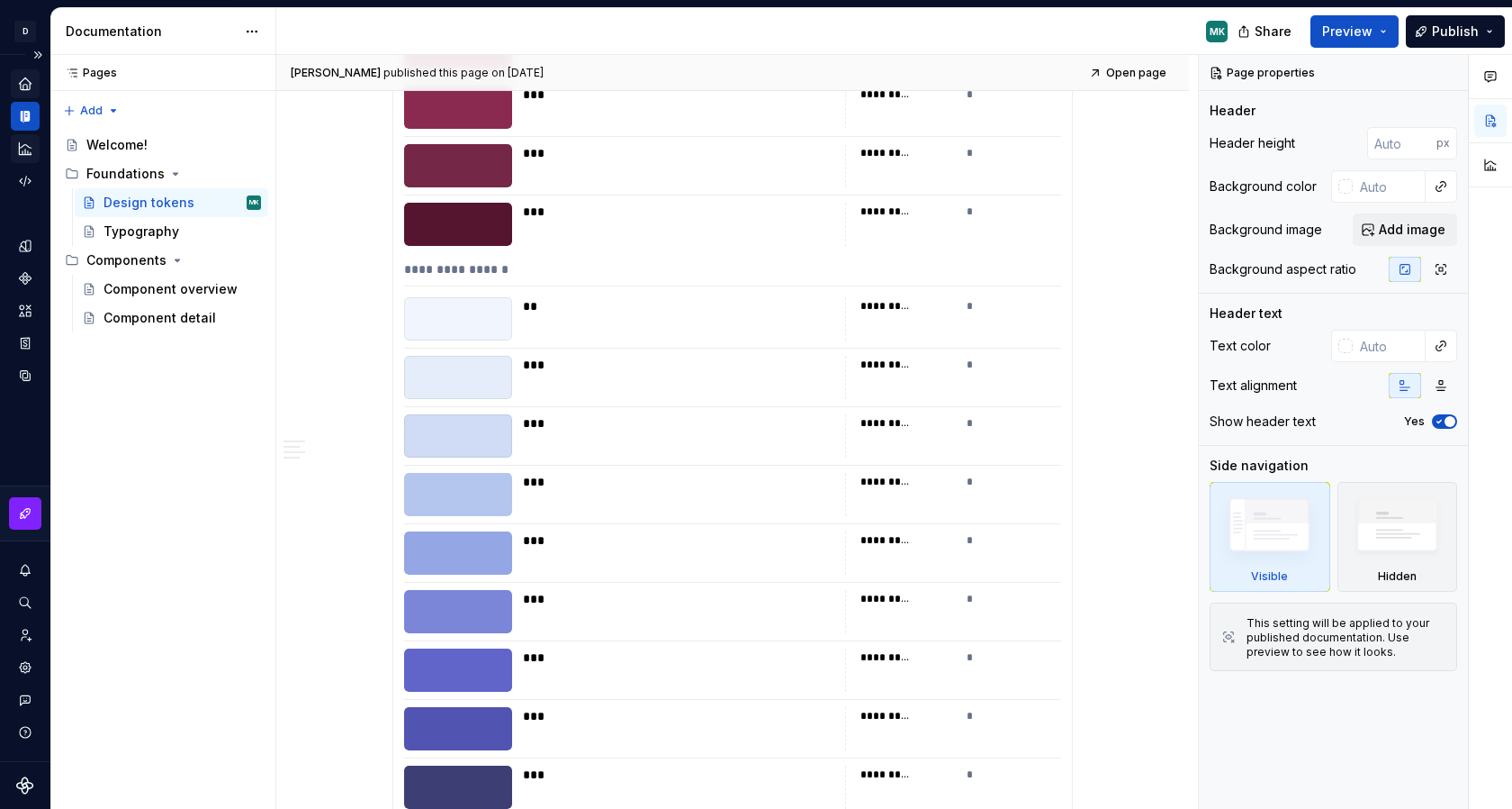
type textarea "*"
click at [33, 152] on div "Analytics" at bounding box center [25, 148] width 29 height 29
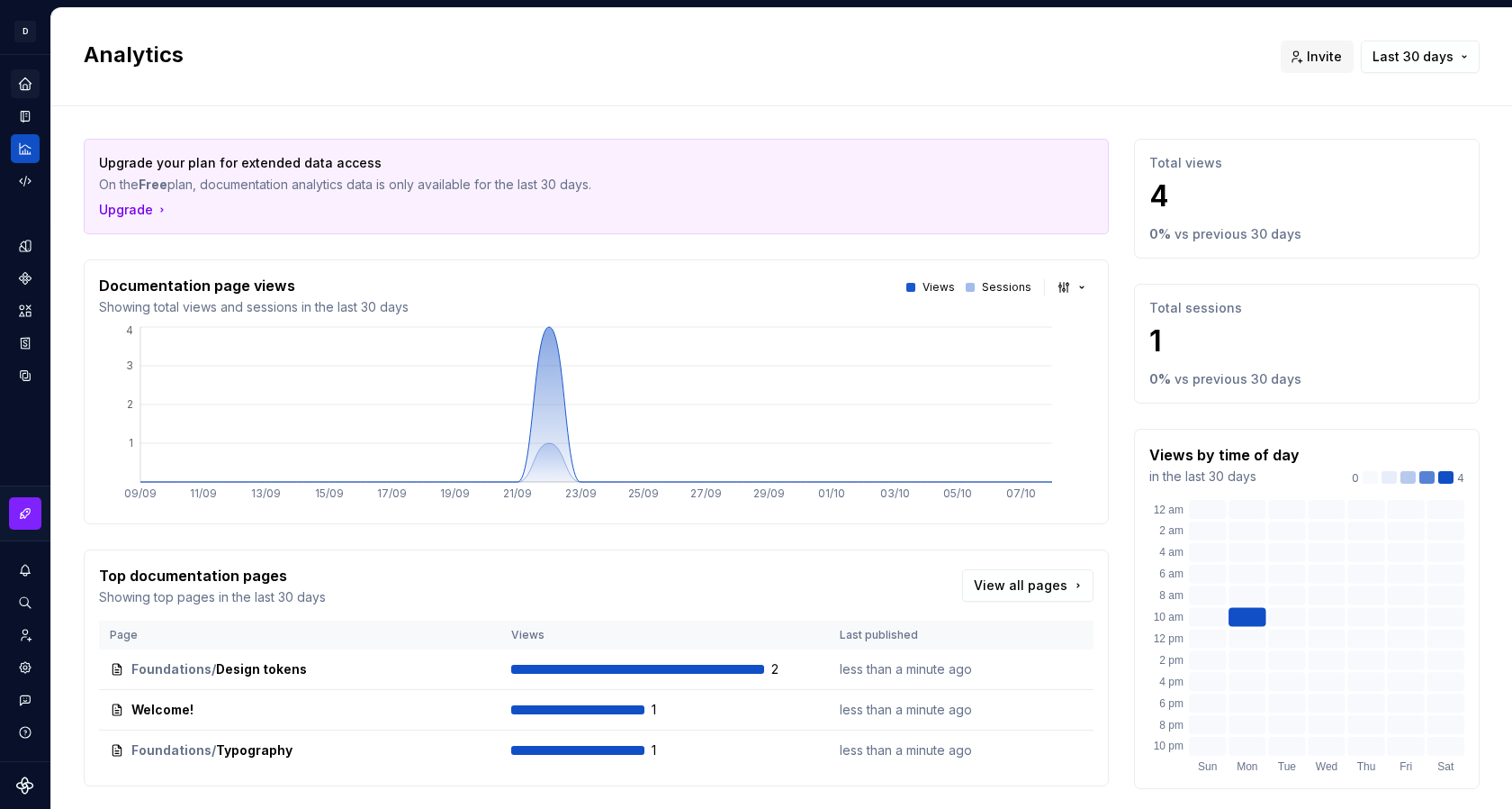
click at [20, 83] on icon "Home" at bounding box center [25, 83] width 11 height 11
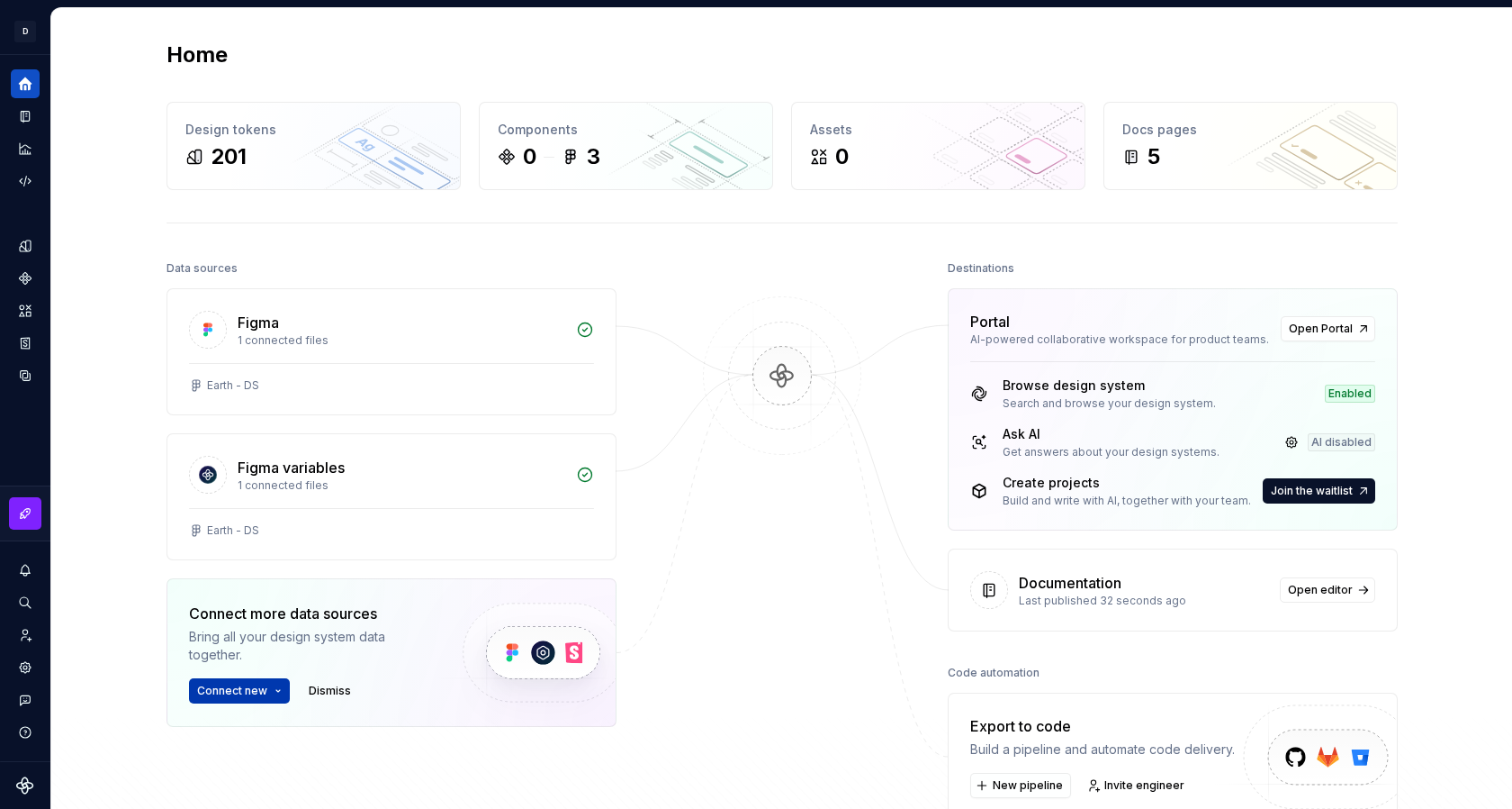
click at [257, 690] on span "Connect new" at bounding box center [232, 690] width 70 height 14
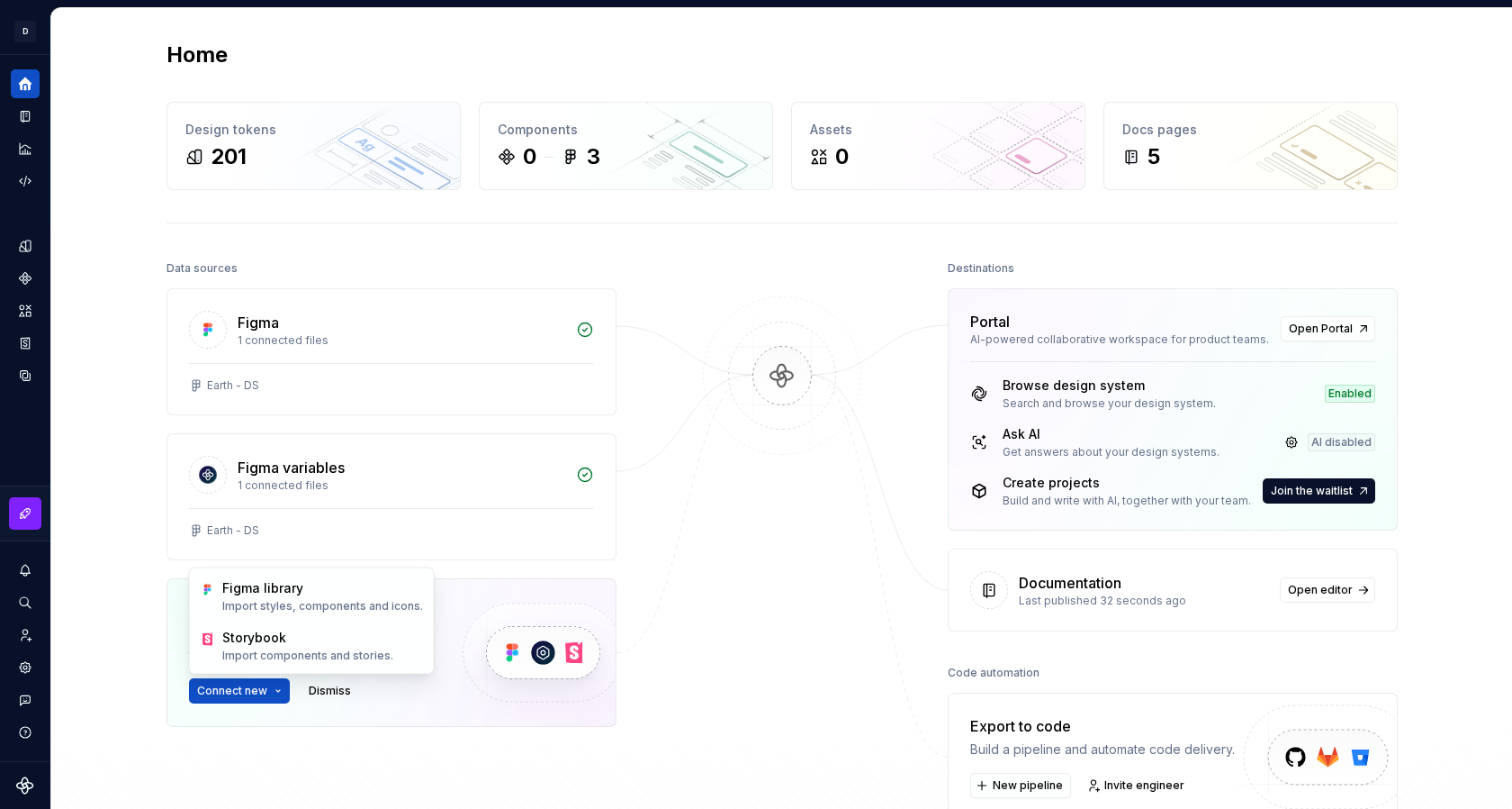
click at [97, 553] on div "Home Design tokens 201 Components 0 3 Assets 0 Docs pages 5 Data sources Figma …" at bounding box center [781, 467] width 1461 height 917
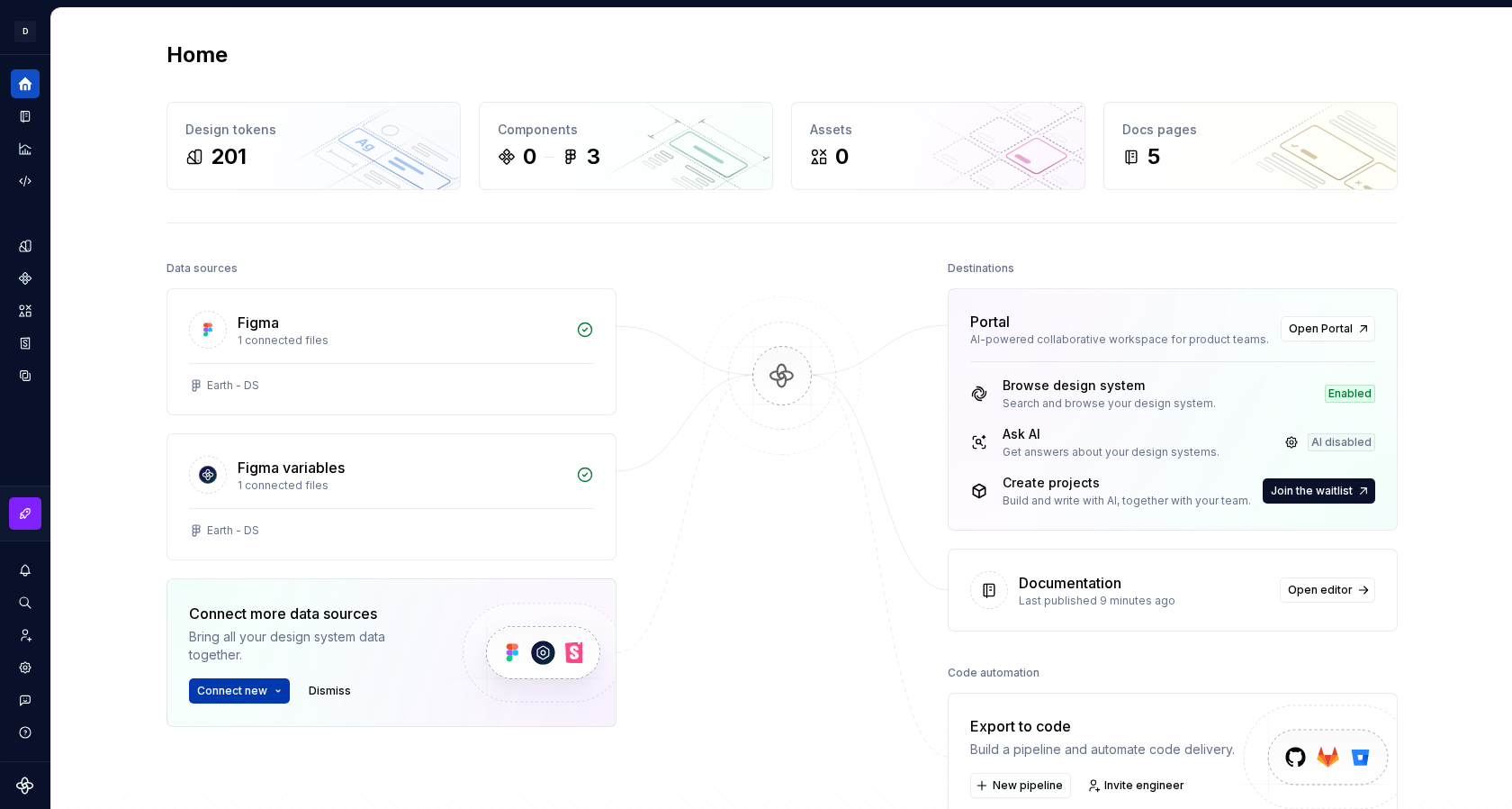
click at [262, 698] on button "Connect new" at bounding box center [239, 690] width 101 height 25
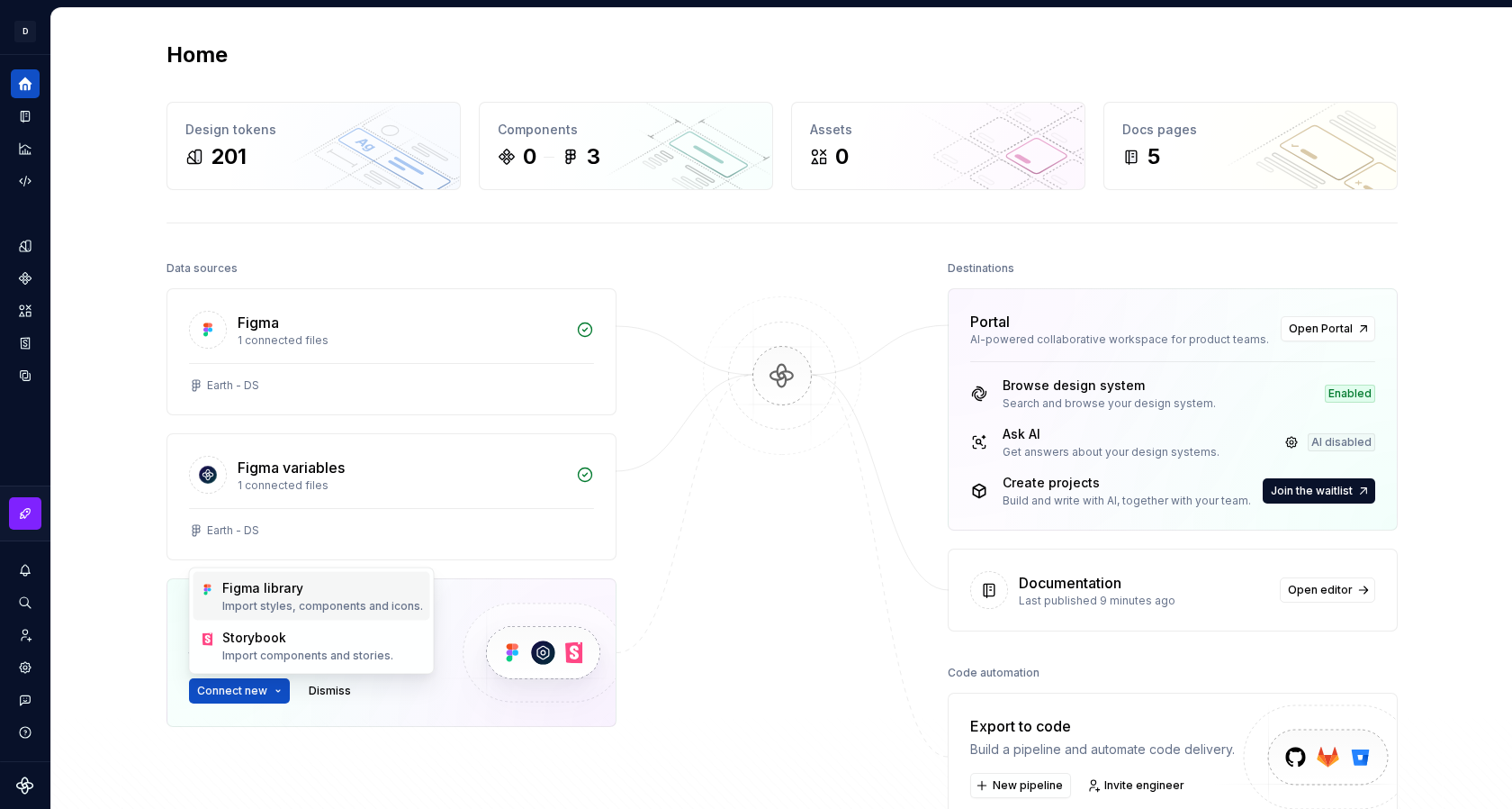
click at [288, 599] on p "Import styles, components and icons." at bounding box center [322, 605] width 201 height 14
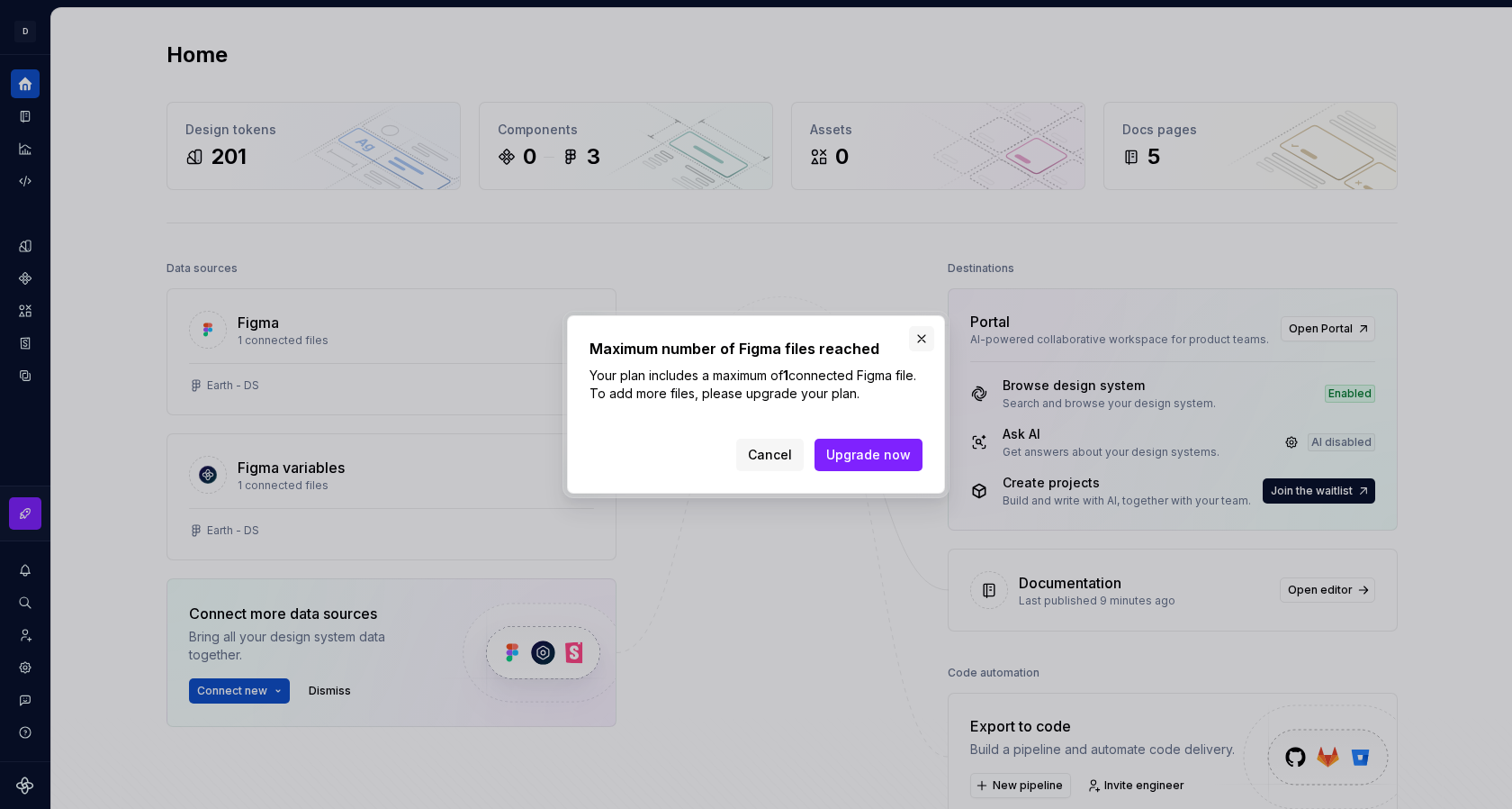
click at [929, 344] on button "button" at bounding box center [922, 338] width 25 height 25
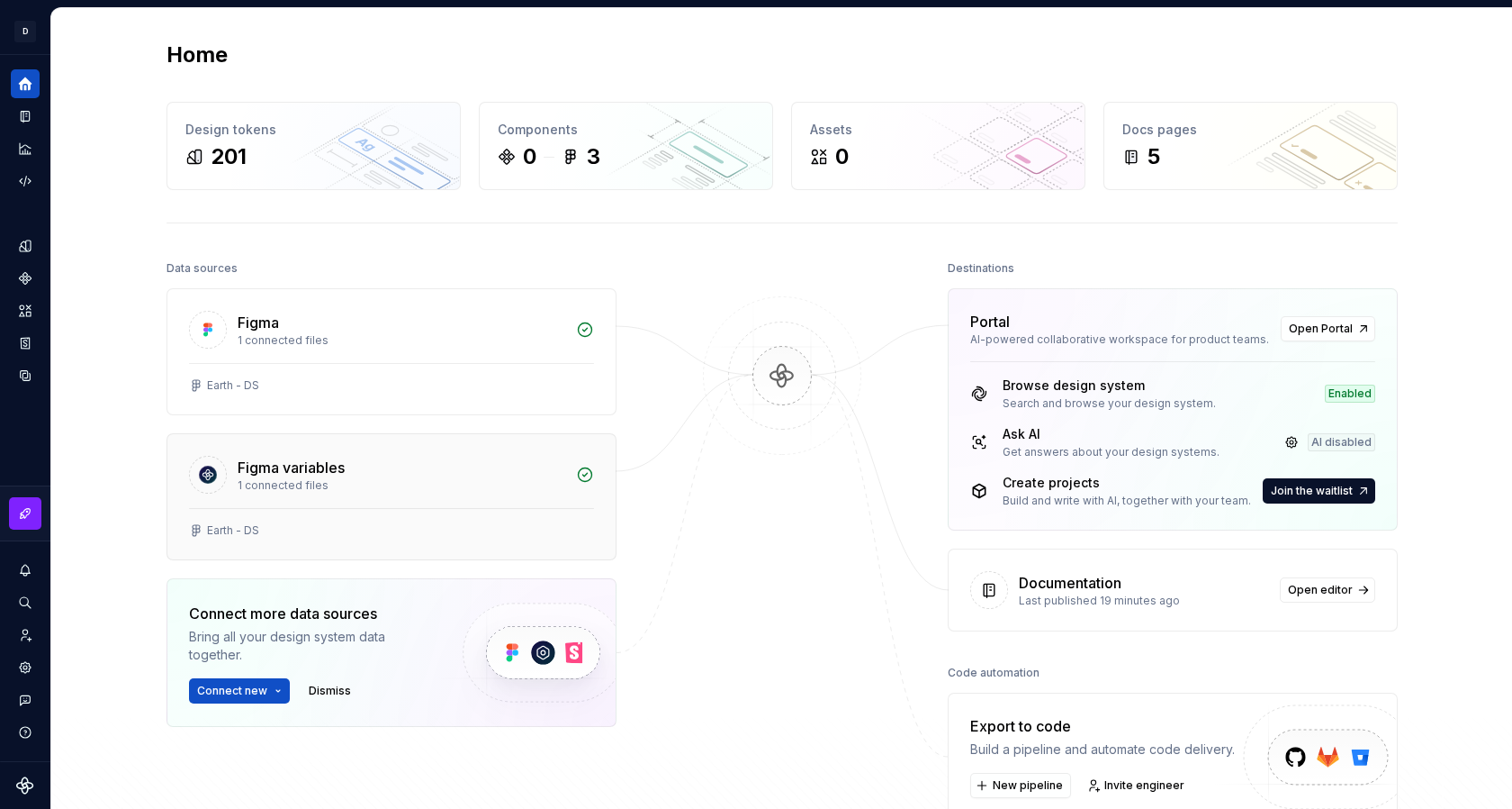
click at [296, 490] on div "1 connected files" at bounding box center [402, 485] width 328 height 14
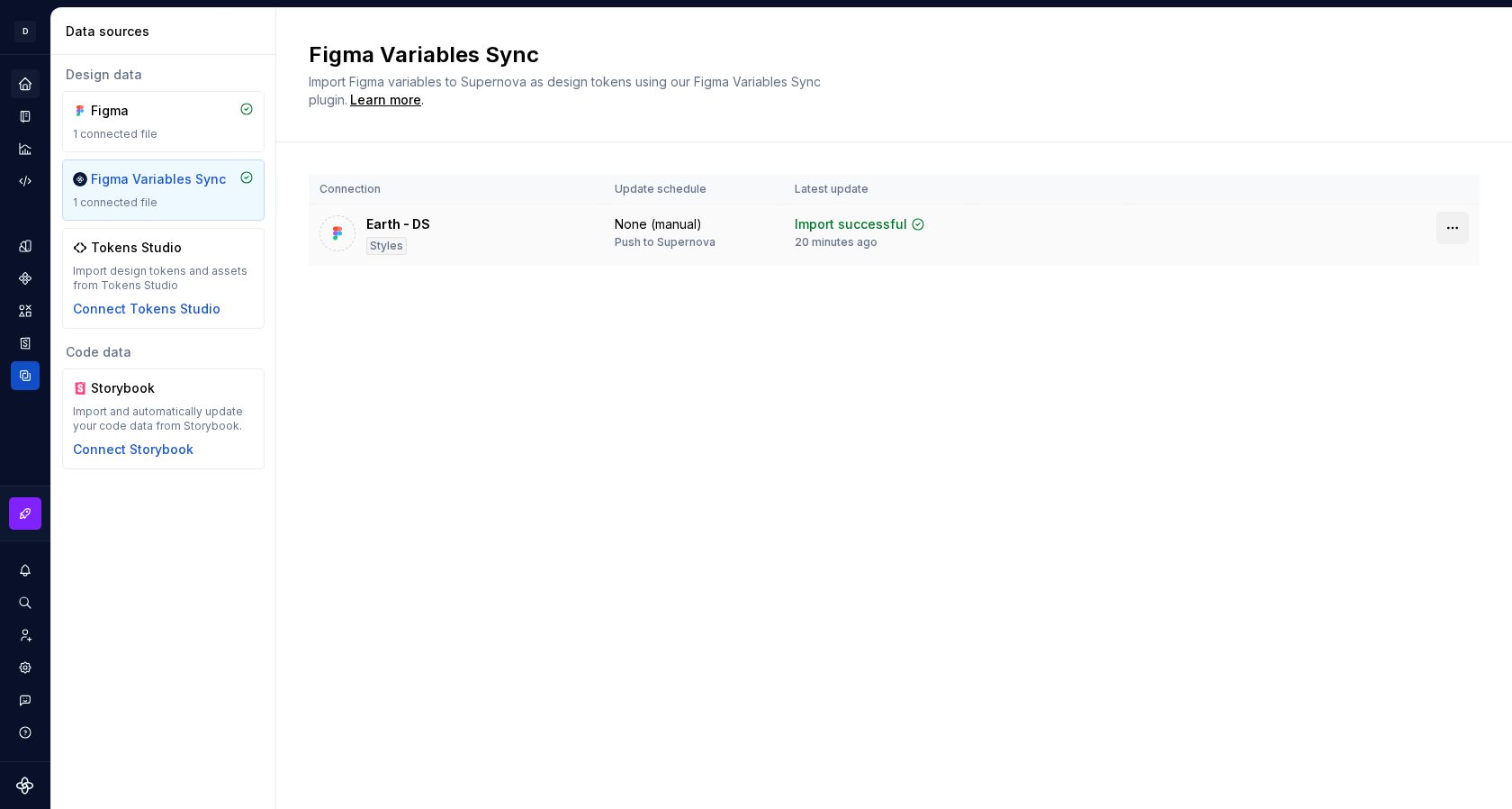
click at [1454, 230] on html "D Earth MK Design system data Data sources Design data Figma 1 connected file F…" at bounding box center [756, 404] width 1512 height 809
click at [910, 286] on html "D Earth MK Design system data Data sources Design data Figma 1 connected file F…" at bounding box center [756, 404] width 1512 height 809
click at [130, 142] on div "Figma 1 connected file" at bounding box center [163, 121] width 203 height 61
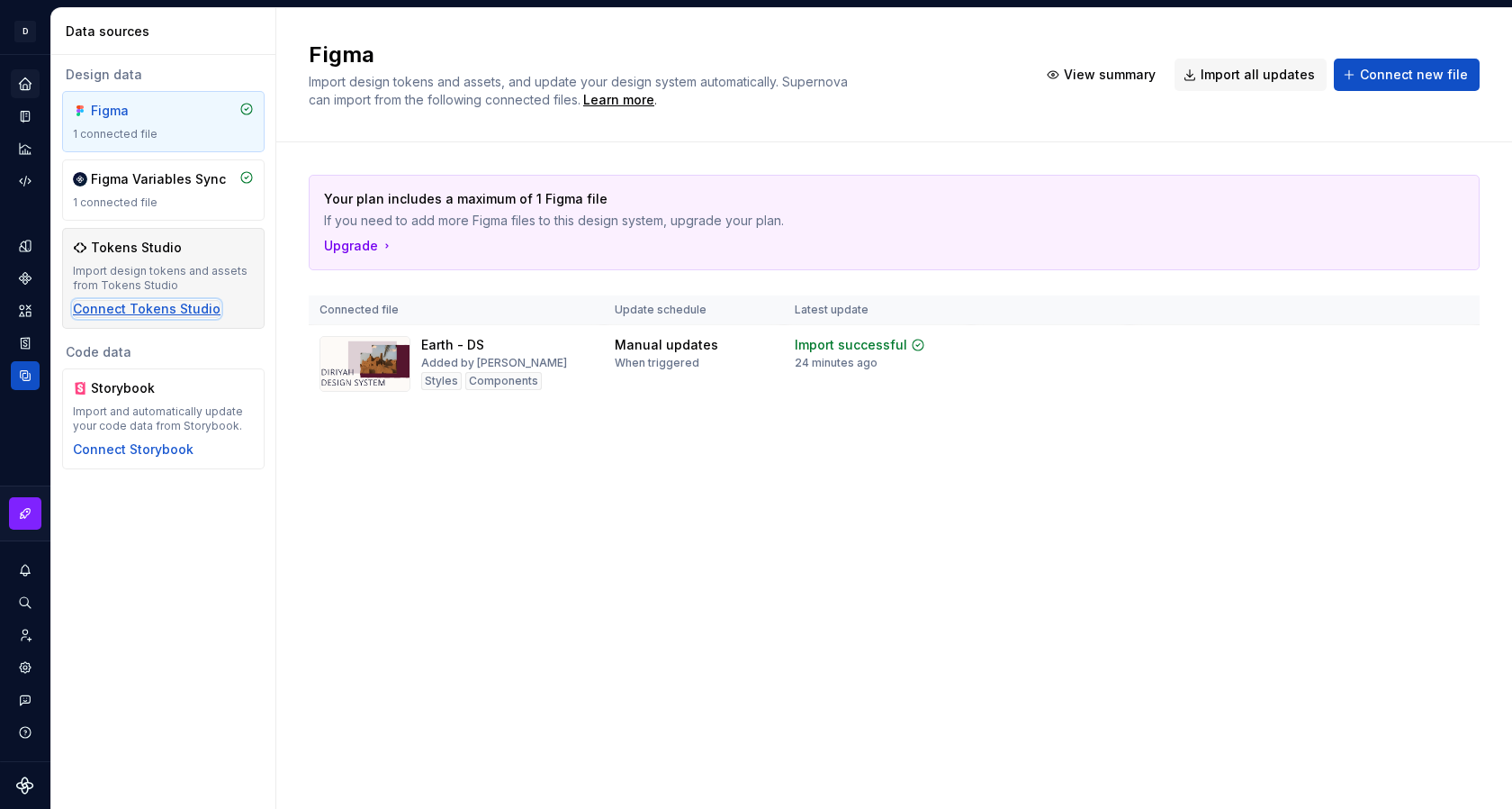
click at [164, 312] on div "Connect Tokens Studio" at bounding box center [146, 308] width 148 height 18
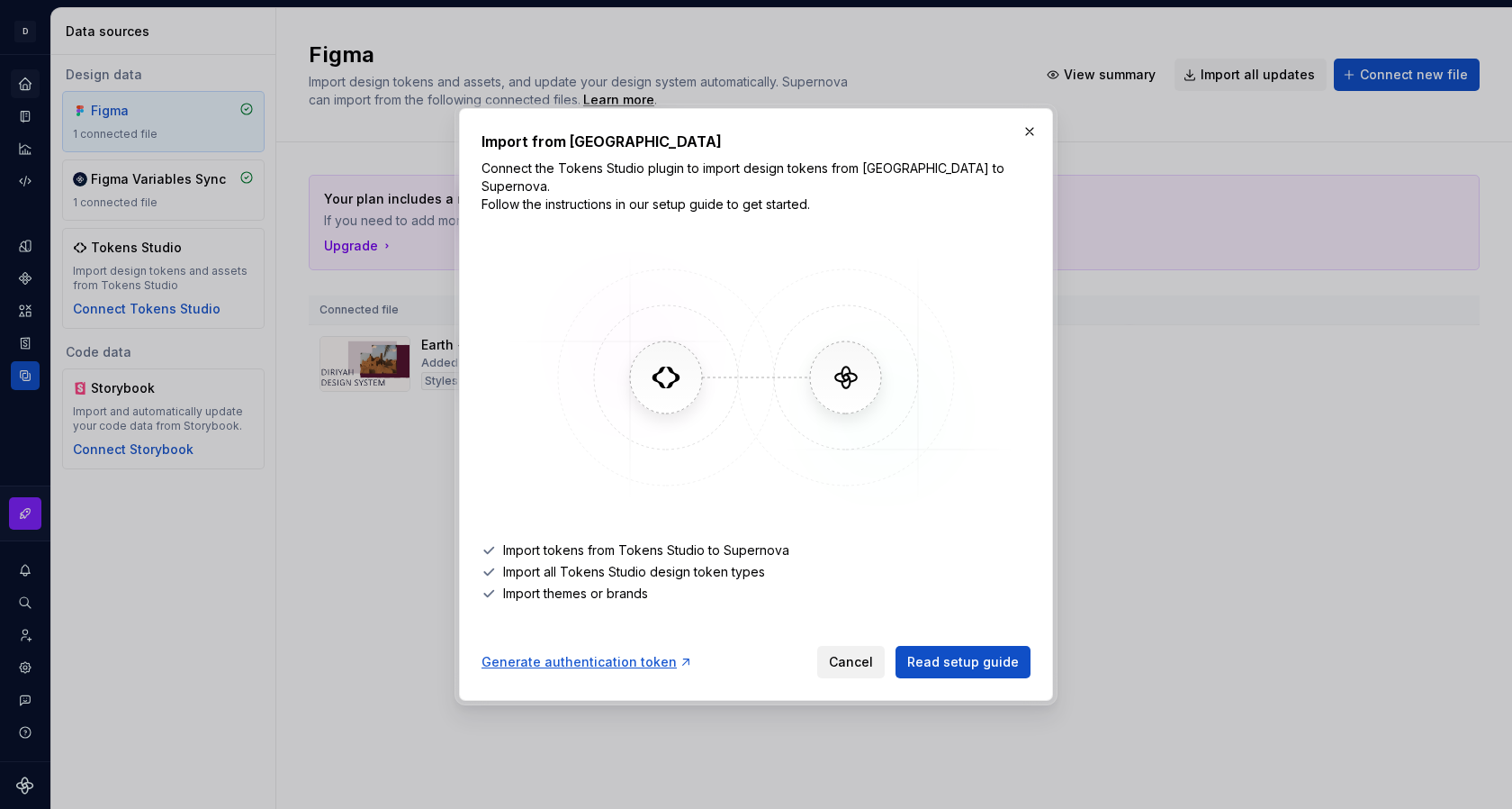
click at [855, 653] on span "Cancel" at bounding box center [851, 661] width 44 height 18
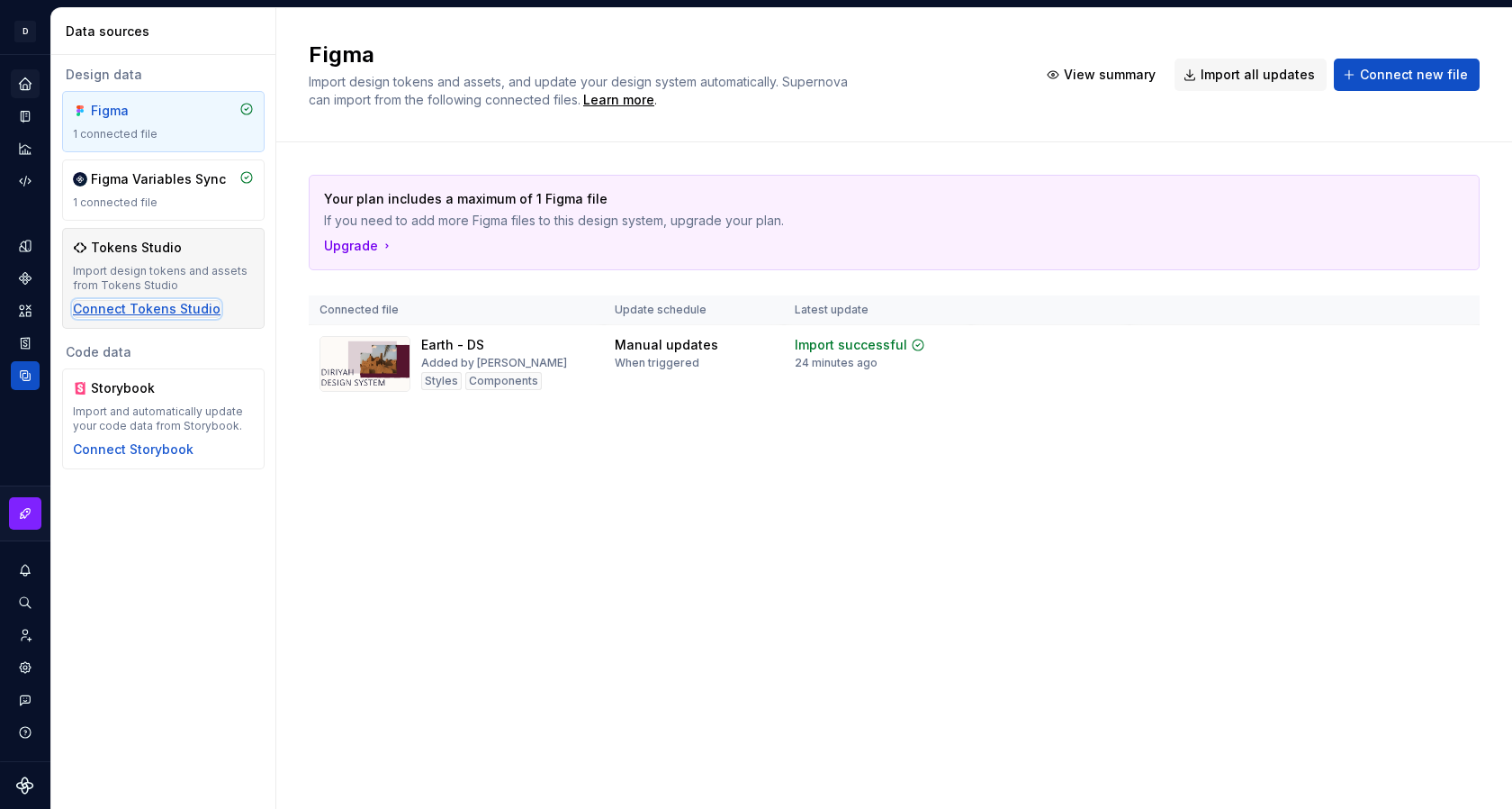
click at [125, 306] on div "Connect Tokens Studio" at bounding box center [146, 308] width 148 height 18
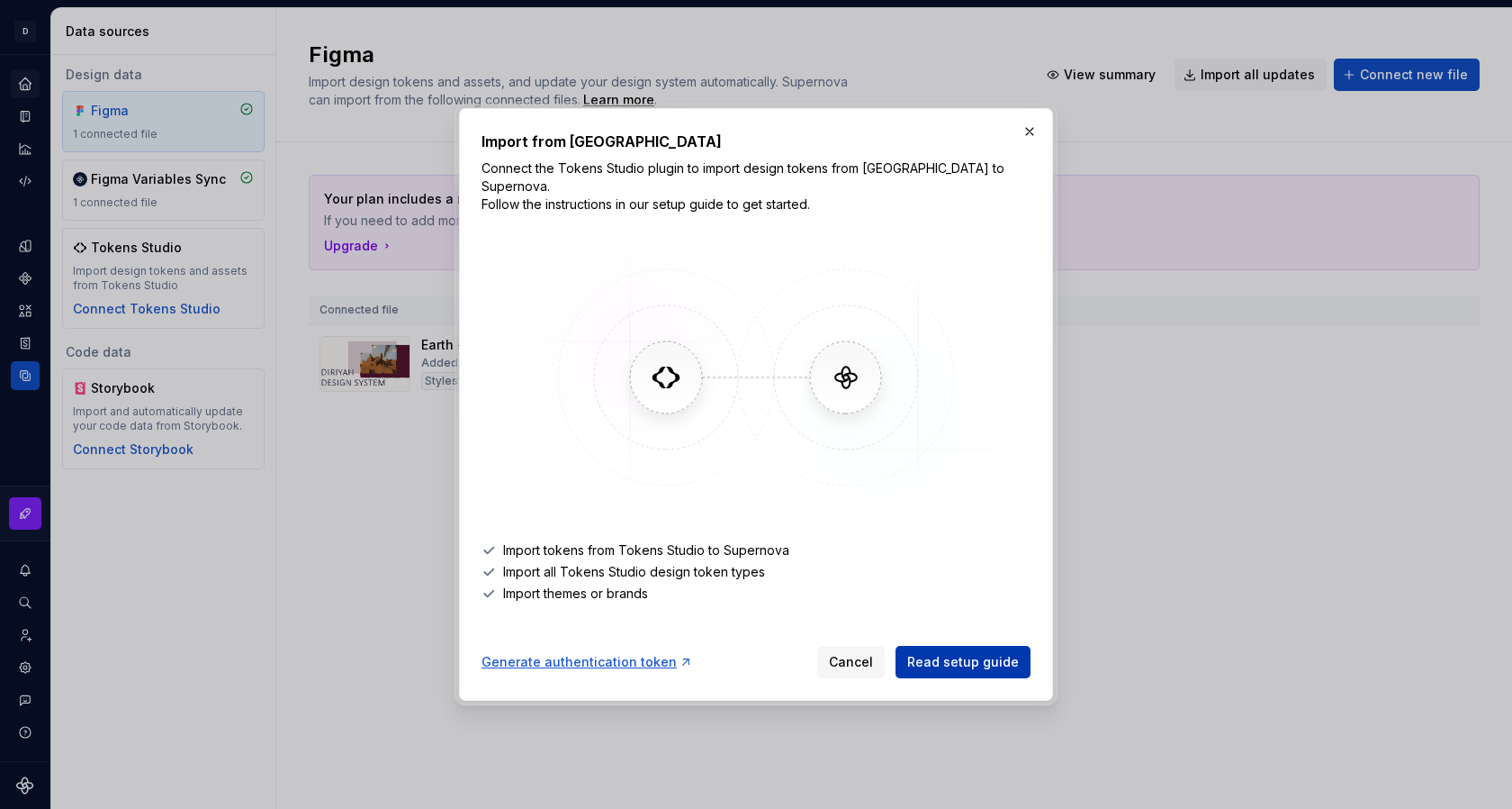
click at [933, 652] on span "Read setup guide" at bounding box center [963, 661] width 111 height 18
click at [1030, 137] on button "button" at bounding box center [1029, 131] width 25 height 25
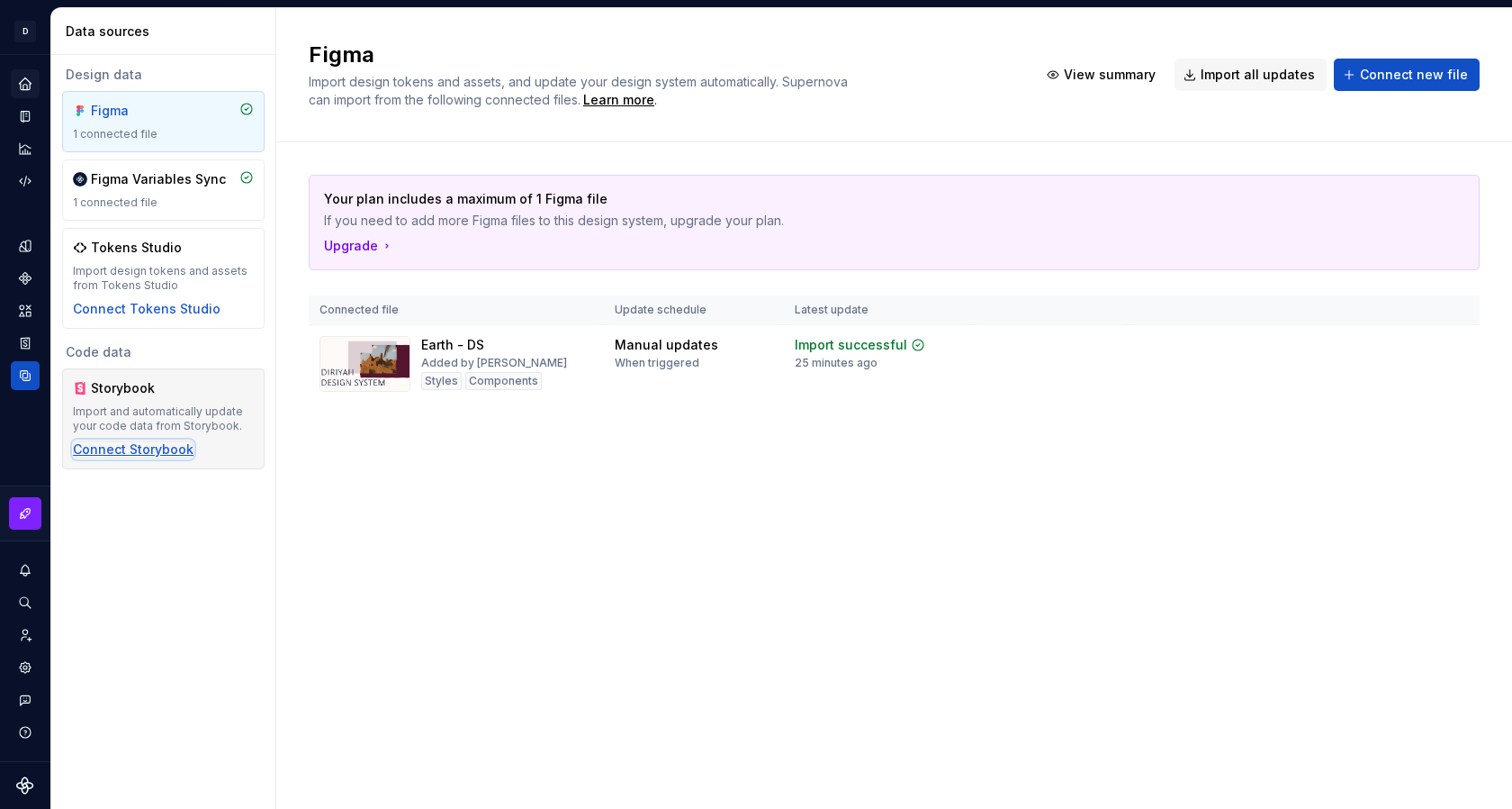
click at [115, 445] on div "Connect Storybook" at bounding box center [133, 449] width 121 height 18
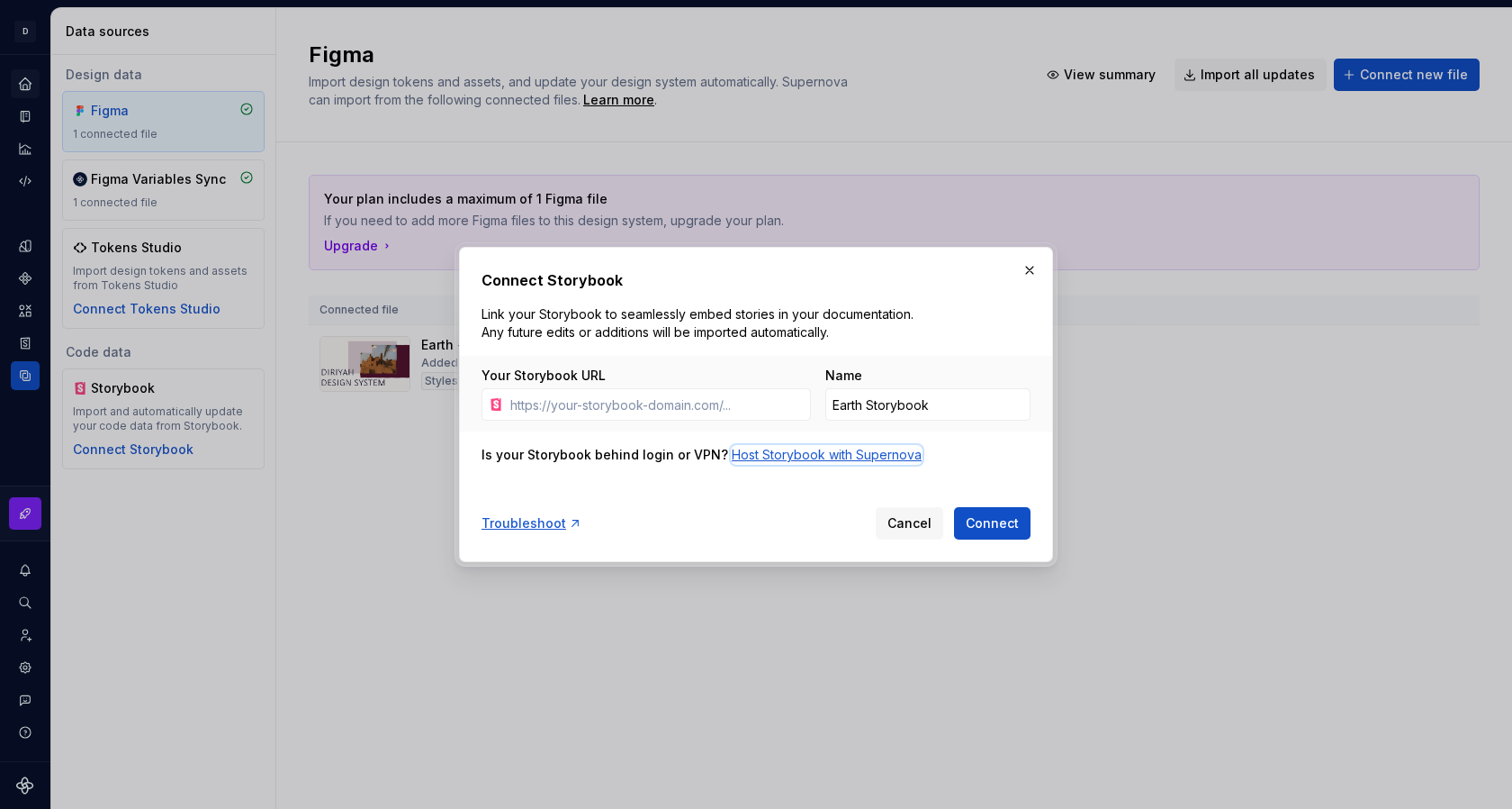
click at [793, 452] on div "Host Storybook with Supernova" at bounding box center [827, 454] width 190 height 18
